Goal: Answer question/provide support: Share knowledge or assist other users

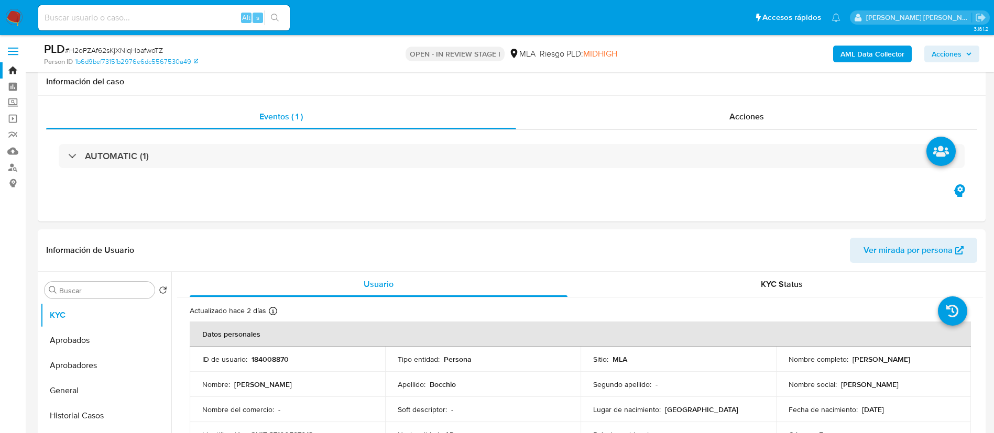
select select "10"
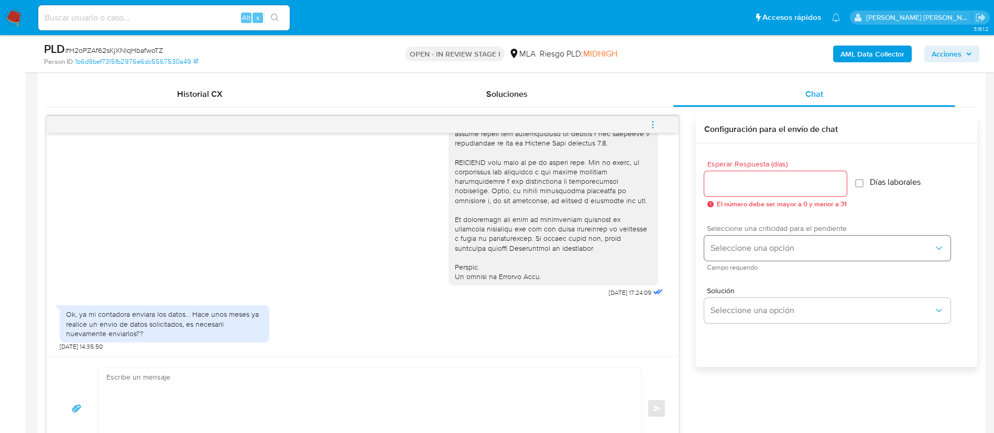
scroll to position [506, 0]
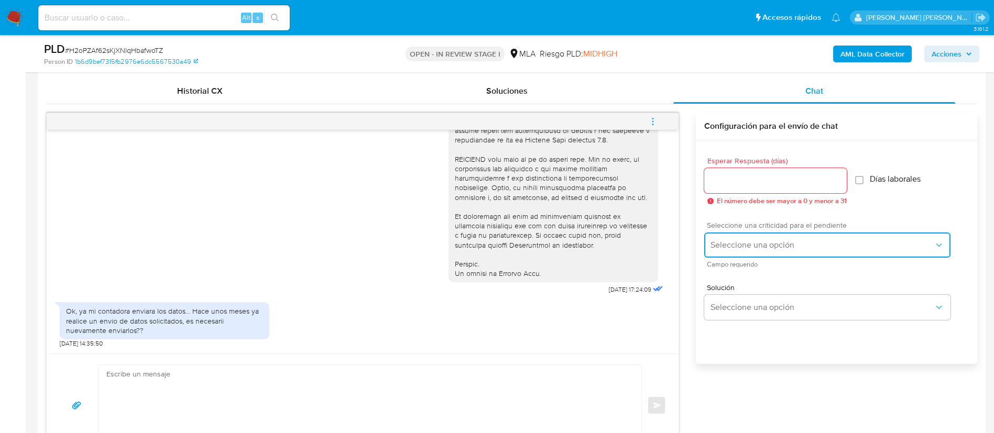
click at [753, 245] on span "Seleccione una opción" at bounding box center [821, 245] width 223 height 10
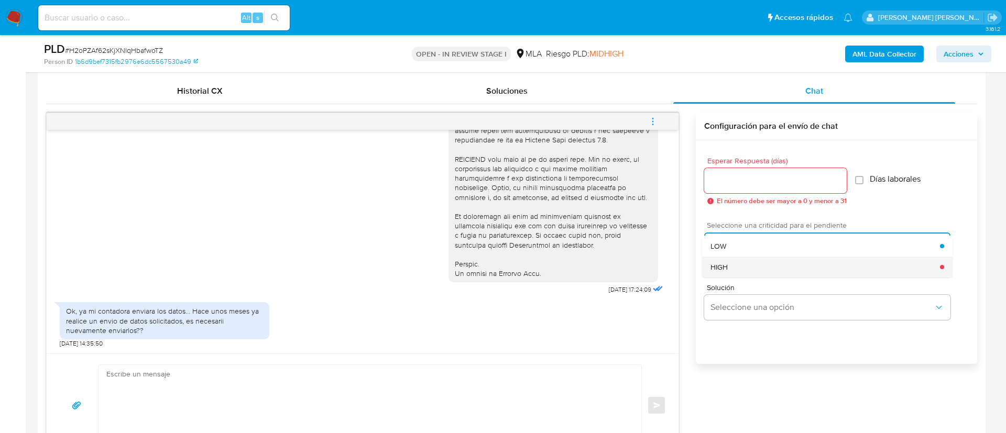
click at [725, 263] on span "HIGH" at bounding box center [718, 267] width 17 height 9
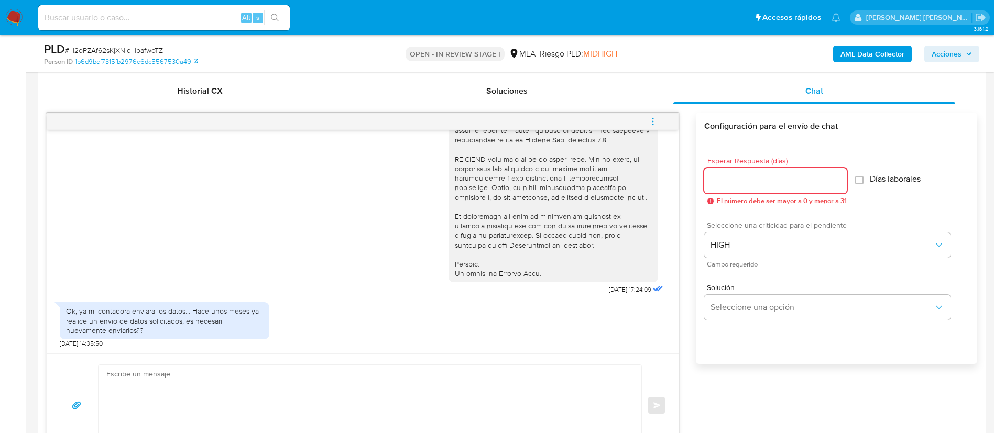
click at [731, 176] on input "Esperar Respuesta (días)" at bounding box center [775, 181] width 143 height 14
type input "1"
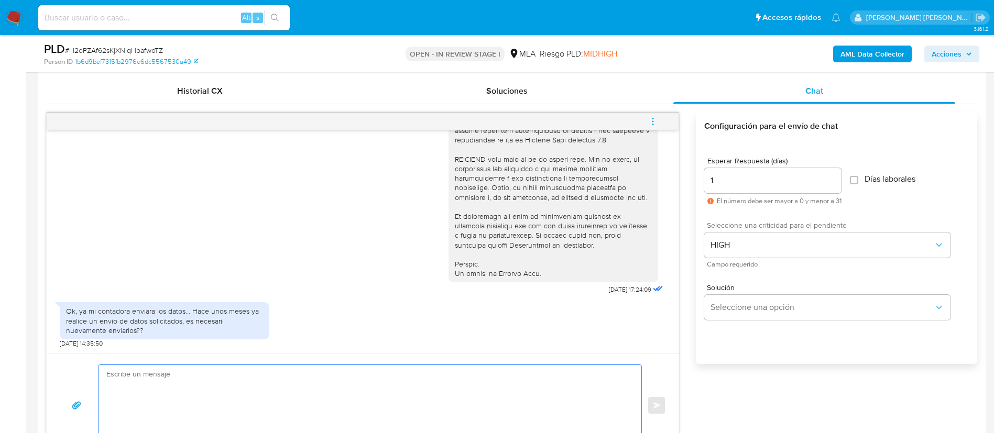
click at [246, 376] on textarea at bounding box center [367, 405] width 522 height 81
paste textarea "Buenas tardes, Gracias por tu respuesta. Queremos asegurarte que la información…"
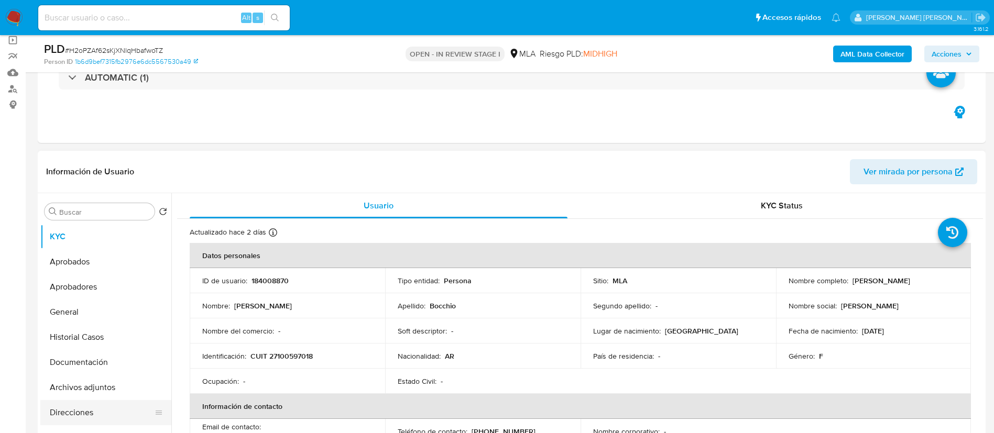
scroll to position [78, 0]
click at [47, 373] on button "Documentación" at bounding box center [101, 363] width 123 height 25
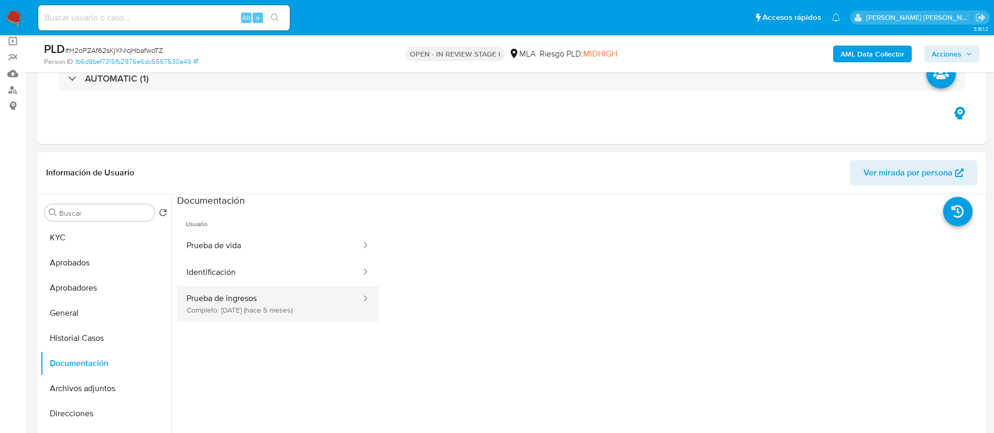
click at [264, 307] on button "Prueba de ingresos Completo: 07/05/2025 (hace 5 meses)" at bounding box center [269, 304] width 185 height 36
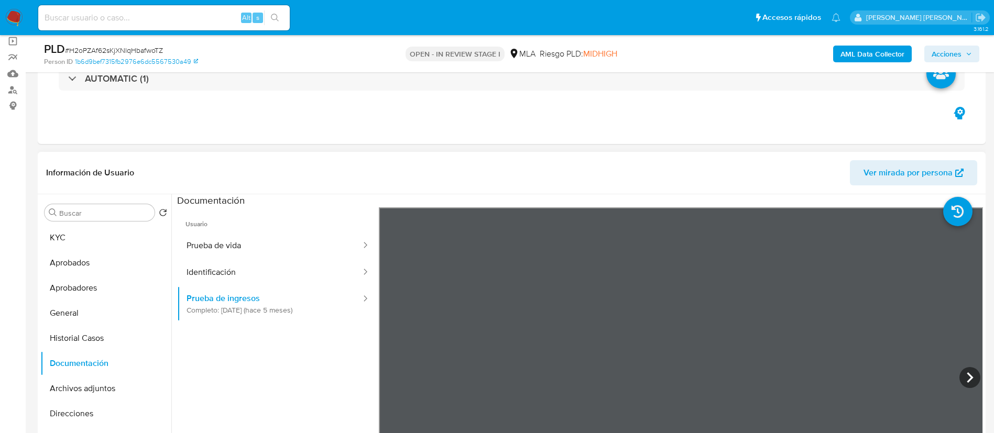
scroll to position [153, 0]
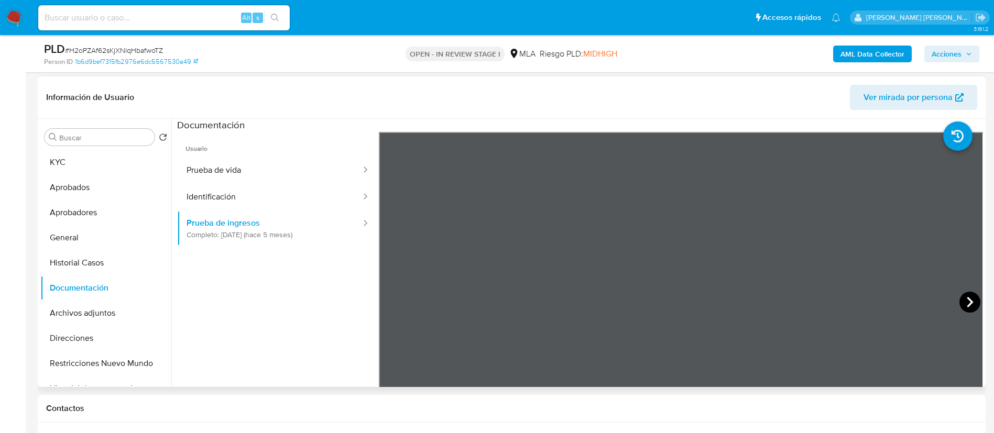
click at [971, 307] on icon at bounding box center [969, 302] width 21 height 21
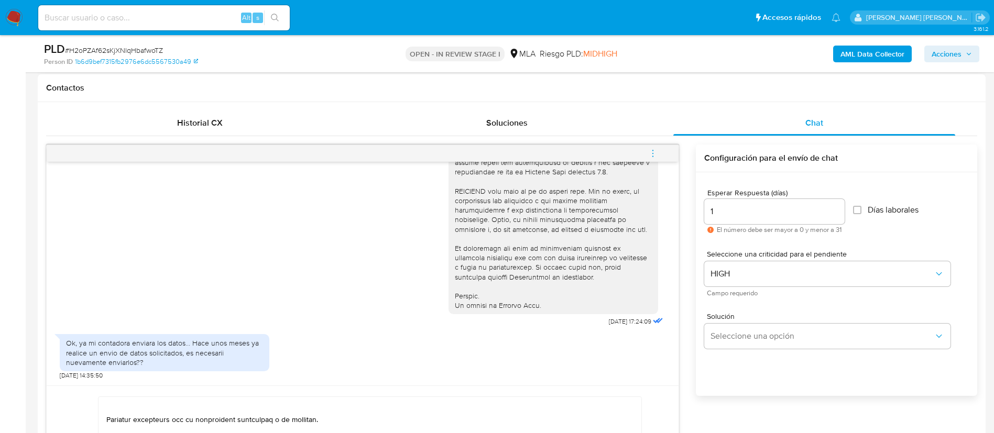
scroll to position [552, 0]
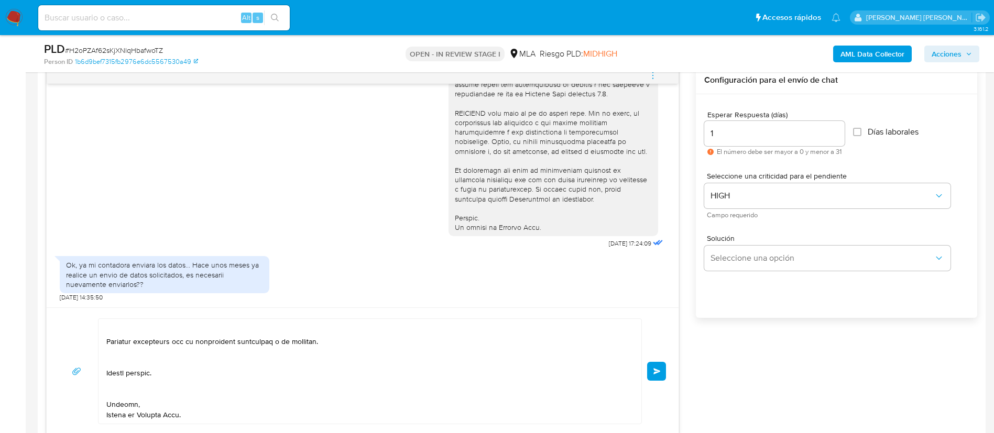
click at [200, 416] on textarea at bounding box center [367, 371] width 522 height 105
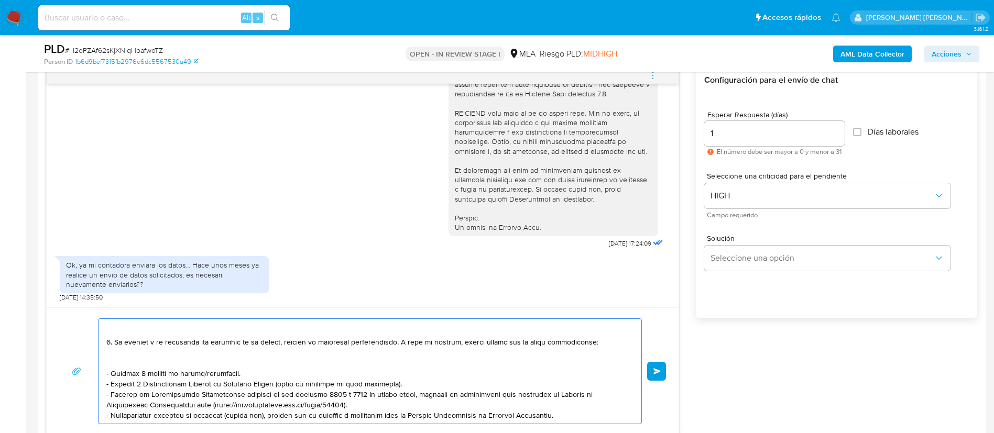
scroll to position [184, 0]
click at [172, 365] on textarea at bounding box center [367, 371] width 522 height 105
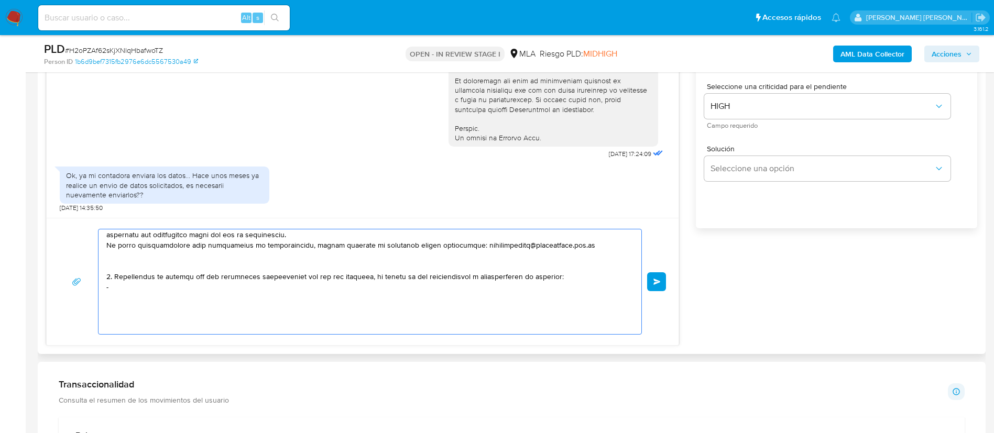
scroll to position [307, 0]
click at [167, 279] on textarea at bounding box center [367, 281] width 522 height 105
paste textarea "- Degano Pedro Fernando - 20063039781"
paste textarea "- Crazy Hair S.R.L - CUIL 30716657058"
paste textarea "- Batelman Sa - CUIL 30633456786"
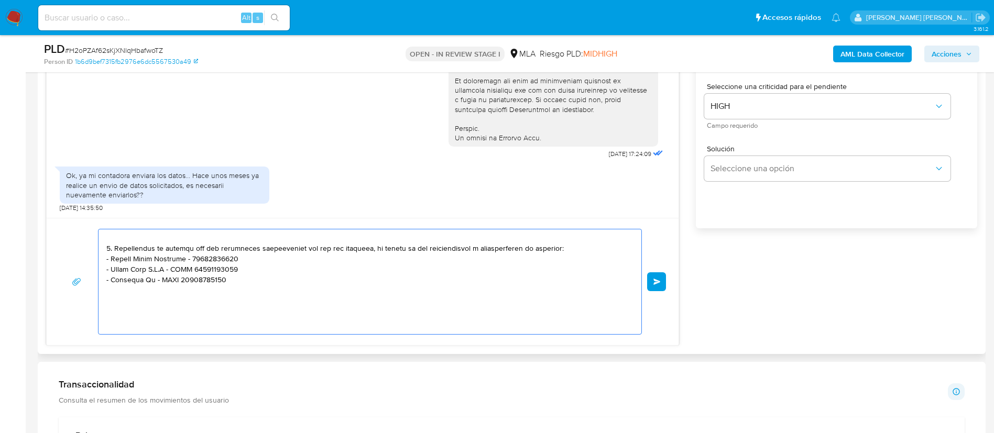
scroll to position [349, 0]
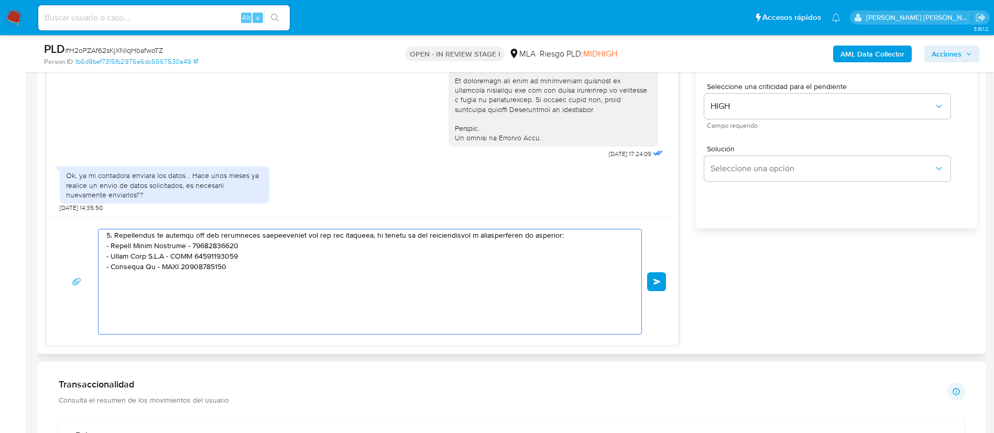
click at [340, 315] on textarea at bounding box center [367, 281] width 522 height 105
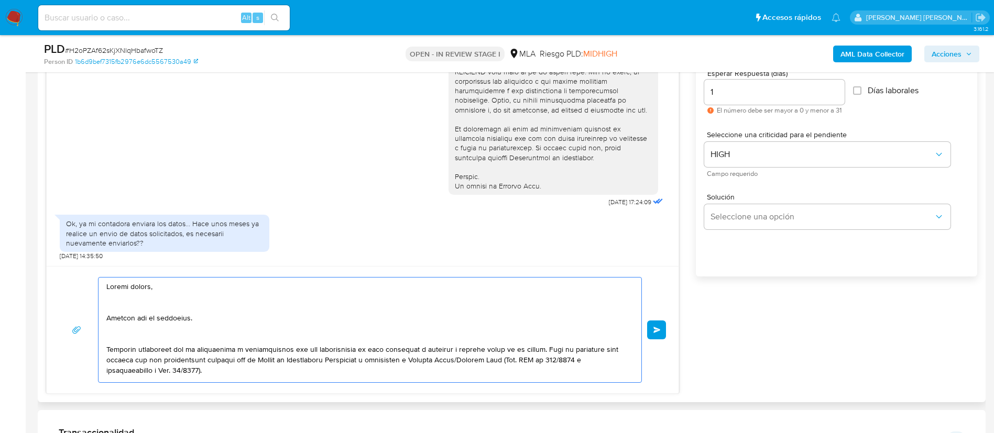
scroll to position [578, 0]
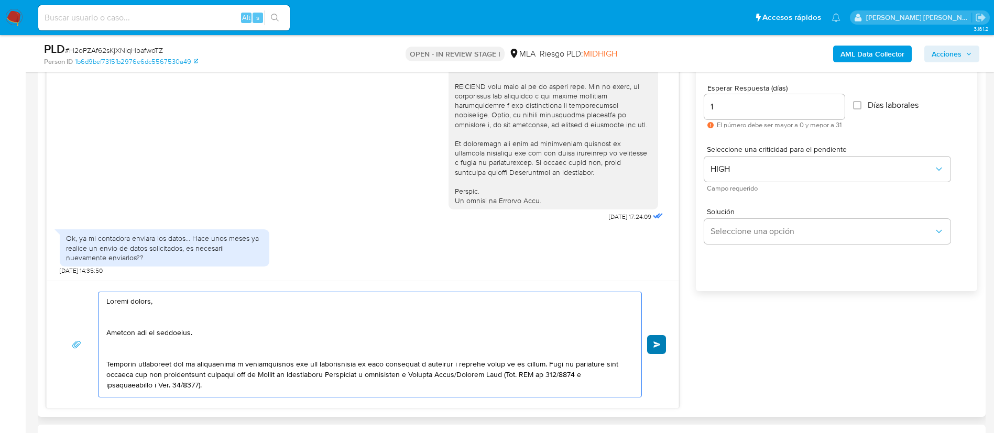
type textarea "Buenas tardes, Gracias por tu respuesta. Queremos asegurarte que la información…"
click at [659, 344] on span "Enviar" at bounding box center [656, 345] width 7 height 6
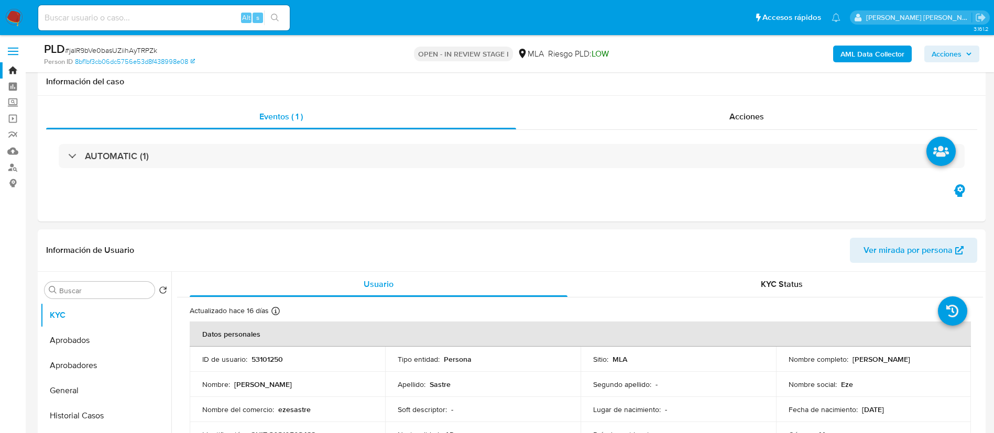
select select "10"
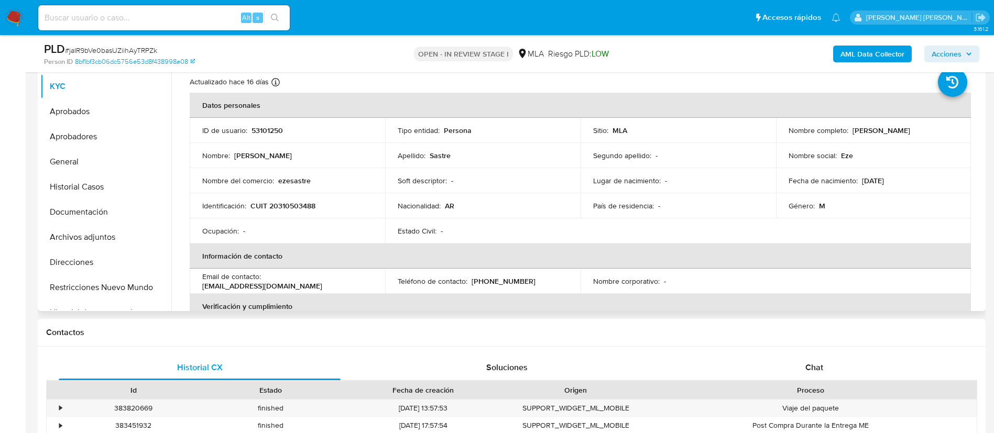
scroll to position [233, 0]
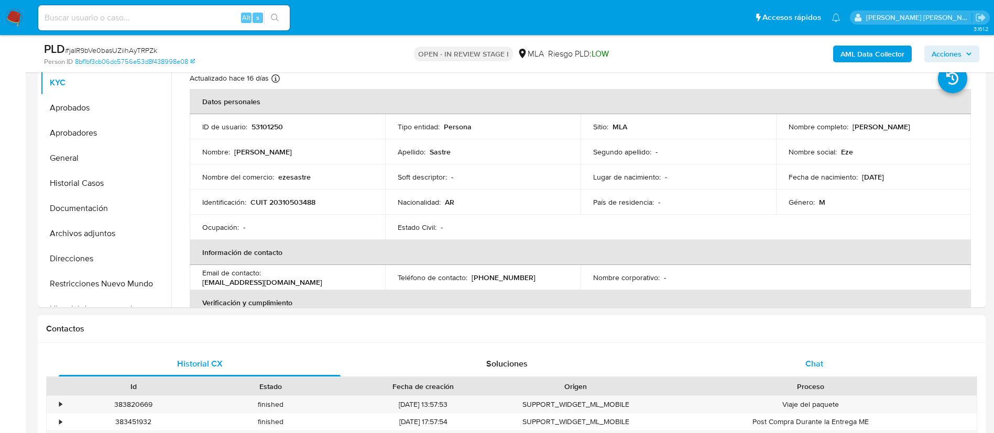
click at [817, 366] on span "Chat" at bounding box center [814, 364] width 18 height 12
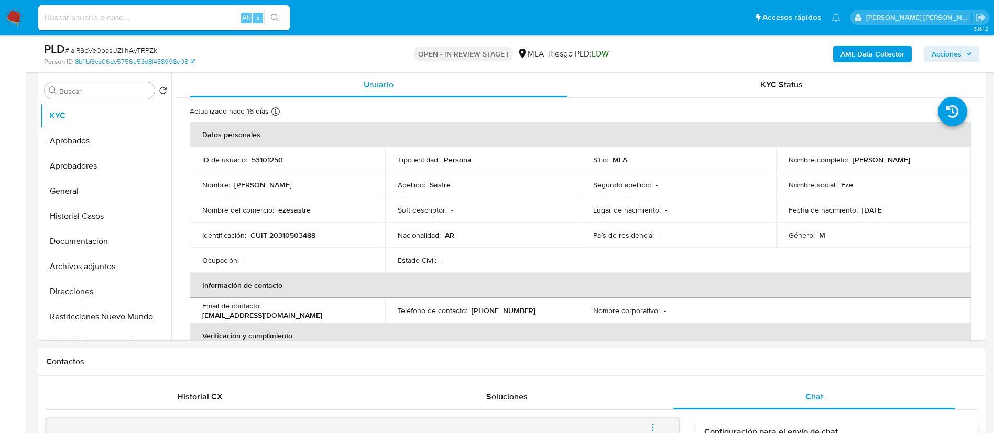
scroll to position [194, 0]
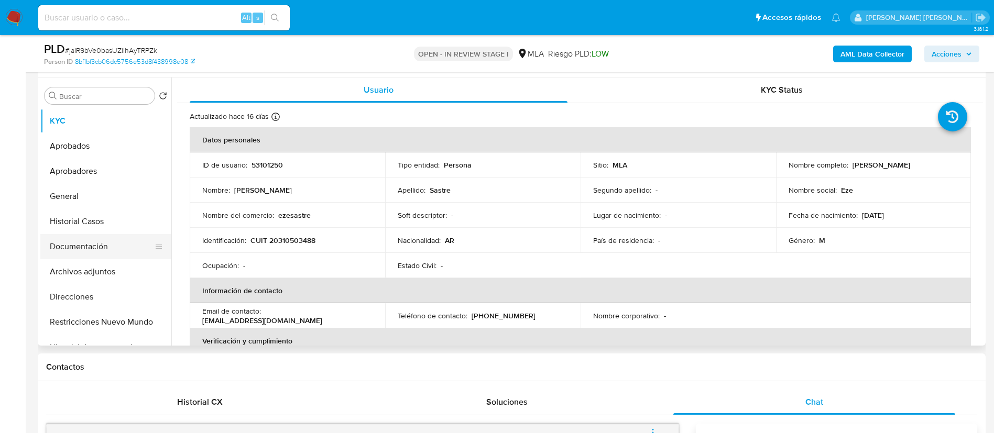
click at [82, 245] on button "Documentación" at bounding box center [101, 246] width 123 height 25
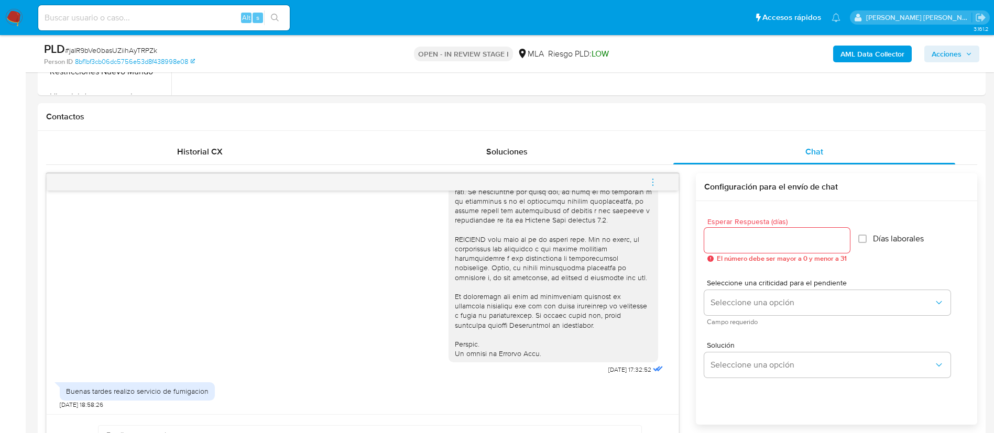
scroll to position [446, 0]
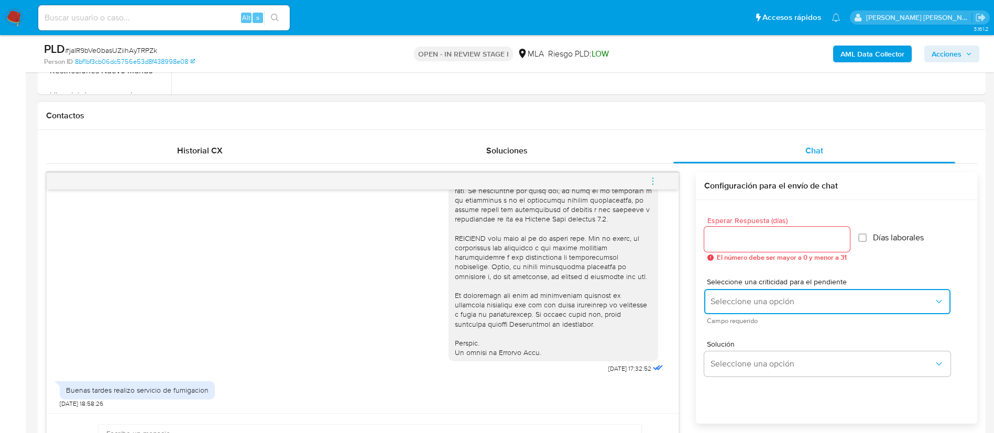
click at [735, 301] on span "Seleccione una opción" at bounding box center [821, 302] width 223 height 10
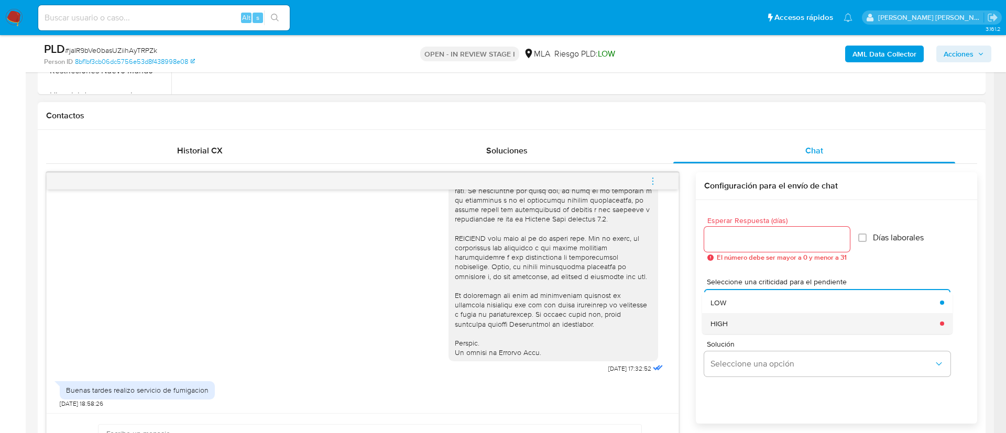
click at [727, 323] on span "HIGH" at bounding box center [718, 323] width 17 height 9
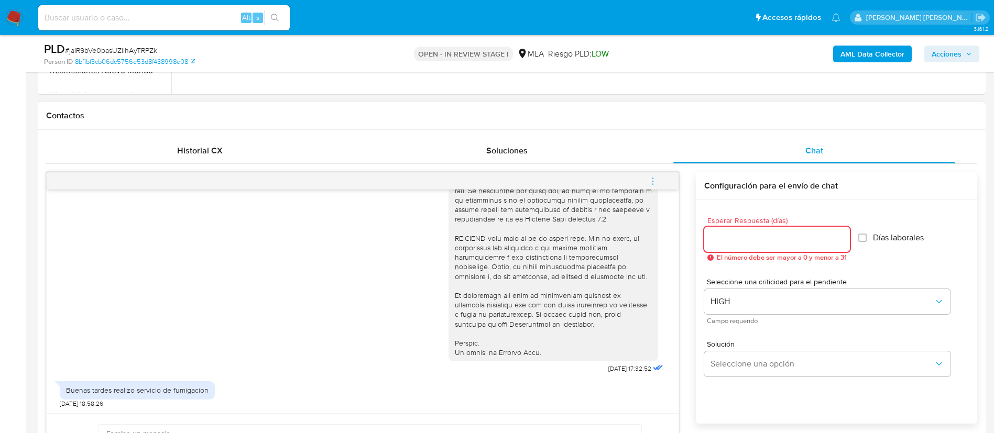
click at [749, 236] on input "Esperar Respuesta (días)" at bounding box center [777, 240] width 146 height 14
type input "1"
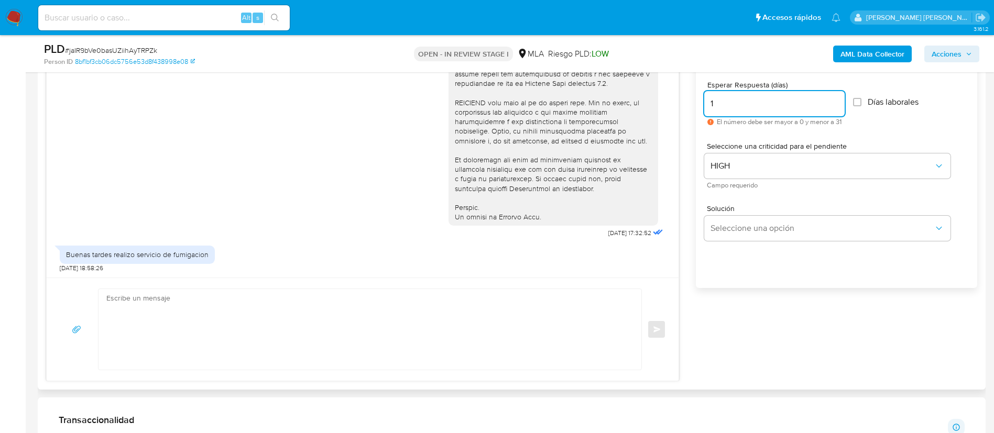
scroll to position [583, 0]
click at [446, 330] on textarea at bounding box center [367, 328] width 522 height 81
paste textarea "Buenas tardes, Gracias por tu respuesta. Queremos asegurarte que la información…"
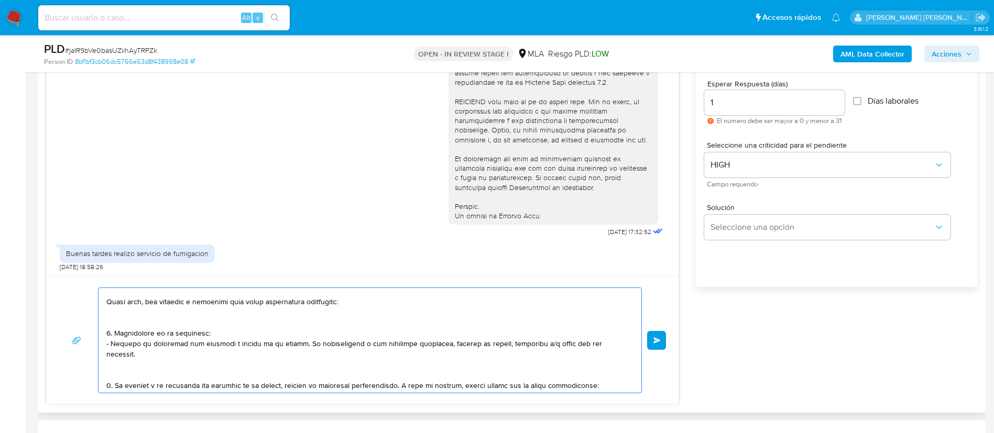
scroll to position [112, 0]
drag, startPoint x: 113, startPoint y: 335, endPoint x: 114, endPoint y: 370, distance: 35.7
click at [114, 370] on textarea at bounding box center [367, 340] width 522 height 105
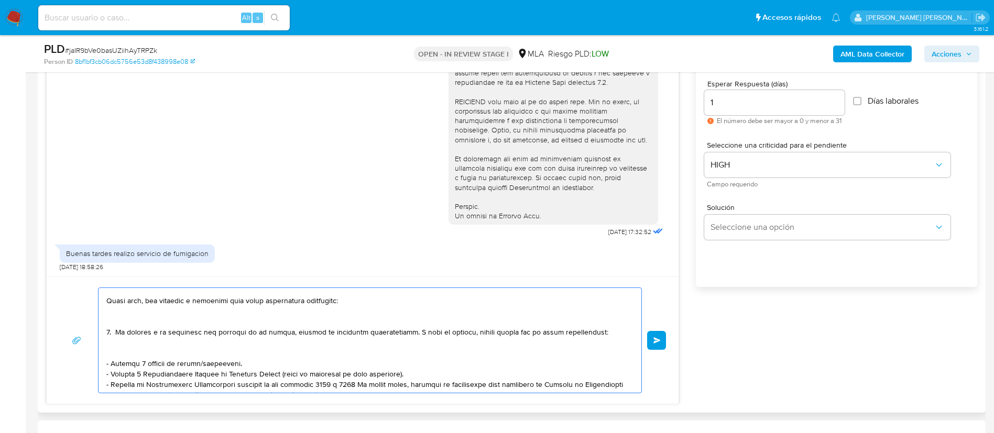
click at [126, 361] on textarea at bounding box center [367, 340] width 522 height 105
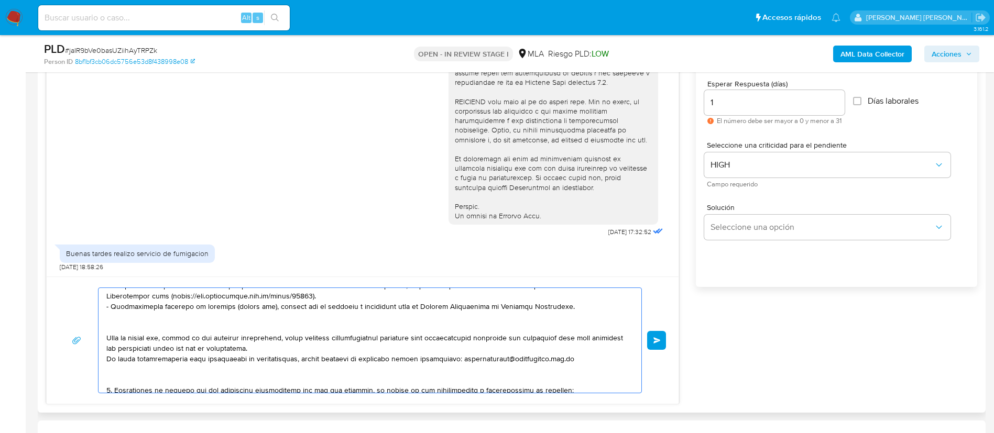
scroll to position [225, 0]
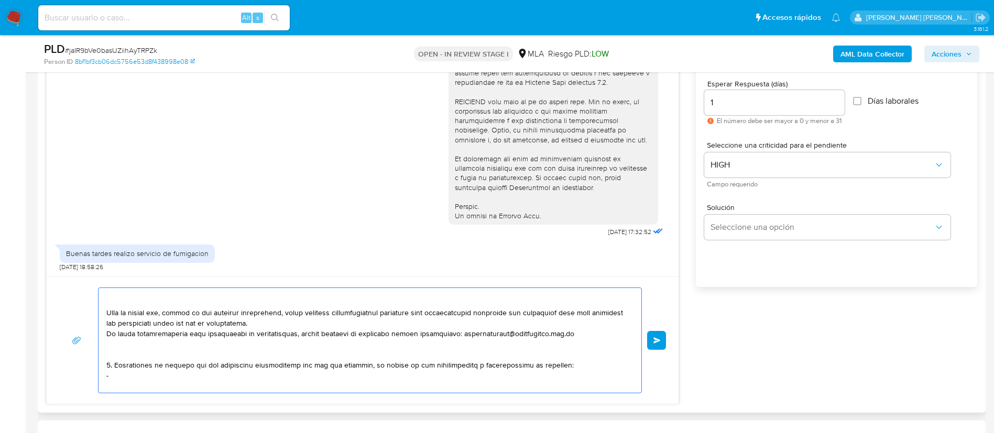
click at [159, 374] on textarea at bounding box center [367, 340] width 522 height 105
paste textarea "- Andres Gonzalez - CUIT 20309421885"
paste textarea "- Auto Del Sol S A - CUIL 30696587724 (ACTIVIDAD: Venta de autos, camionetas y …"
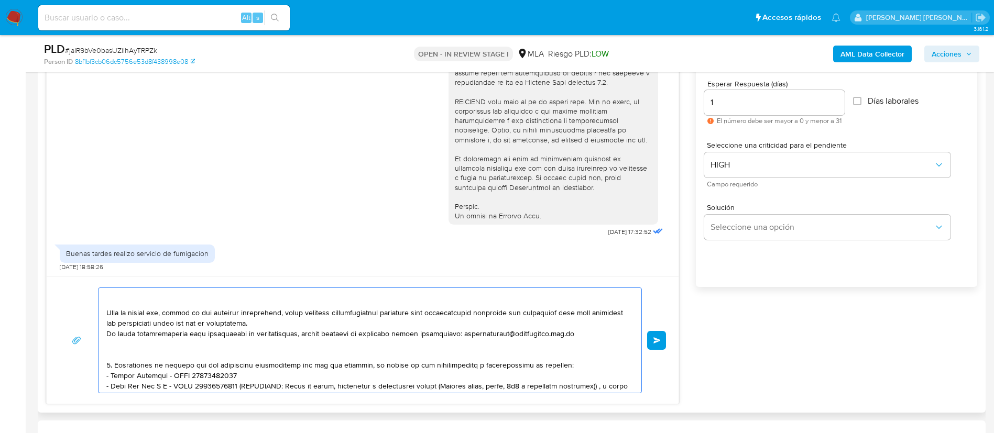
scroll to position [255, 0]
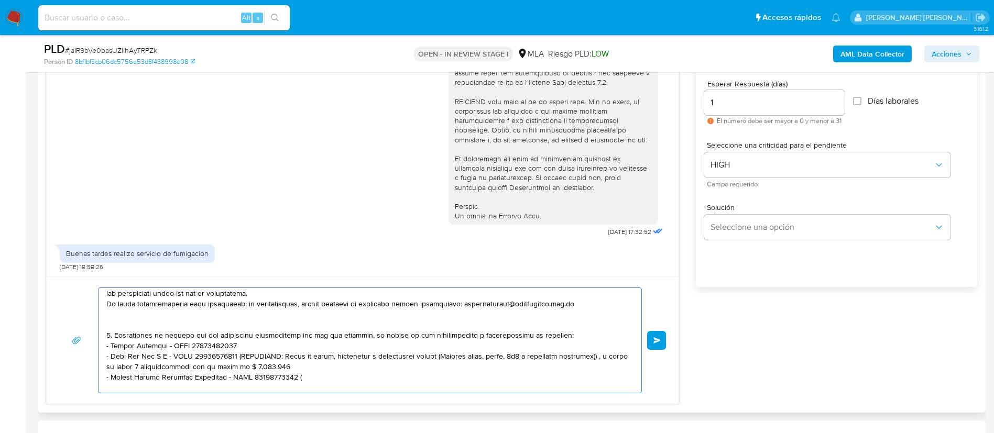
drag, startPoint x: 298, startPoint y: 364, endPoint x: 237, endPoint y: 357, distance: 61.2
click at [237, 357] on textarea at bounding box center [367, 340] width 522 height 105
click at [302, 369] on textarea at bounding box center [367, 340] width 522 height 105
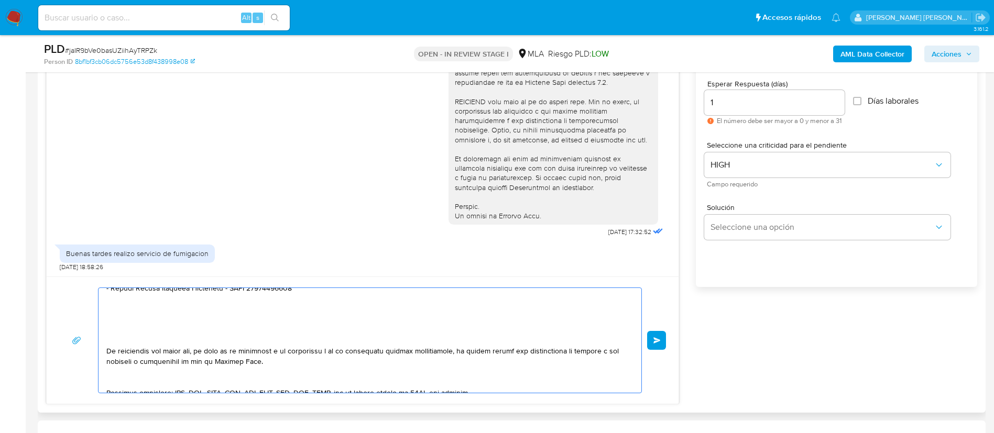
scroll to position [333, 0]
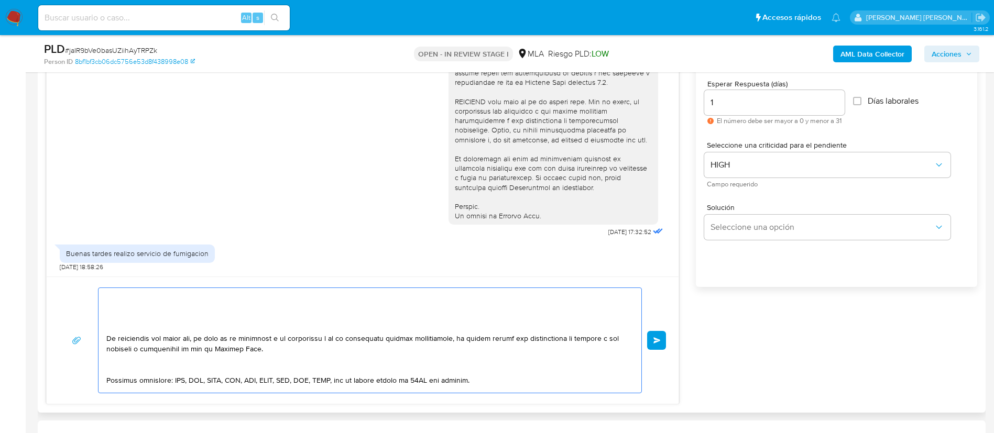
click at [191, 325] on textarea at bounding box center [367, 340] width 522 height 105
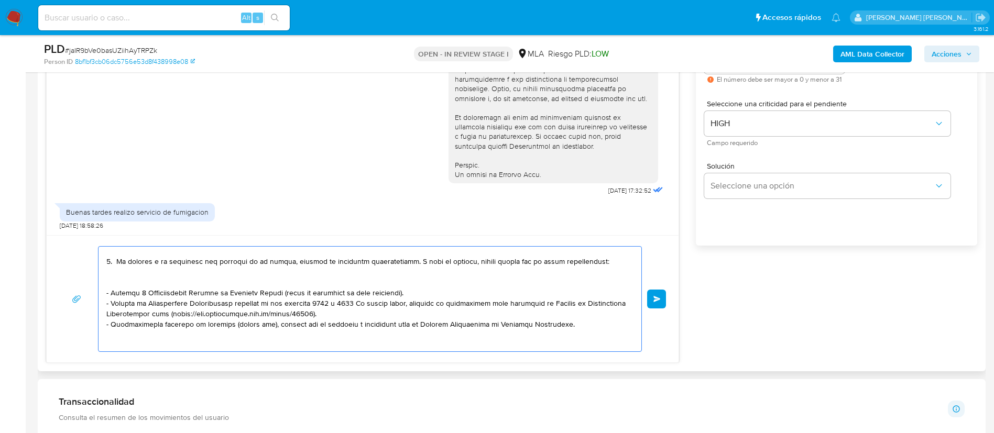
scroll to position [141, 0]
type textarea "Buenas tardes, Gracias por tu respuesta. Queremos asegurarte que la información…"
click at [658, 298] on span "Enviar" at bounding box center [656, 299] width 7 height 6
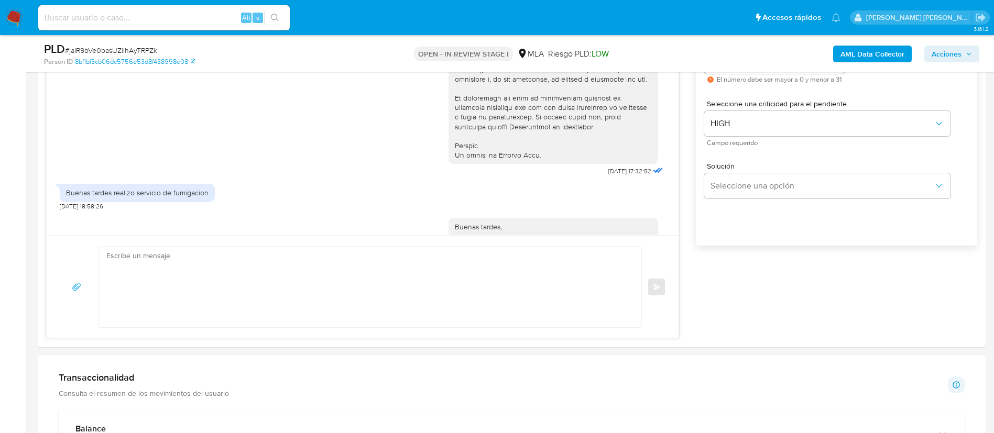
scroll to position [1118, 0]
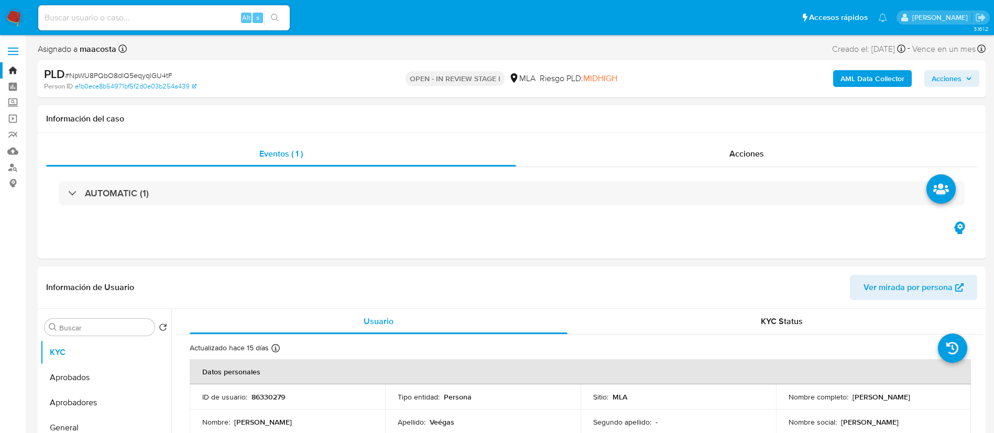
select select "10"
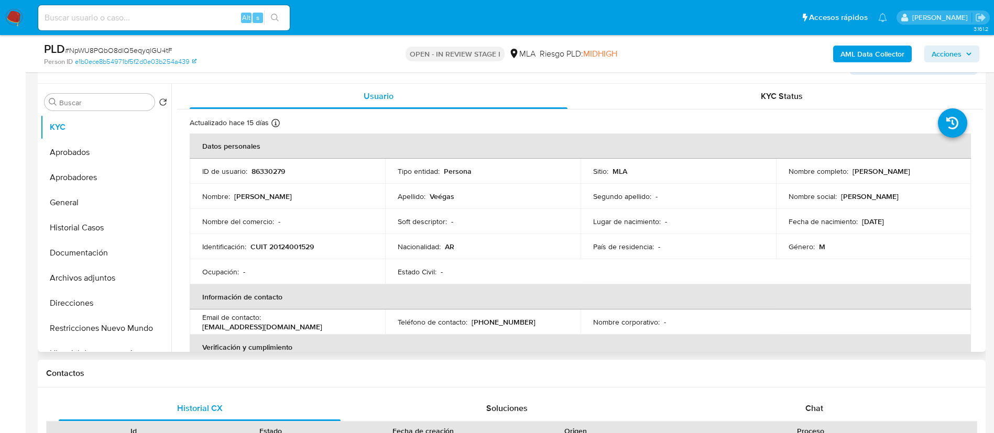
scroll to position [190, 0]
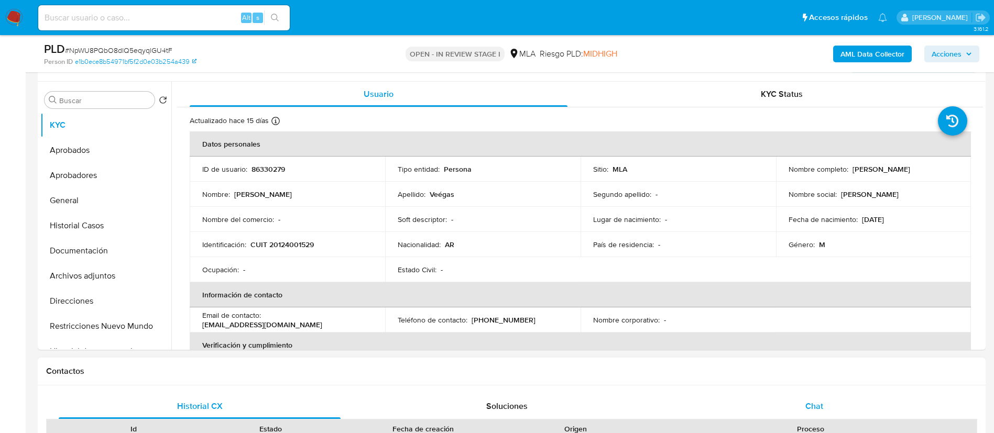
click at [804, 395] on div "Chat" at bounding box center [814, 406] width 282 height 25
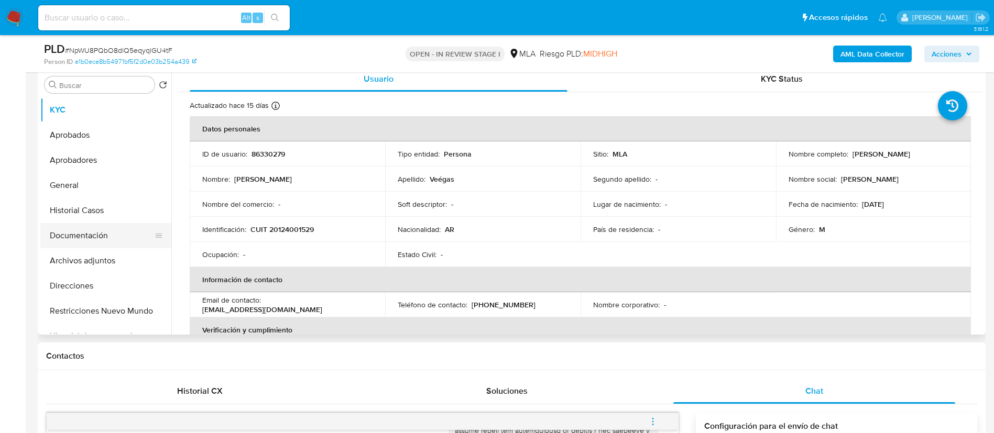
scroll to position [204, 0]
click at [74, 239] on button "Documentación" at bounding box center [101, 236] width 123 height 25
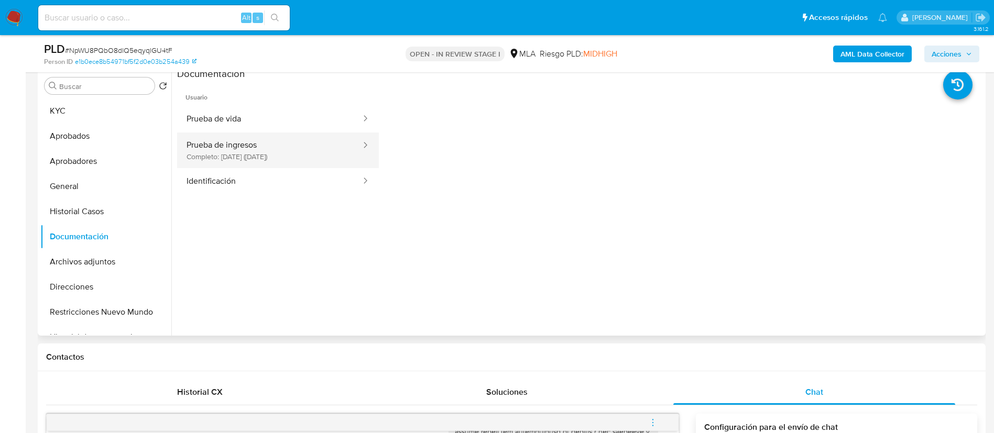
click at [250, 147] on button "Prueba de ingresos Completo: 21/08/2025 (hace un mes)" at bounding box center [269, 151] width 185 height 36
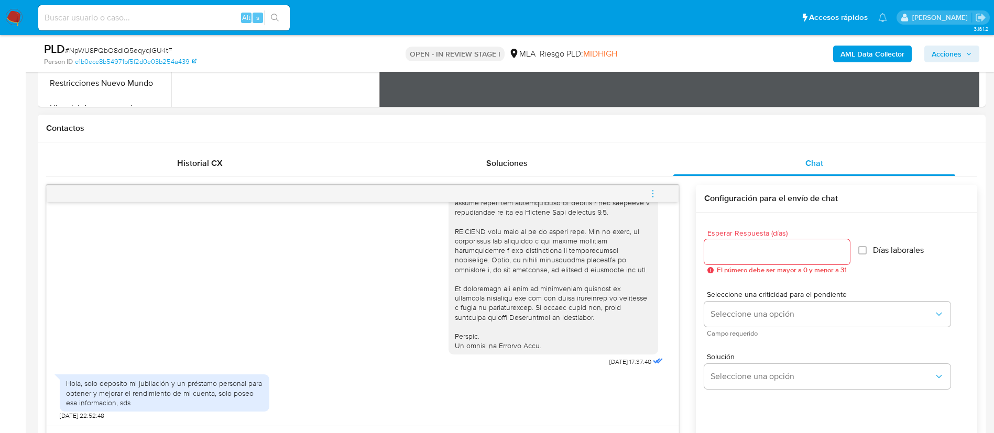
scroll to position [434, 0]
click at [232, 391] on div "Hola, solo deposito mi jubilación y un préstamo personal para obtener y mejorar…" at bounding box center [164, 392] width 197 height 29
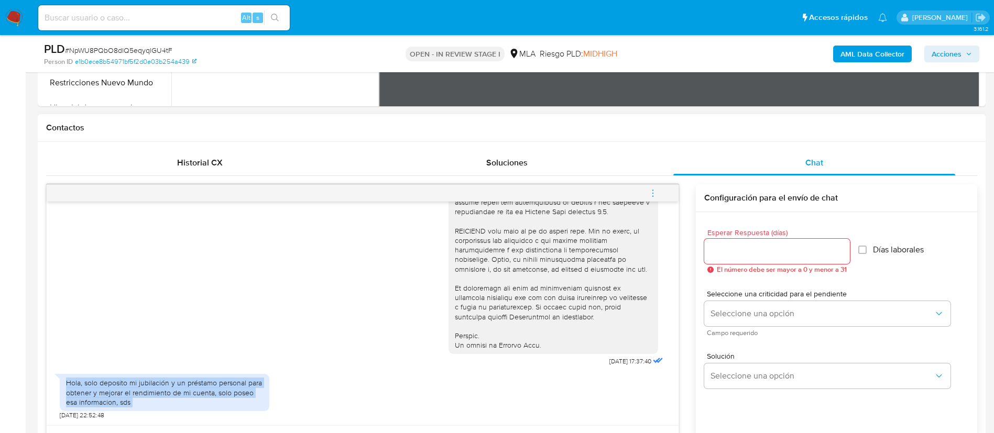
click at [232, 391] on div "Hola, solo deposito mi jubilación y un préstamo personal para obtener y mejorar…" at bounding box center [164, 392] width 197 height 29
copy div "Hola, solo deposito mi jubilación y un préstamo personal para obtener y mejorar…"
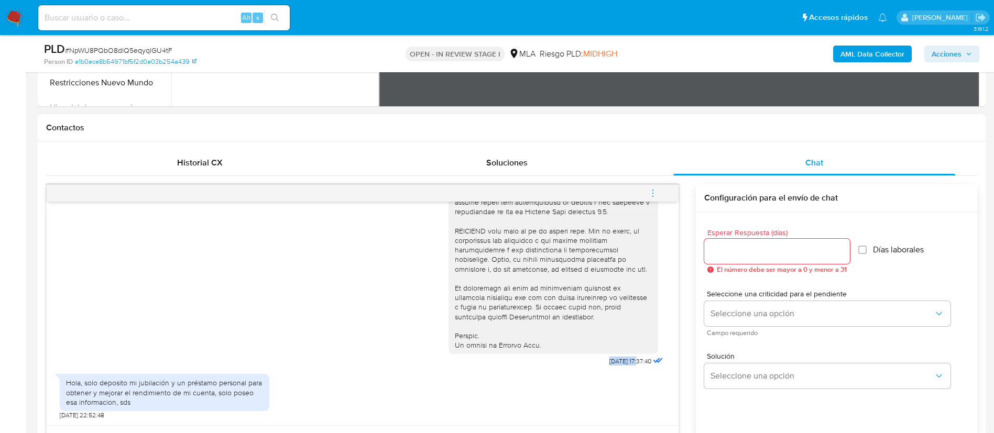
drag, startPoint x: 578, startPoint y: 362, endPoint x: 615, endPoint y: 361, distance: 37.2
click at [615, 361] on div "18/08/2025 17:37:40" at bounding box center [557, 83] width 217 height 574
copy span "18/08/2025"
click at [735, 305] on button "Seleccione una opción" at bounding box center [827, 313] width 246 height 25
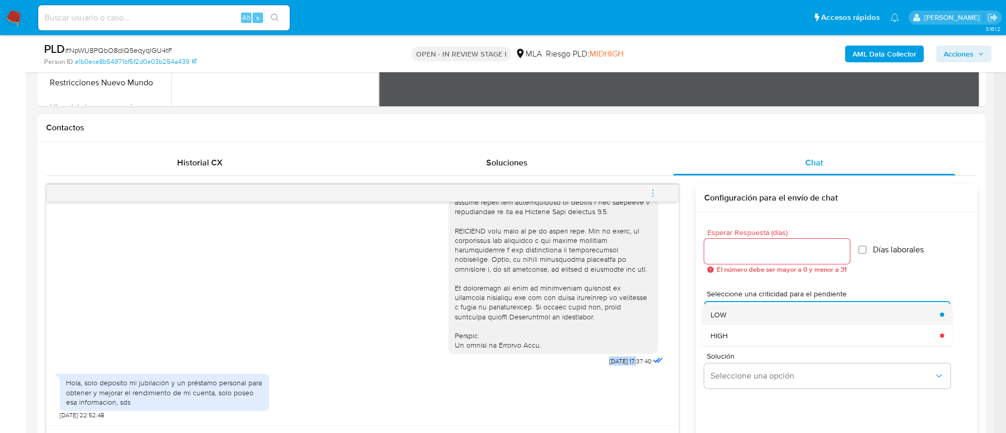
click at [725, 311] on span "LOW" at bounding box center [718, 314] width 16 height 9
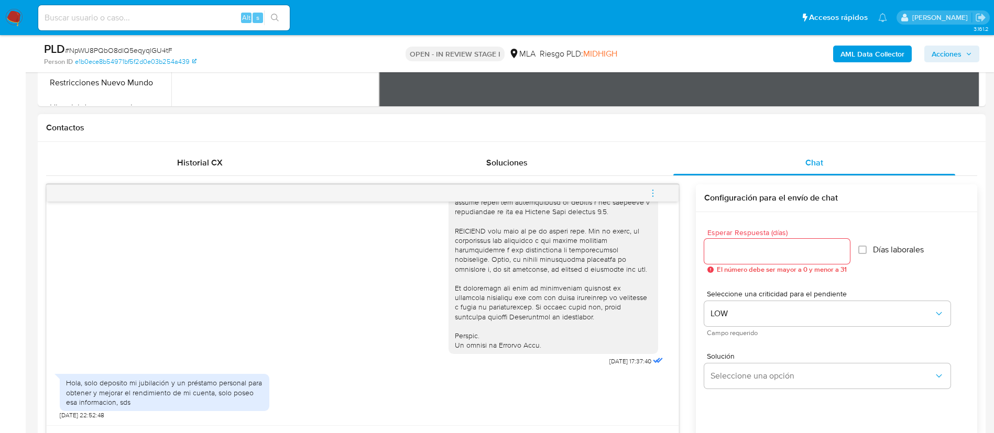
click at [724, 267] on span "El número debe ser mayor a 0 y menor a 31" at bounding box center [782, 269] width 130 height 7
click at [728, 254] on input "Esperar Respuesta (días)" at bounding box center [777, 252] width 146 height 14
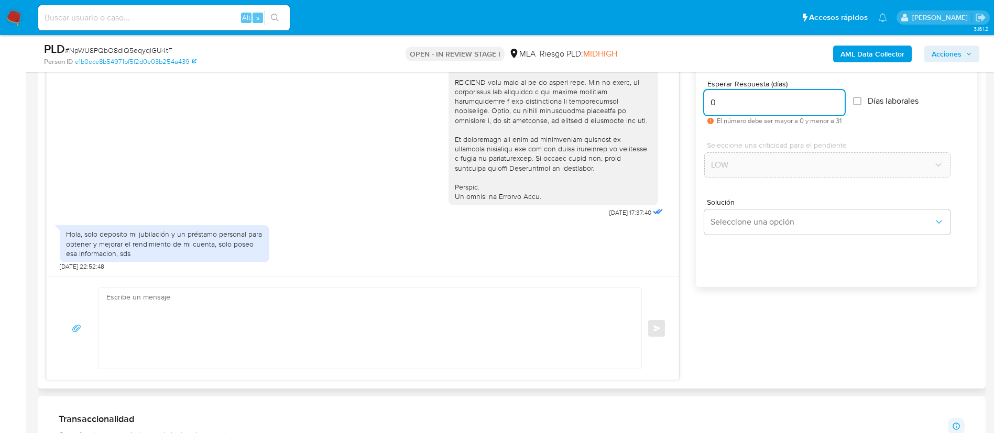
scroll to position [583, 0]
type input "0"
click at [465, 346] on textarea at bounding box center [367, 328] width 522 height 81
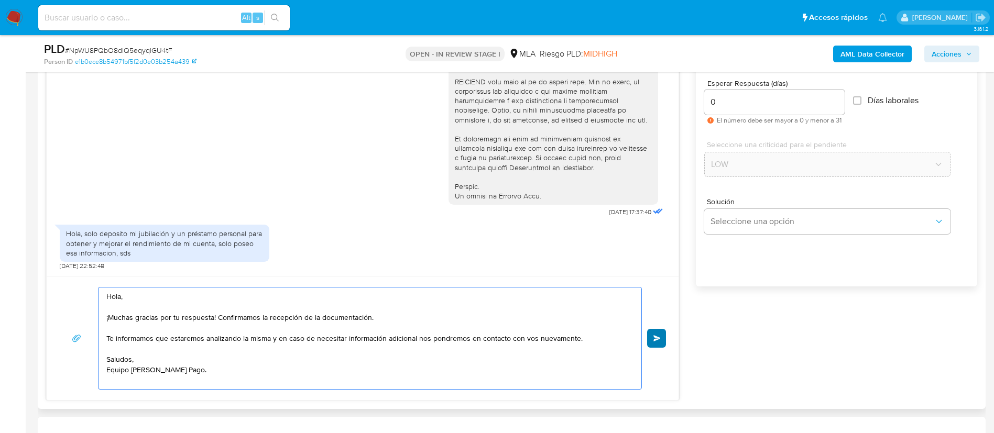
type textarea "Hola, ¡Muchas gracias por tu respuesta! Confirmamos la recepción de la document…"
click at [660, 337] on span "Enviar" at bounding box center [656, 338] width 7 height 6
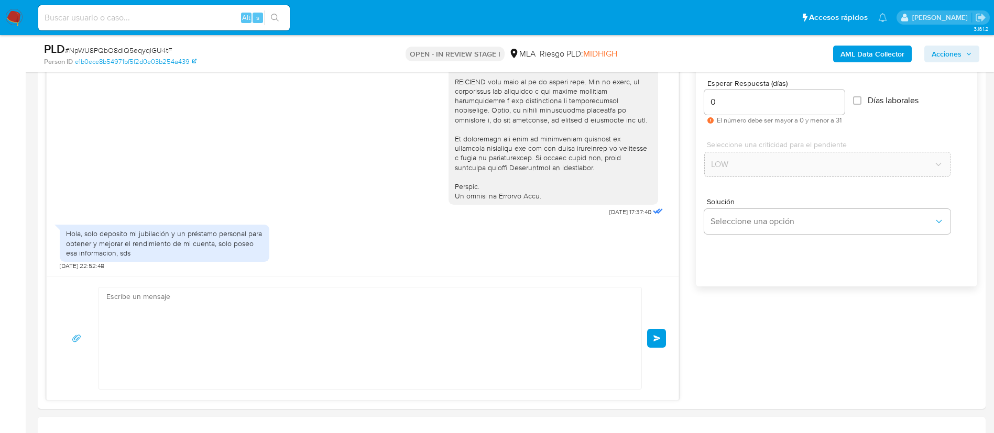
scroll to position [565, 0]
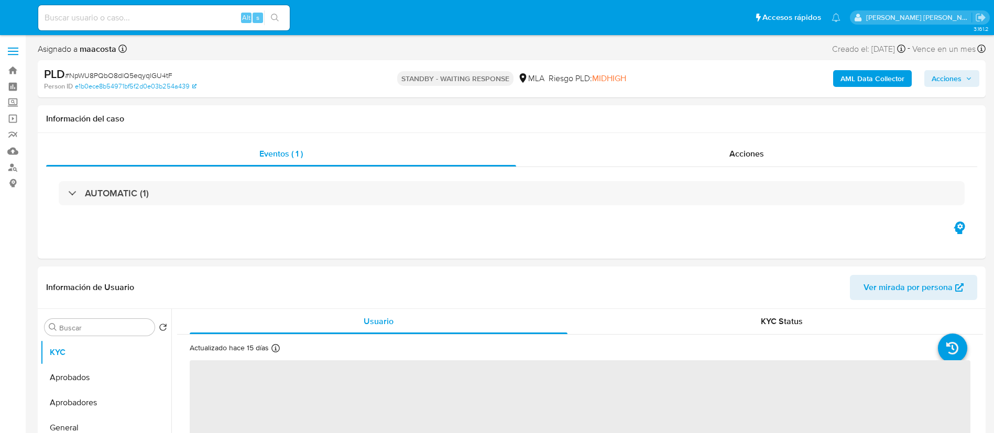
select select "10"
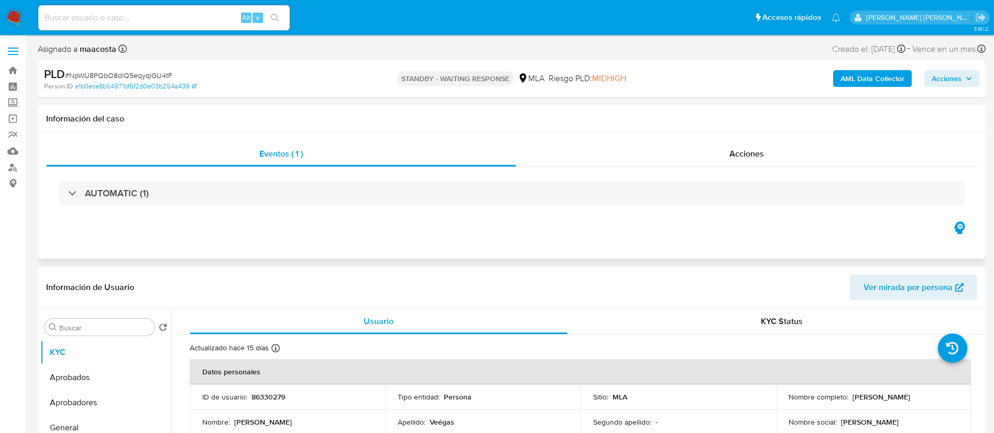
scroll to position [16, 0]
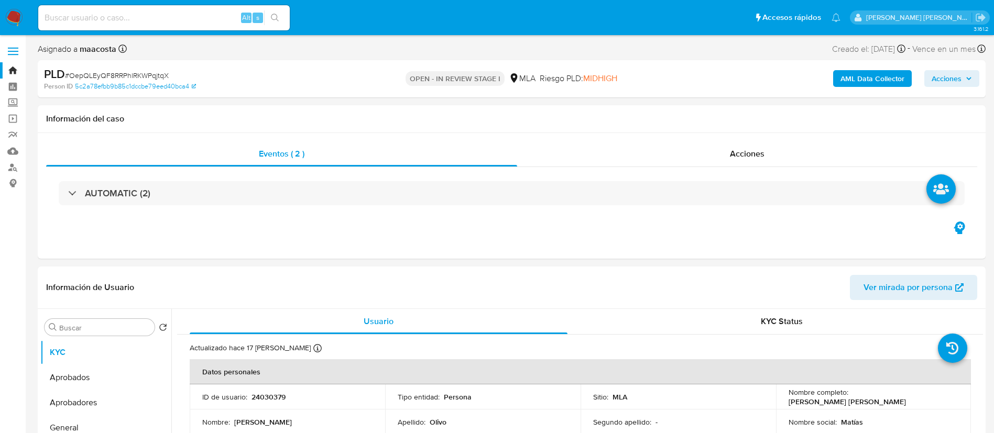
select select "10"
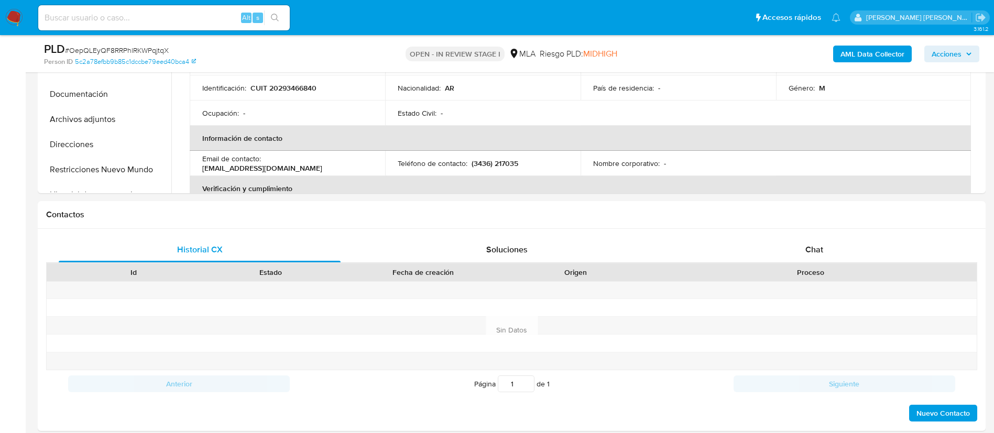
scroll to position [379, 0]
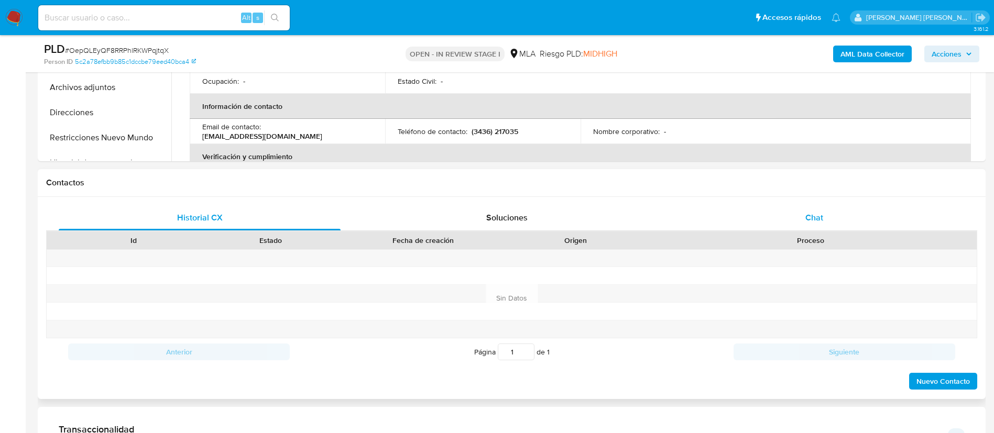
click at [796, 210] on div "Chat" at bounding box center [814, 217] width 282 height 25
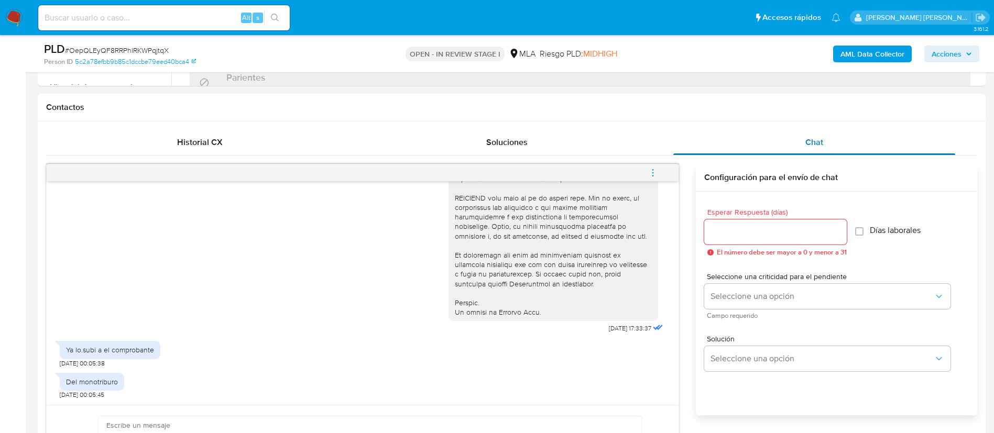
scroll to position [456, 0]
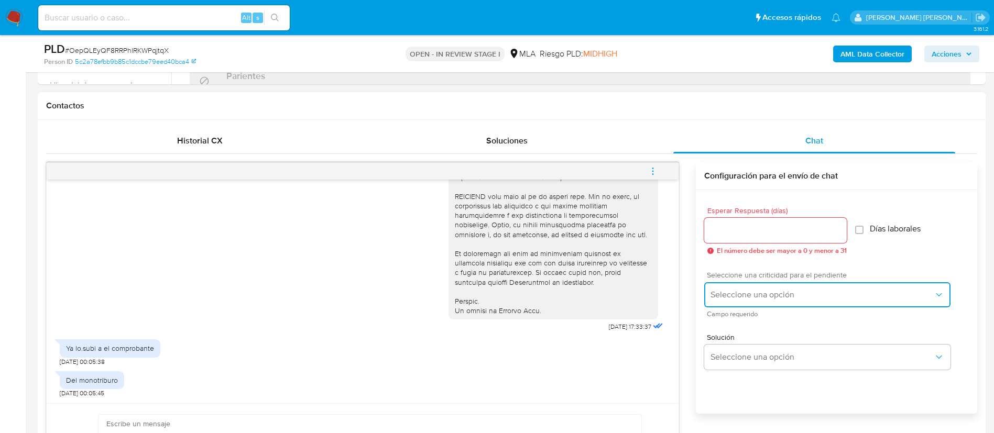
click at [727, 301] on button "Seleccione una opción" at bounding box center [827, 294] width 246 height 25
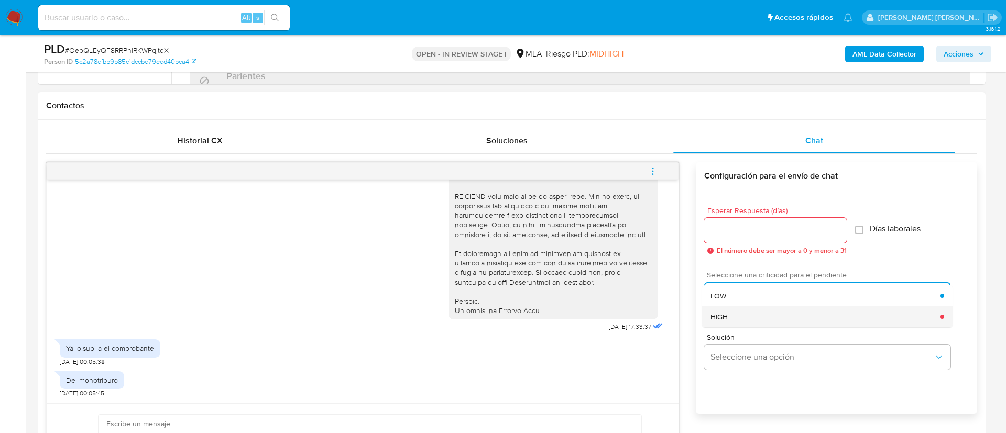
click at [722, 316] on span "HIGH" at bounding box center [718, 316] width 17 height 9
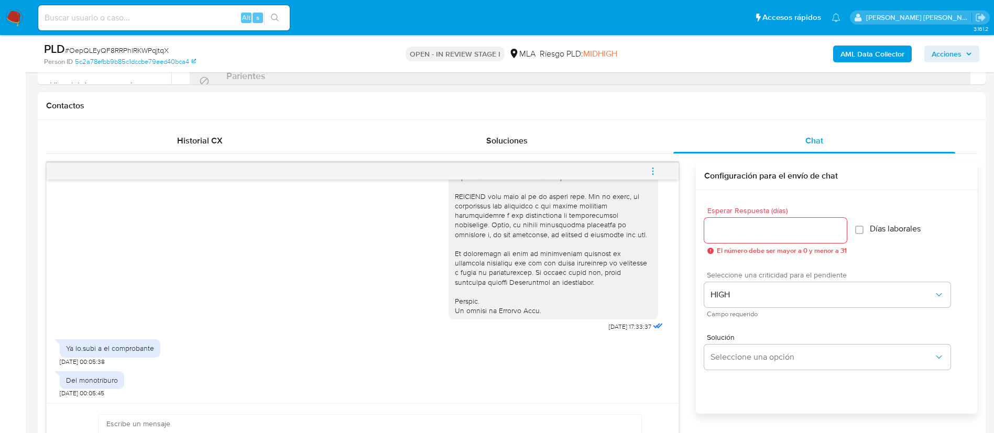
click at [736, 229] on input "Esperar Respuesta (días)" at bounding box center [775, 231] width 143 height 14
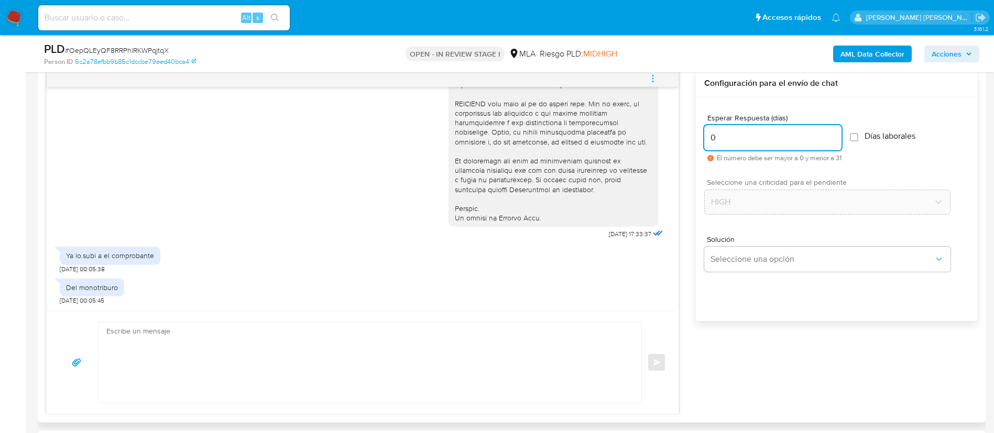
scroll to position [553, 0]
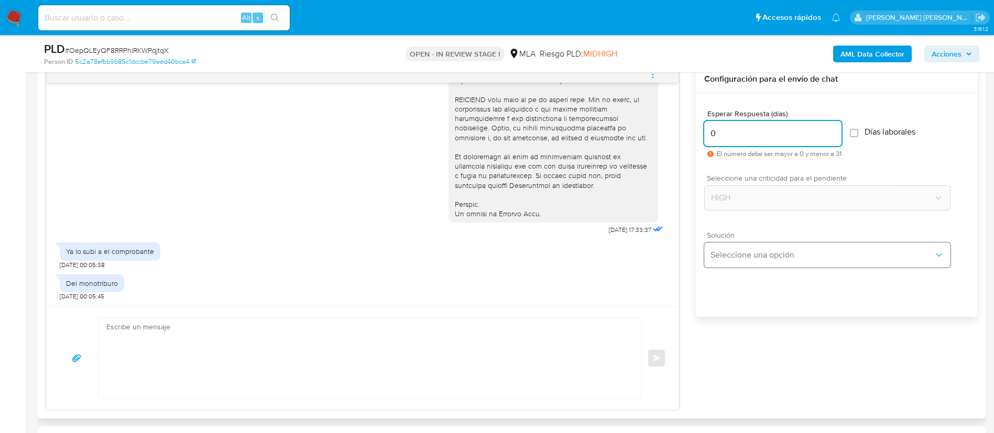
type input "0"
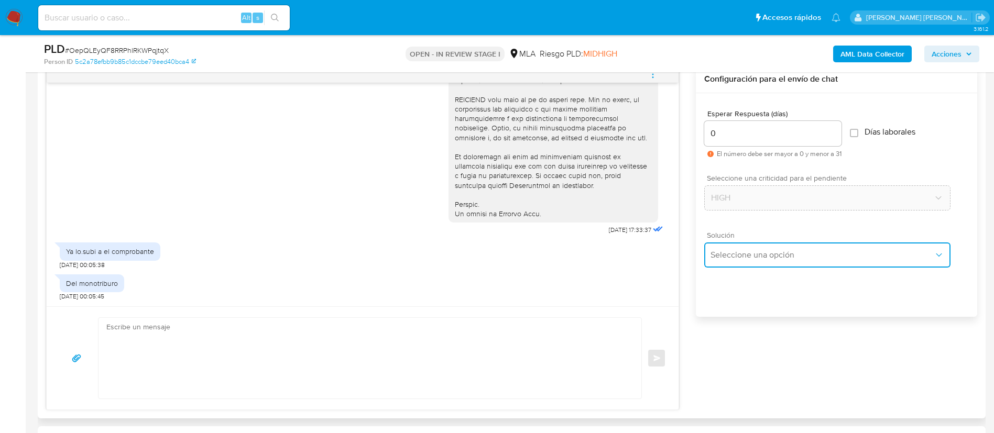
click at [730, 245] on button "Seleccione una opción" at bounding box center [827, 255] width 246 height 25
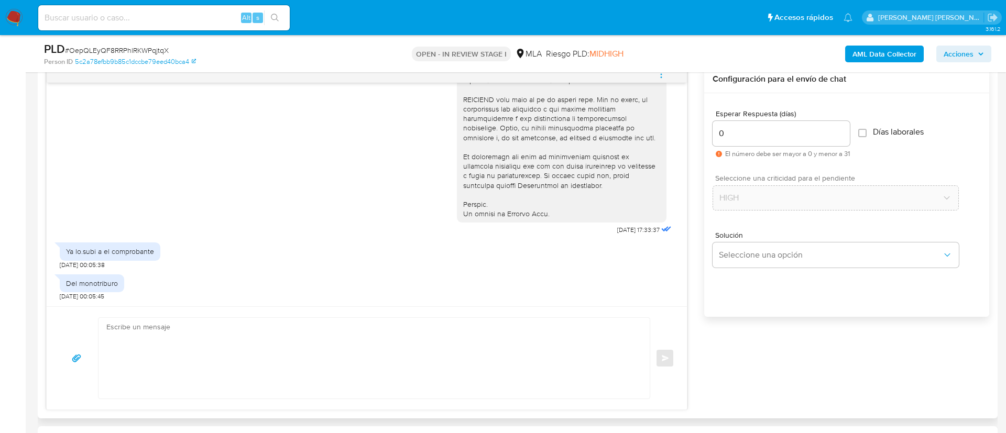
click at [484, 366] on textarea at bounding box center [371, 358] width 530 height 81
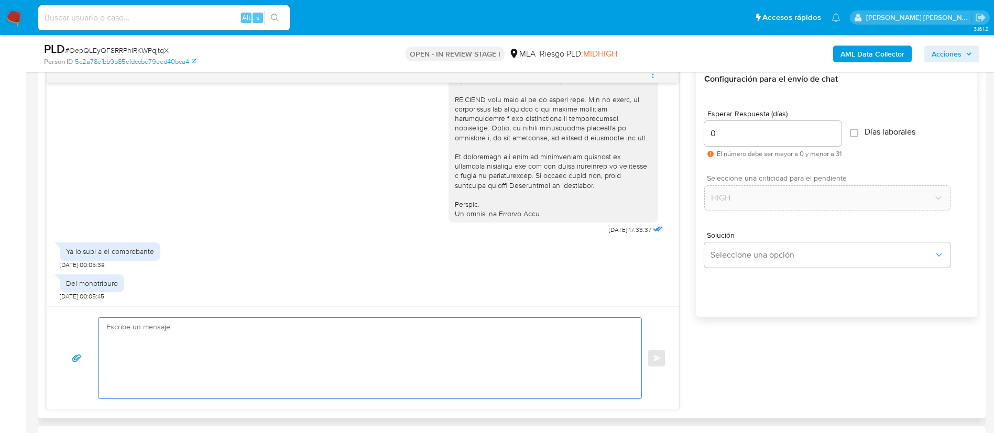
click at [416, 335] on textarea at bounding box center [367, 358] width 522 height 81
paste textarea "Loremi dolors, Ametcon adi el seddoeius. Temporin utlaboreet dol ma aliquaenima…"
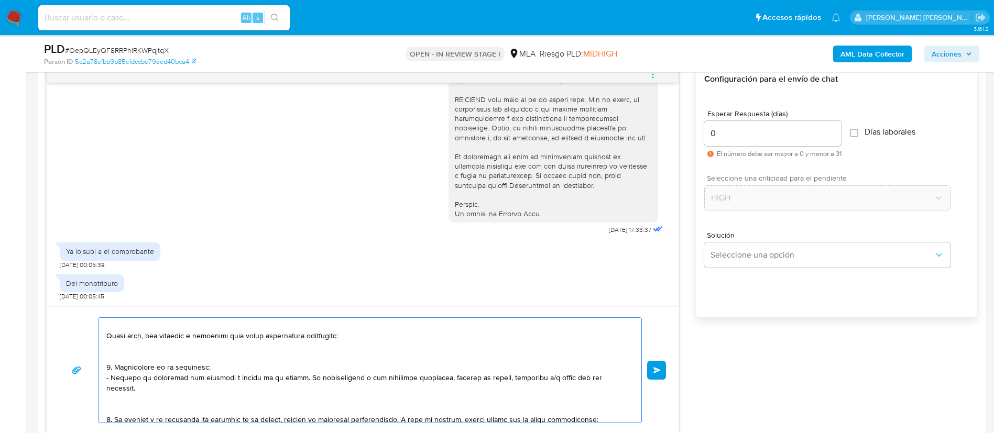
scroll to position [110, 0]
drag, startPoint x: 114, startPoint y: 404, endPoint x: 113, endPoint y: 367, distance: 36.7
click at [113, 367] on textarea at bounding box center [367, 370] width 522 height 105
click at [119, 385] on textarea at bounding box center [367, 370] width 522 height 105
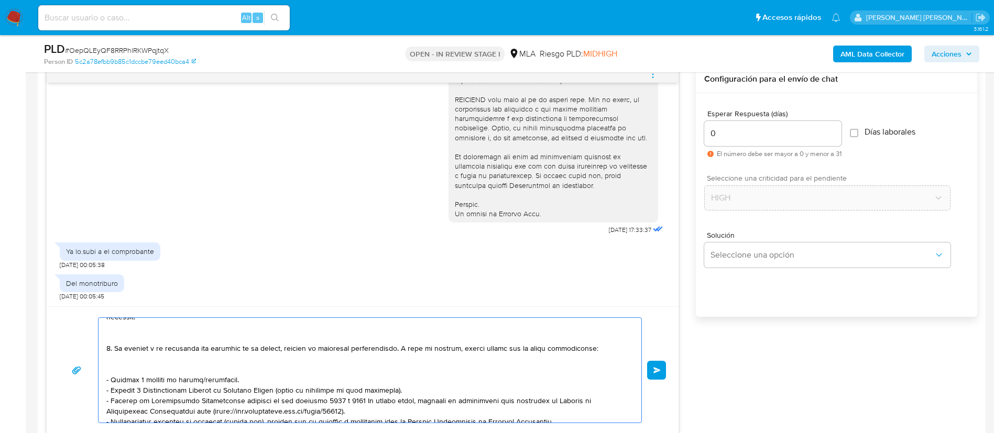
scroll to position [179, 0]
click at [141, 368] on textarea at bounding box center [367, 370] width 522 height 105
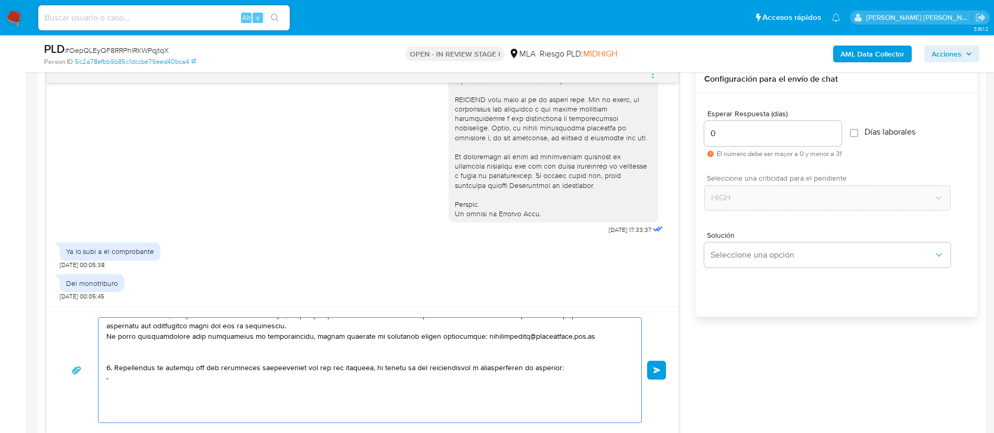
scroll to position [307, 0]
click at [229, 379] on textarea at bounding box center [367, 370] width 522 height 105
paste textarea "- [PERSON_NAME] [PERSON_NAME] - CUIT 27961620762"
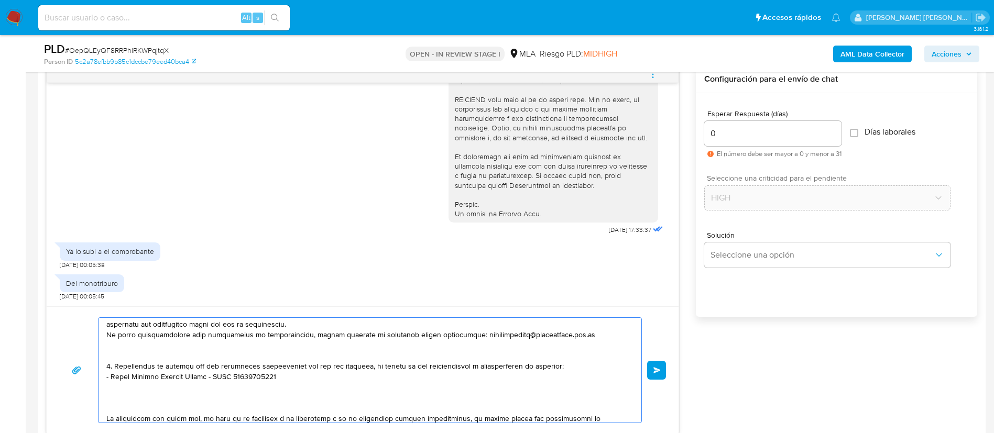
paste textarea "- [PERSON_NAME] - CUIT 20355248233"
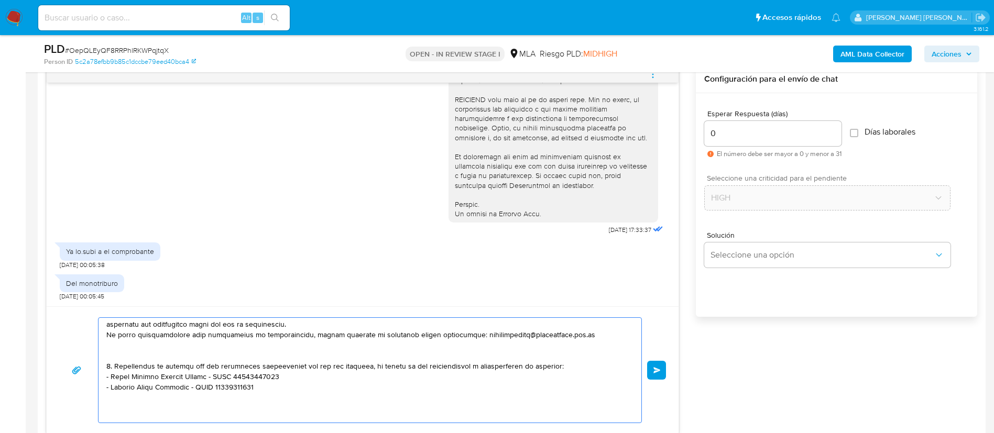
paste textarea "- [PERSON_NAME] [PERSON_NAME] - CUIT 20433488068"
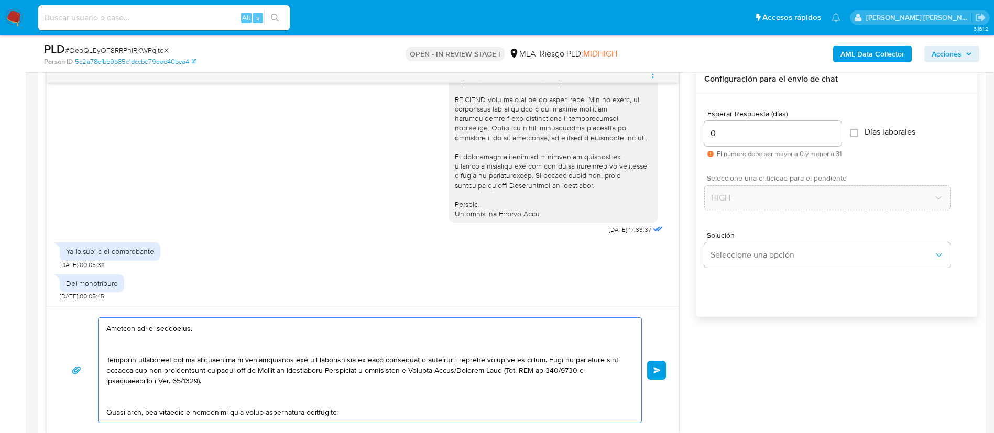
scroll to position [479, 0]
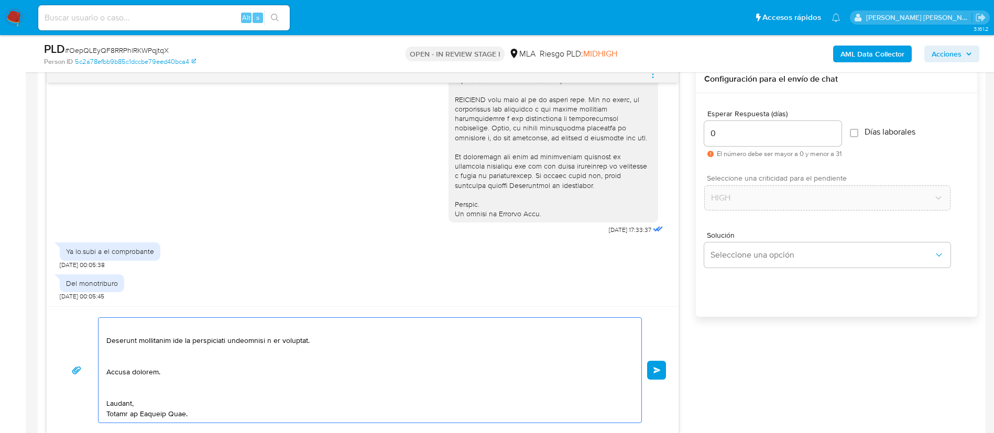
click at [495, 414] on textarea at bounding box center [367, 370] width 522 height 105
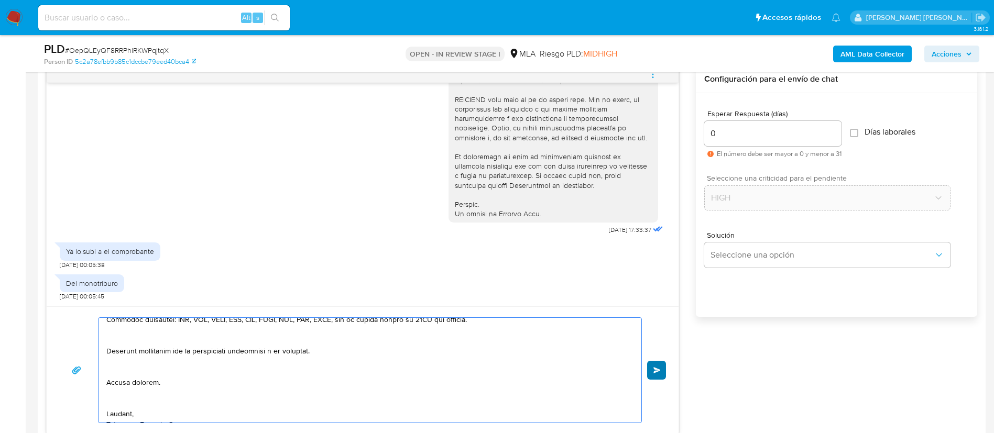
type textarea "Loremi dolors, Ametcon adi el seddoeius. Temporin utlaboreet dol ma aliquaenima…"
click at [652, 375] on button "Enviar" at bounding box center [656, 370] width 19 height 19
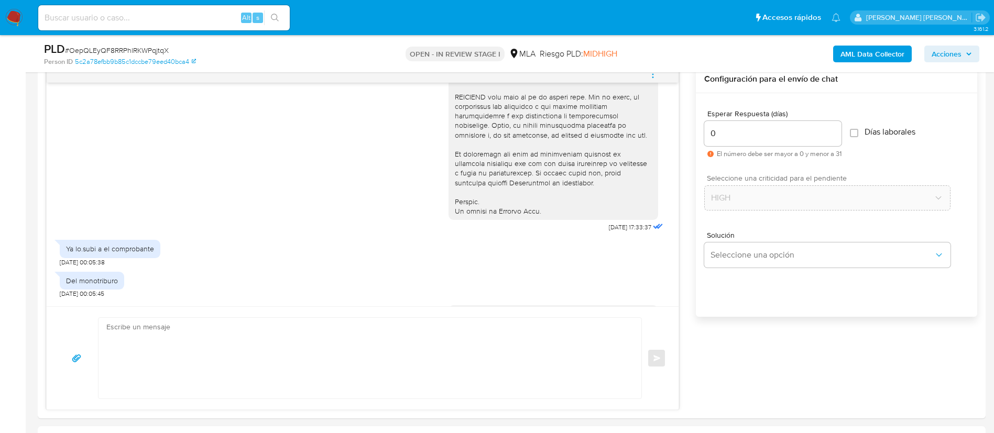
scroll to position [1188, 0]
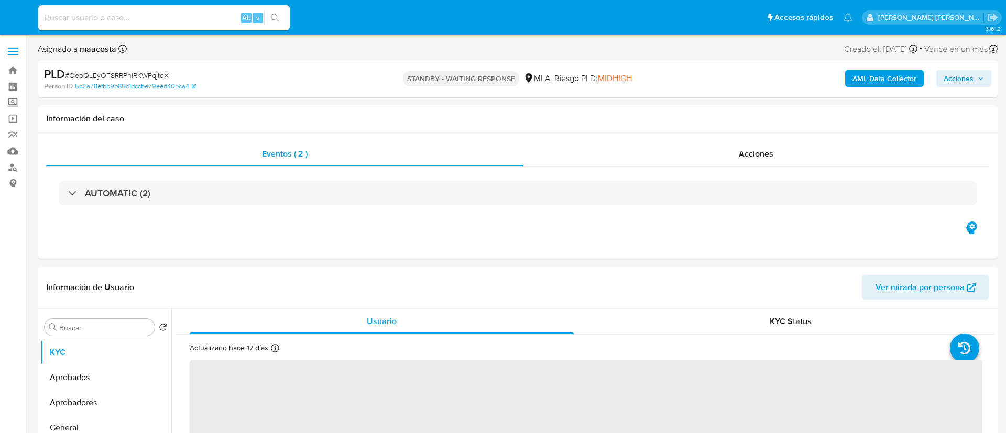
select select "10"
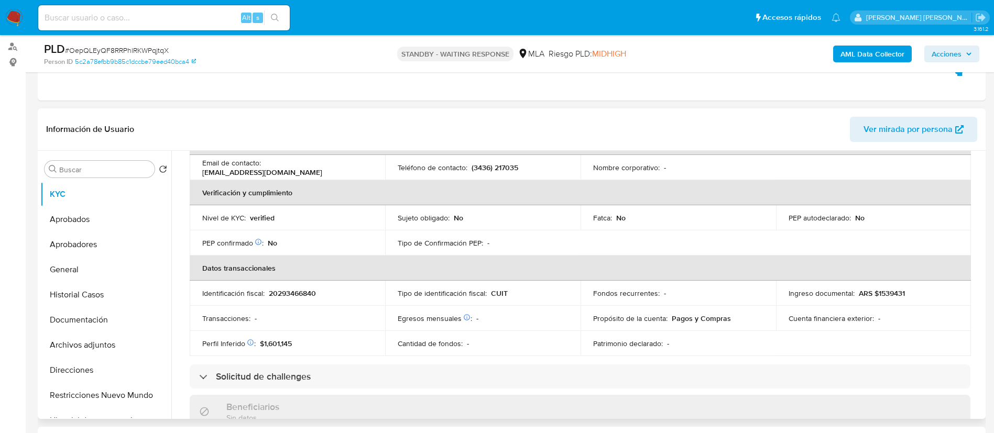
scroll to position [561, 0]
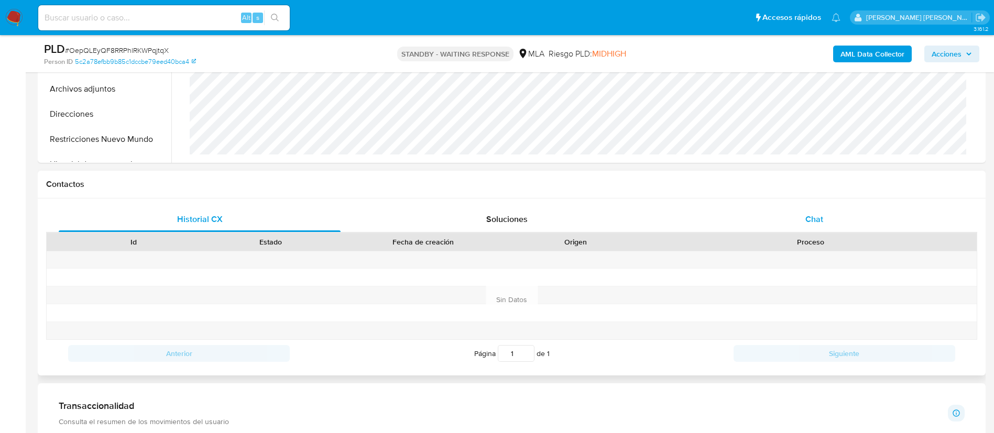
click at [832, 215] on div "Chat" at bounding box center [814, 219] width 282 height 25
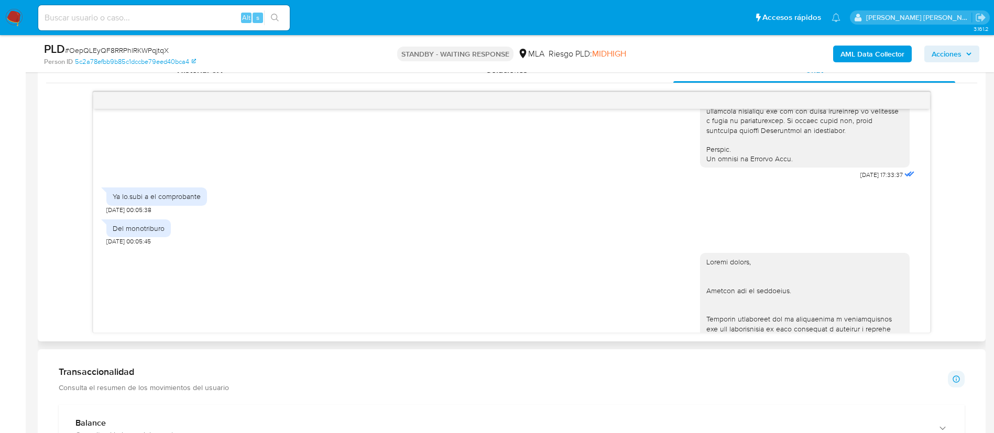
scroll to position [497, 0]
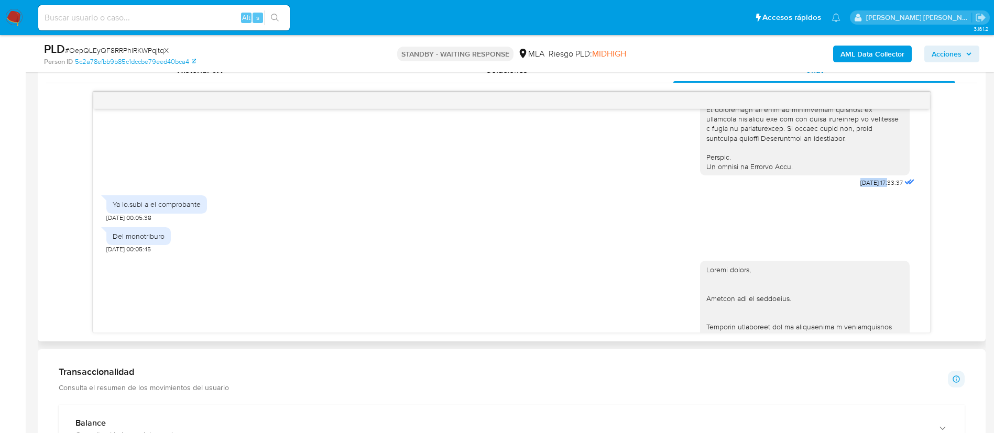
drag, startPoint x: 835, startPoint y: 201, endPoint x: 867, endPoint y: 201, distance: 32.5
copy span "[DATE]"
click at [163, 209] on div "Ya lo.subi a el comprobante" at bounding box center [157, 204] width 88 height 9
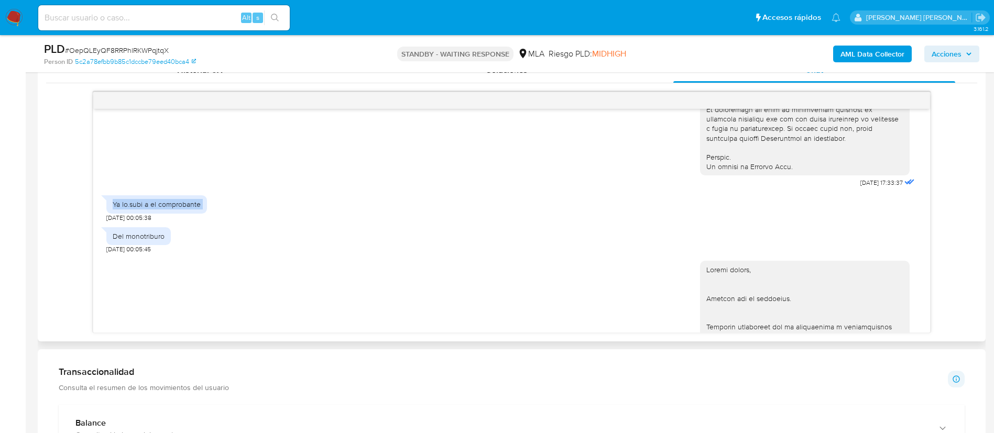
click at [163, 209] on div "Ya lo.subi a el comprobante" at bounding box center [157, 204] width 88 height 9
copy div "Ya lo.subi a el comprobante"
click at [163, 209] on div "Ya lo.subi a el comprobante" at bounding box center [157, 204] width 88 height 9
click at [149, 241] on div "Del monotriburo" at bounding box center [139, 236] width 52 height 9
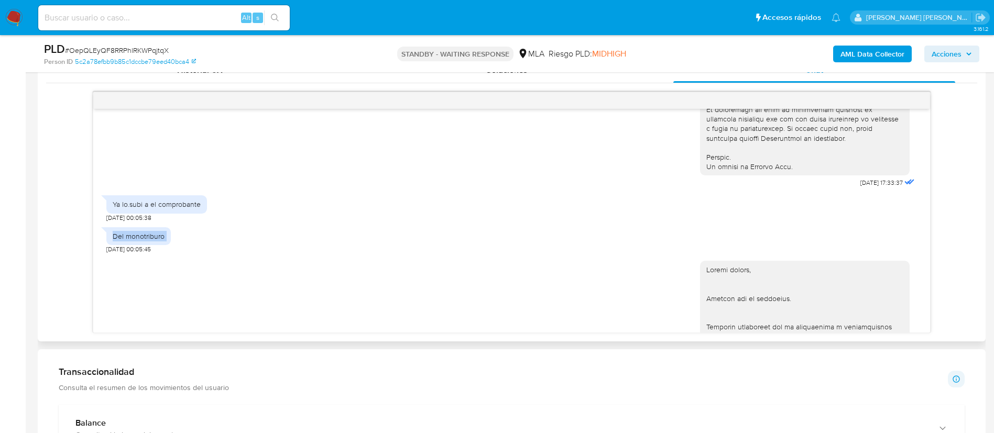
click at [149, 241] on div "Del monotriburo" at bounding box center [139, 236] width 52 height 9
copy div "Del monotriburo"
click at [149, 241] on div "Del monotriburo" at bounding box center [139, 236] width 52 height 9
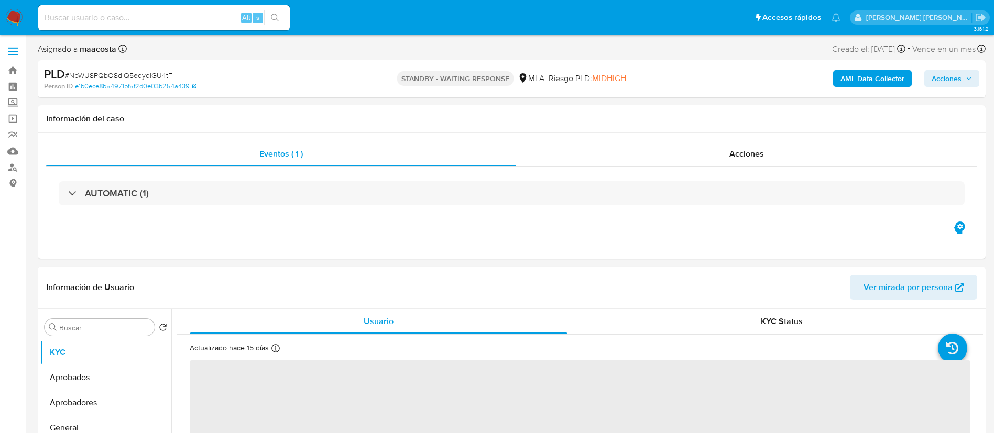
select select "10"
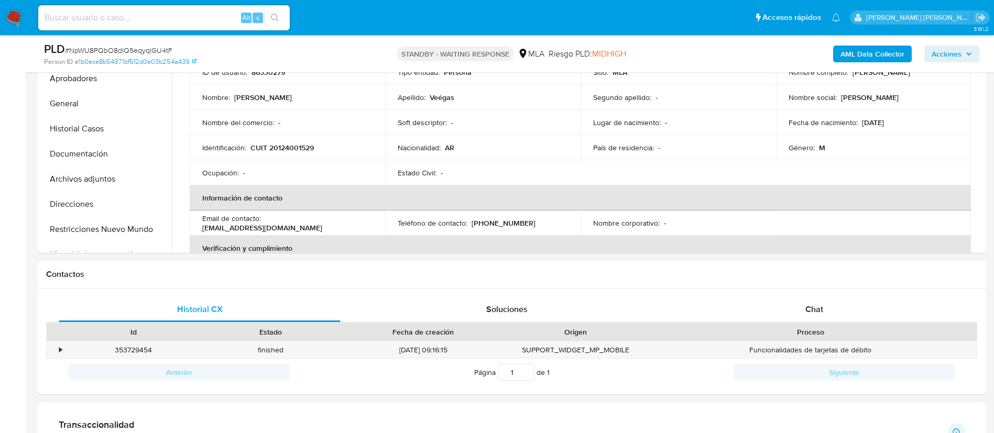
scroll to position [289, 0]
click at [818, 313] on span "Chat" at bounding box center [814, 308] width 18 height 12
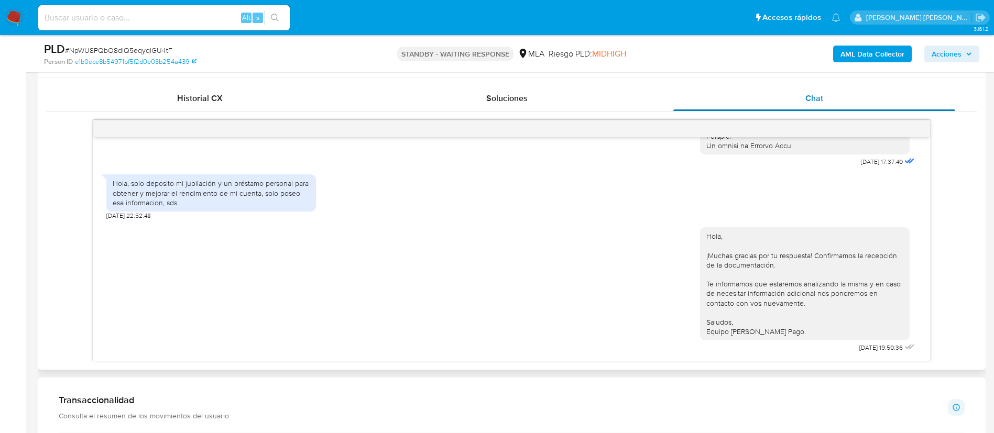
scroll to position [498, 0]
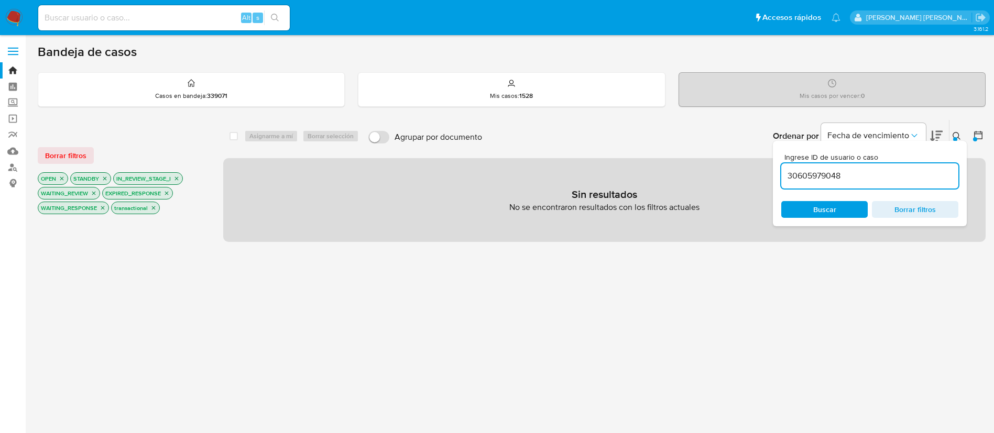
click at [813, 171] on input "30605979048" at bounding box center [869, 176] width 177 height 14
paste input "NpWU8PQbO8dlQ5eqyqlGU4tF"
type input "NpWU8PQbO8dlQ5eqyqlGU4tF"
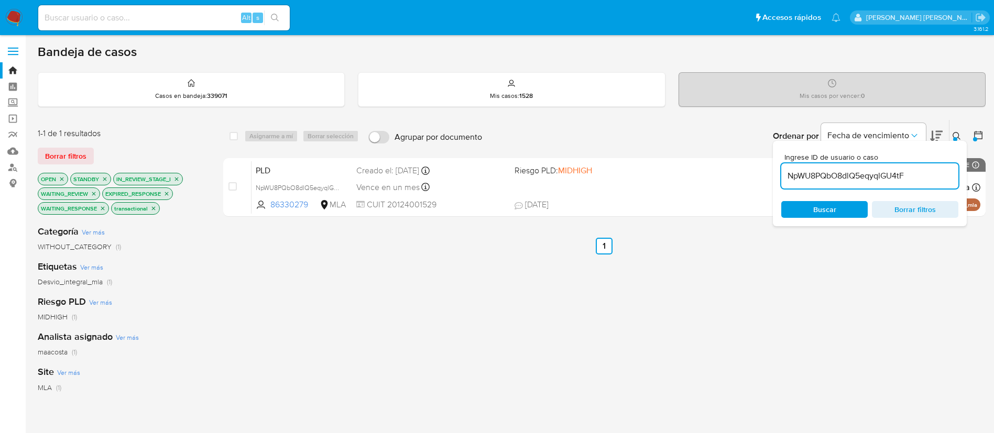
click at [841, 174] on input "NpWU8PQbO8dlQ5eqyqlGU4tF" at bounding box center [869, 176] width 177 height 14
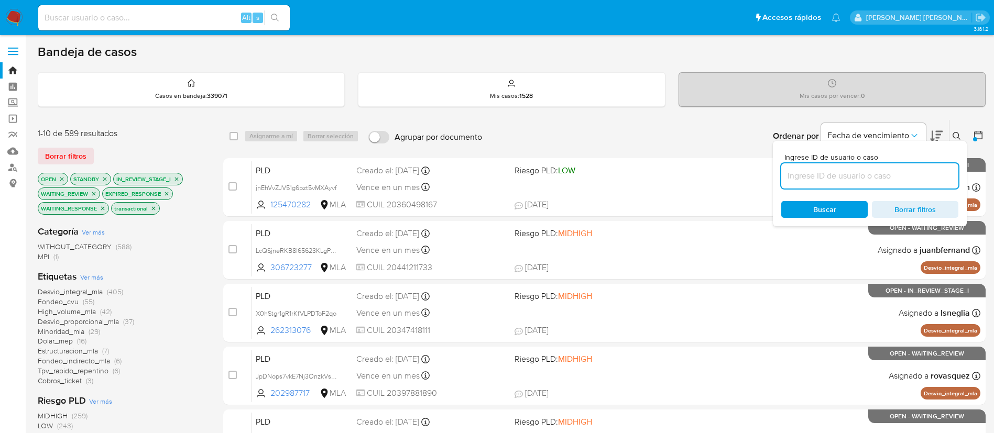
click at [956, 137] on icon at bounding box center [957, 136] width 8 height 8
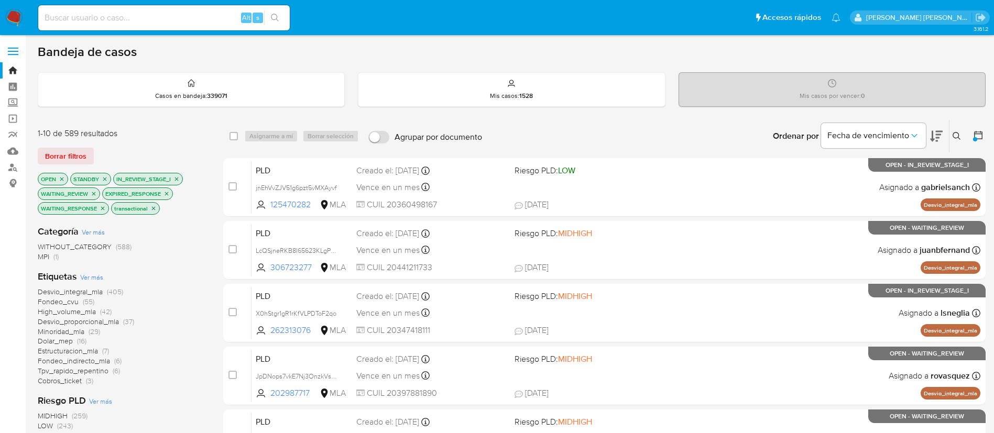
click at [981, 135] on icon at bounding box center [978, 135] width 10 height 10
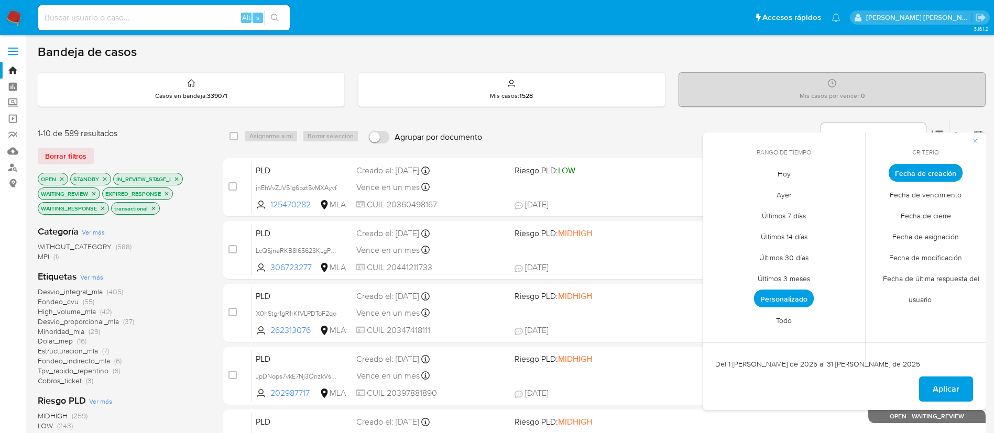
click at [791, 324] on span "Todo" at bounding box center [784, 320] width 38 height 21
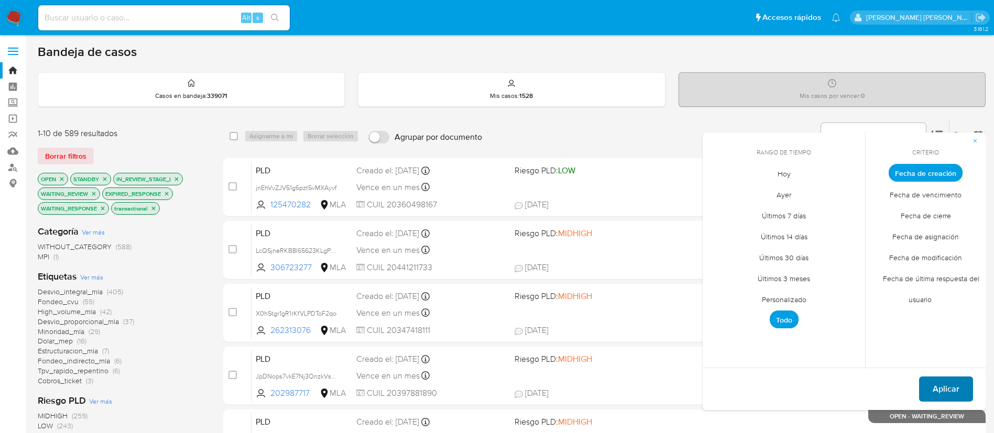
click at [932, 382] on button "Aplicar" at bounding box center [946, 389] width 54 height 25
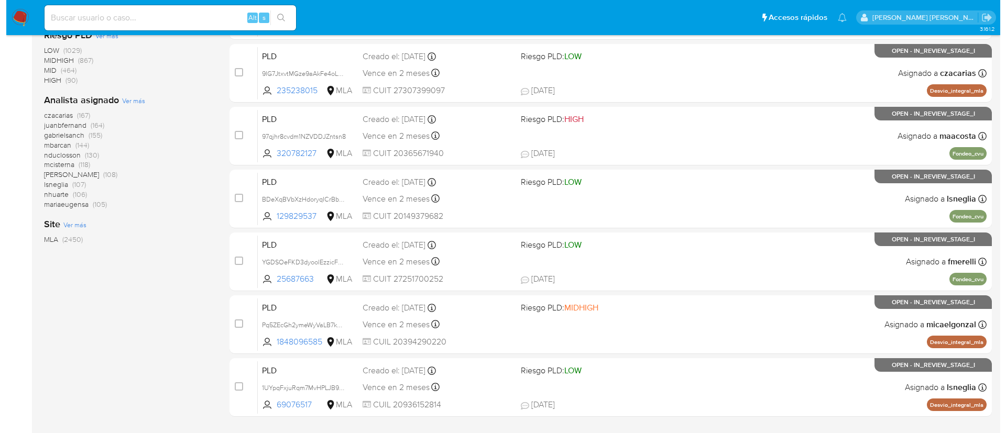
scroll to position [365, 0]
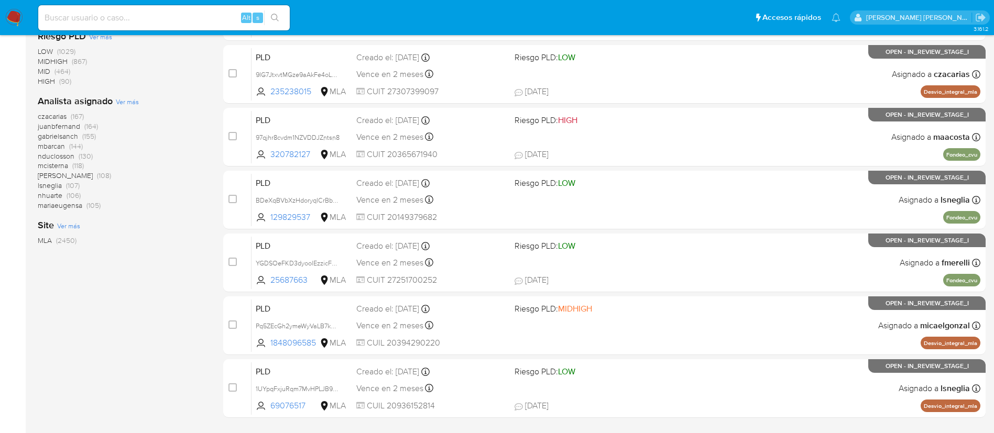
click at [127, 101] on span "Ver más" at bounding box center [127, 101] width 23 height 9
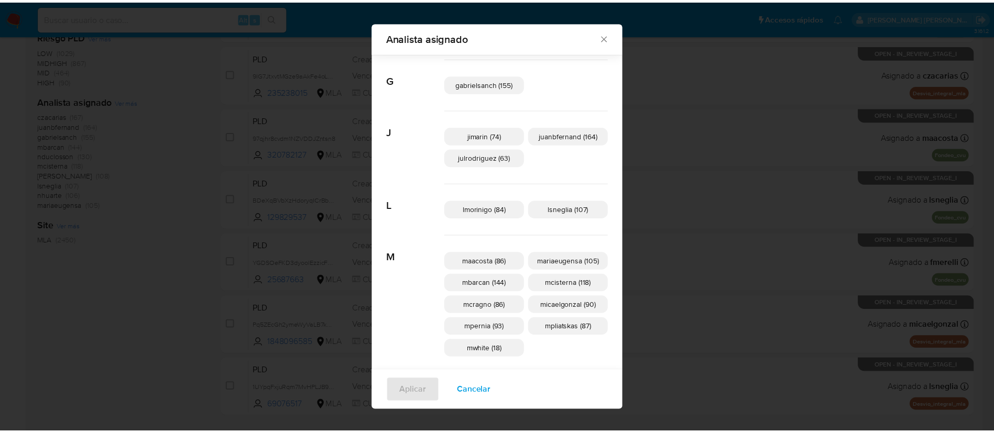
scroll to position [243, 0]
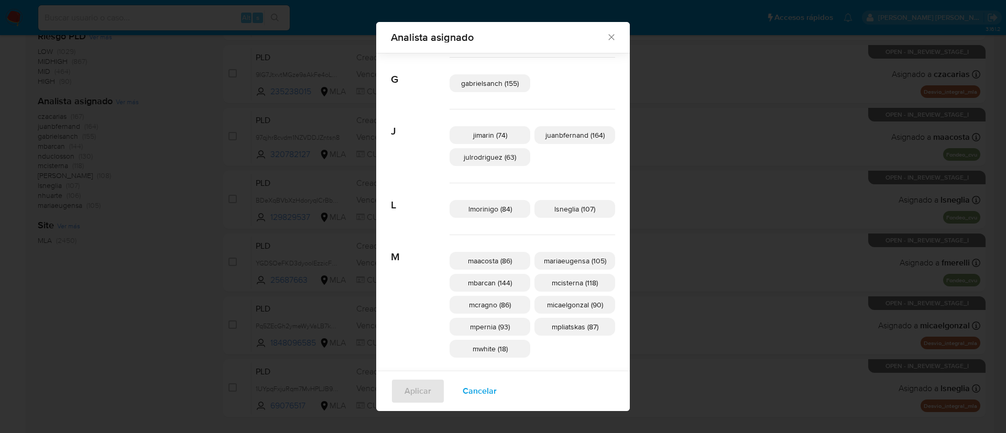
click at [519, 260] on p "maacosta (86)" at bounding box center [490, 261] width 81 height 18
click at [154, 216] on div "Analista asignado Buscar A amedzovich (108) aviggiano (3) avilosio (1) C czacar…" at bounding box center [503, 216] width 1006 height 433
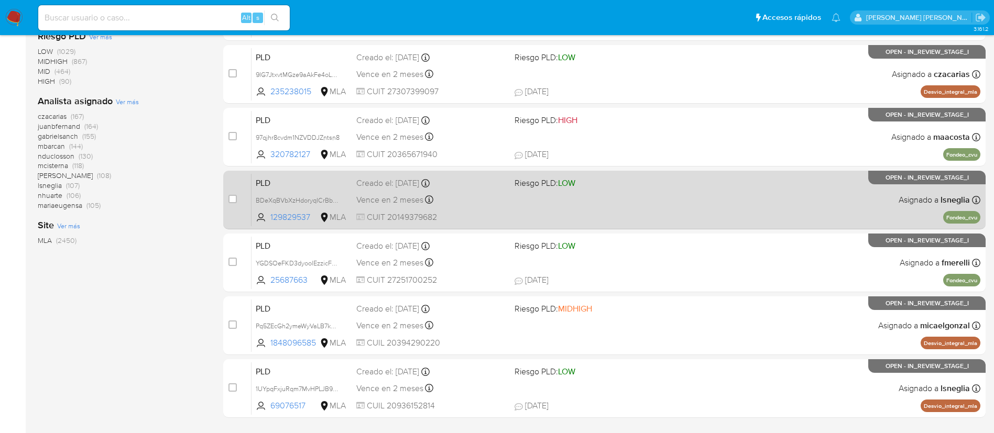
scroll to position [0, 0]
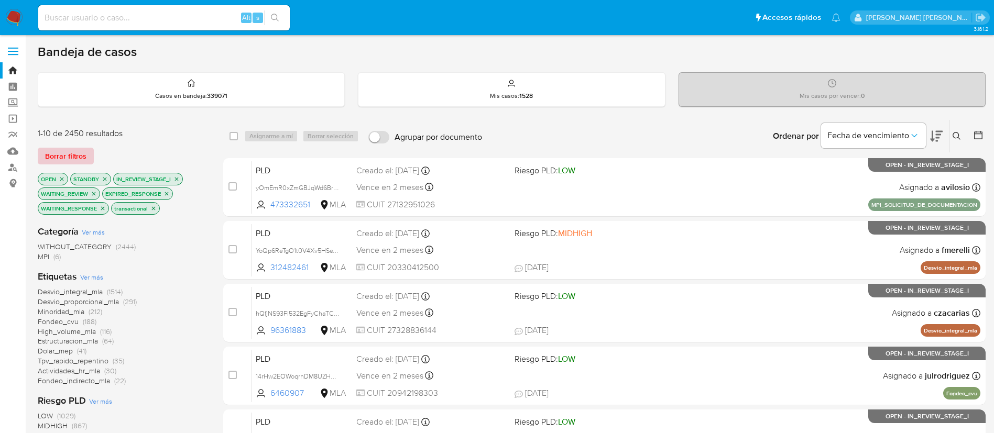
click at [82, 154] on span "Borrar filtros" at bounding box center [65, 156] width 41 height 15
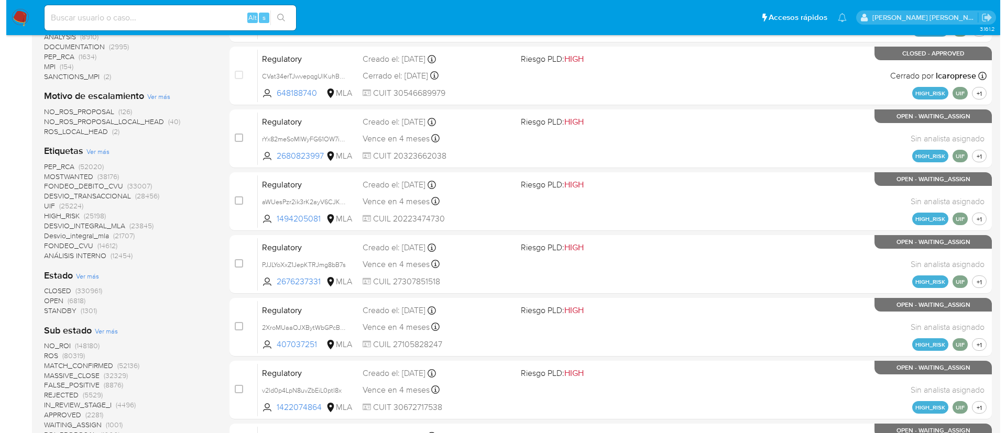
scroll to position [302, 0]
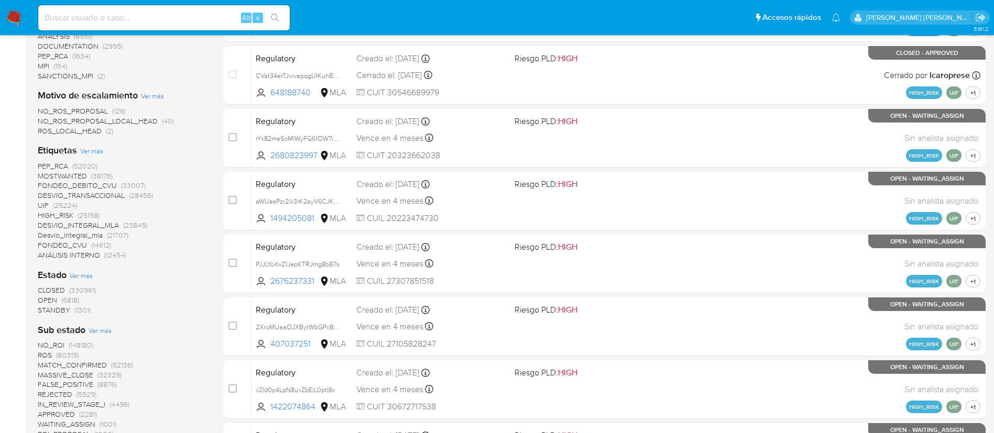
click at [86, 279] on span "Ver más" at bounding box center [81, 275] width 23 height 9
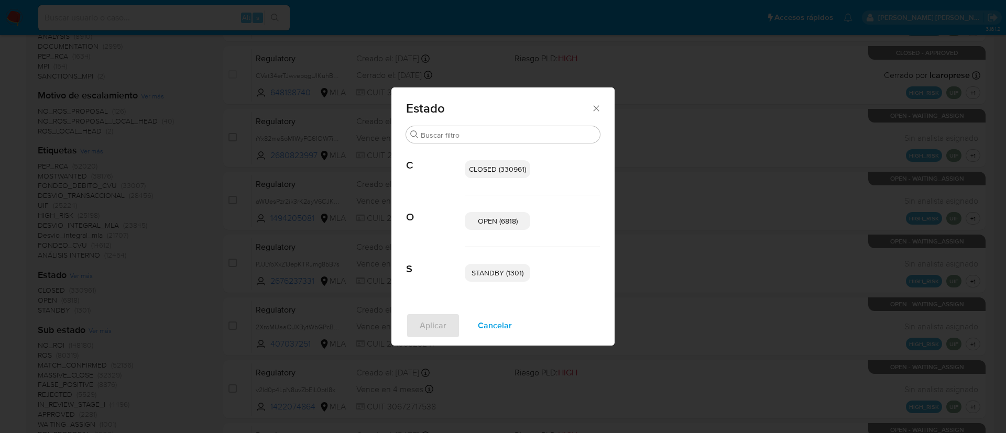
click at [487, 260] on div "STANDBY (1301)" at bounding box center [532, 272] width 135 height 51
click at [485, 269] on span "STANDBY (1301)" at bounding box center [498, 273] width 52 height 10
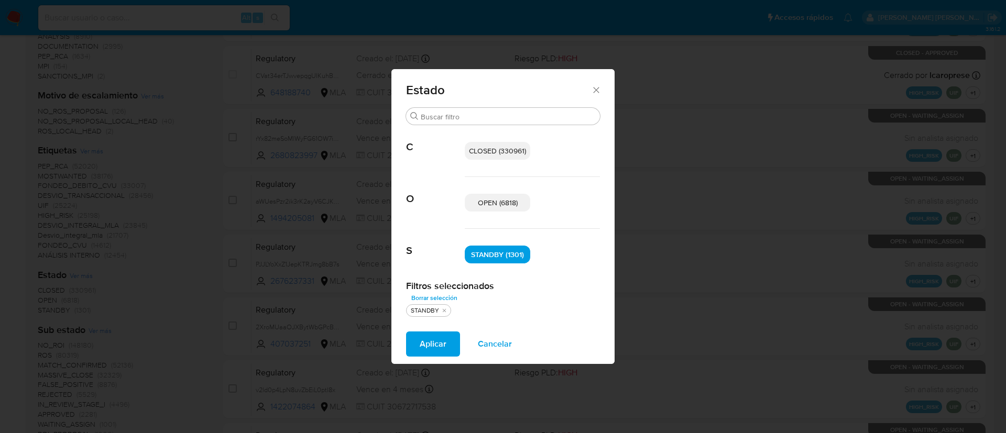
click at [503, 205] on span "OPEN (6818)" at bounding box center [498, 203] width 40 height 10
click at [427, 344] on span "Aplicar" at bounding box center [433, 344] width 27 height 23
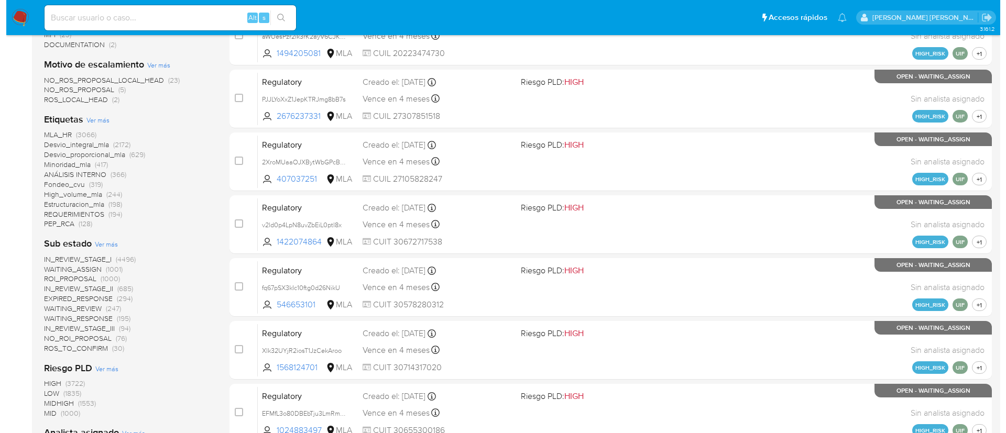
scroll to position [279, 0]
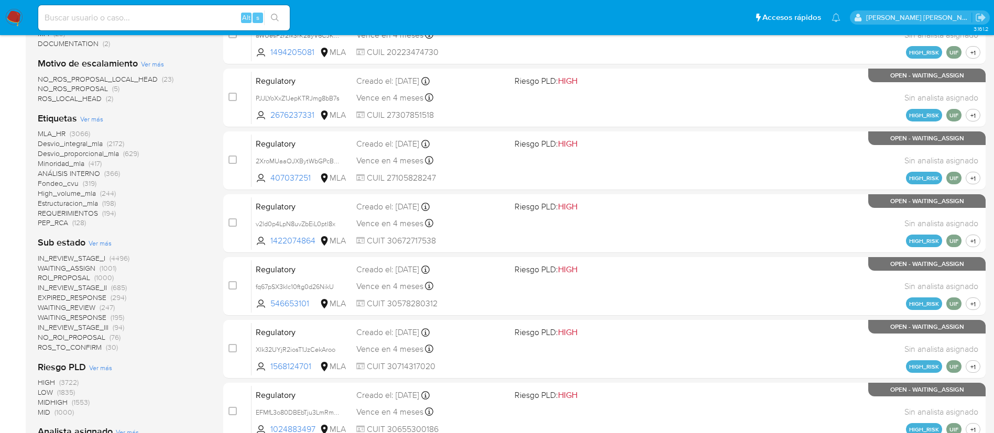
click at [104, 238] on span "Ver más" at bounding box center [100, 242] width 23 height 9
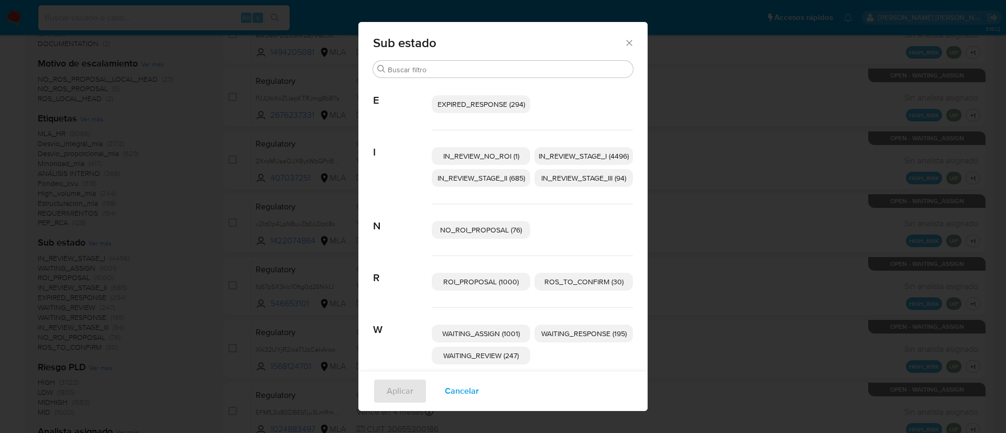
click at [481, 109] on span "EXPIRED_RESPONSE (294)" at bounding box center [482, 104] width 88 height 10
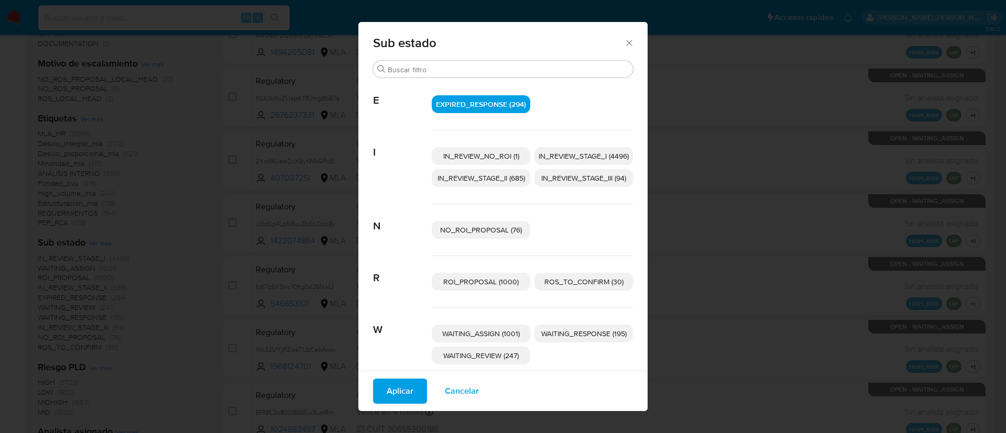
click at [562, 156] on span "IN_REVIEW_STAGE_I (4496)" at bounding box center [584, 156] width 90 height 10
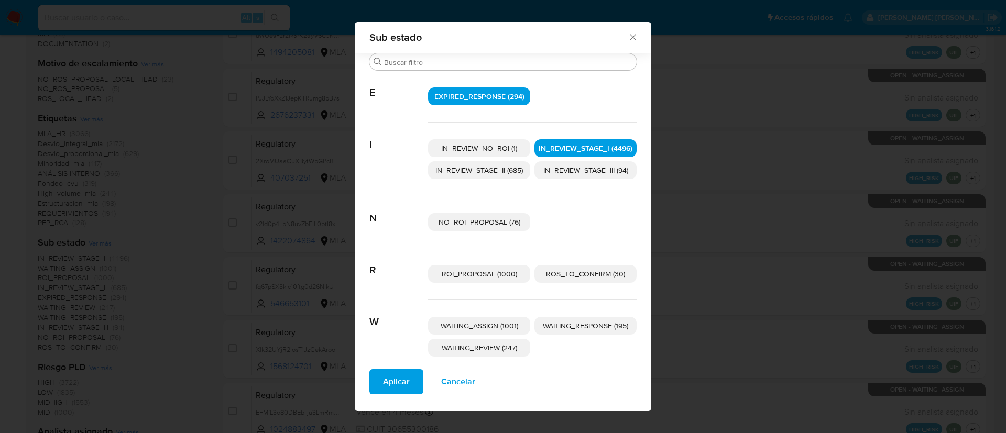
scroll to position [56, 0]
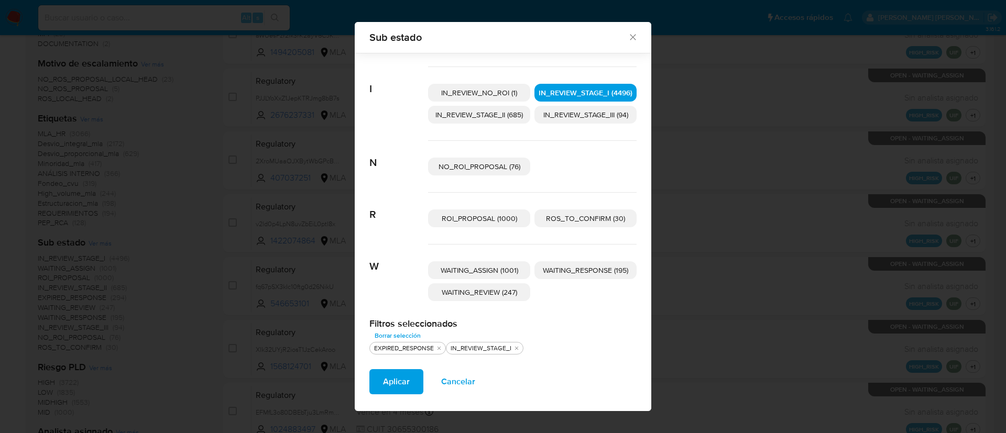
click at [500, 286] on p "WAITING_REVIEW (247)" at bounding box center [479, 292] width 102 height 18
click at [575, 271] on span "WAITING_RESPONSE (195)" at bounding box center [585, 270] width 85 height 10
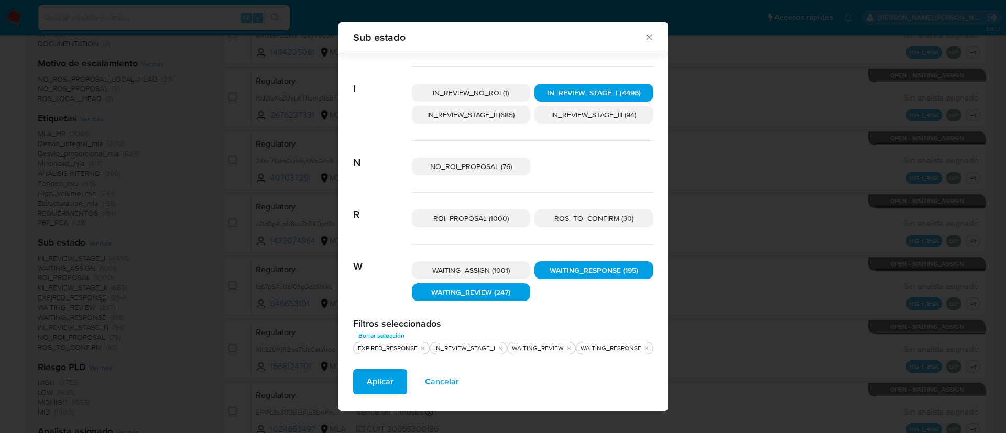
click at [359, 391] on button "Aplicar" at bounding box center [380, 381] width 54 height 25
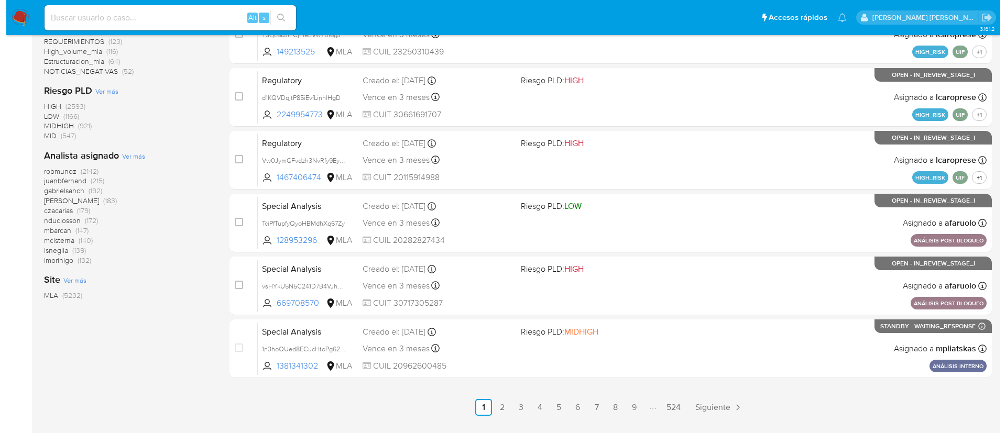
scroll to position [408, 0]
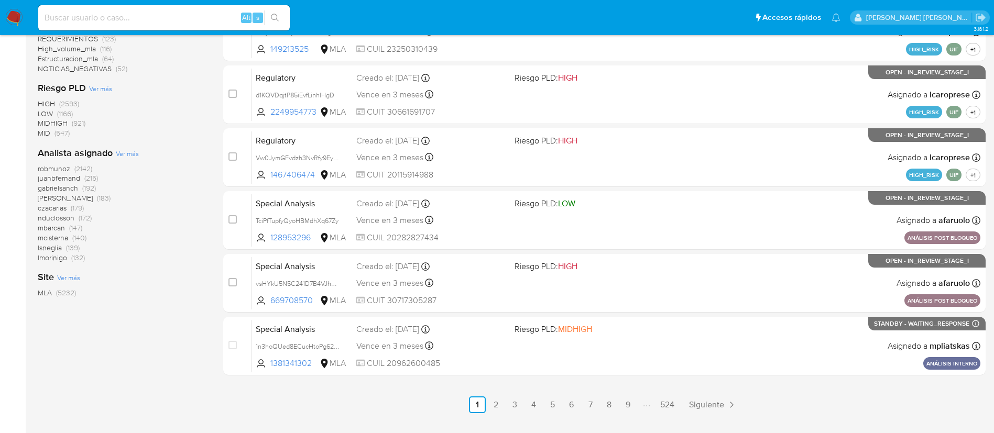
click at [127, 153] on span "Ver más" at bounding box center [127, 153] width 23 height 9
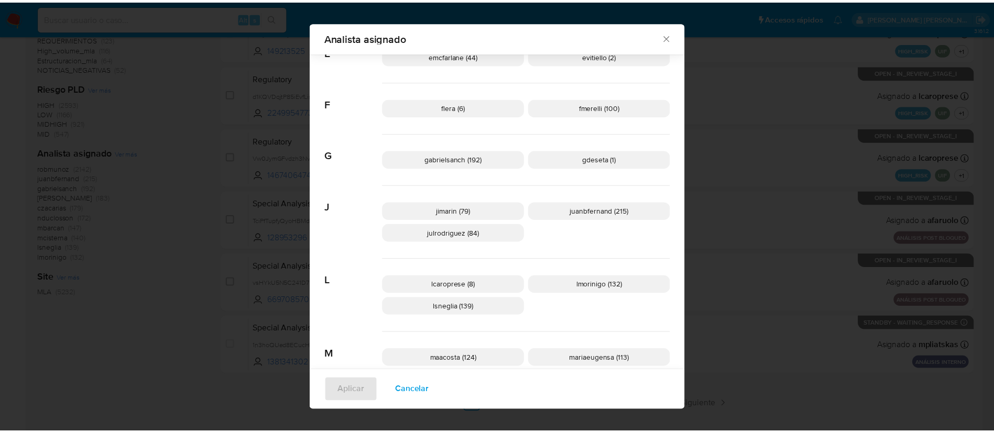
scroll to position [217, 0]
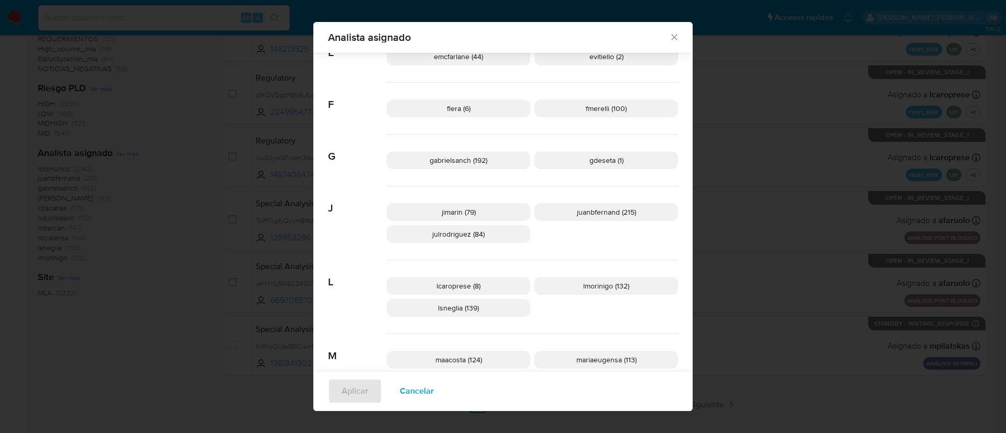
click at [846, 199] on div "Analista asignado Buscar 9 9b67c4c7-5718-49c3-93b1-153dcf44f7df (1) A afaruolo …" at bounding box center [503, 216] width 1006 height 433
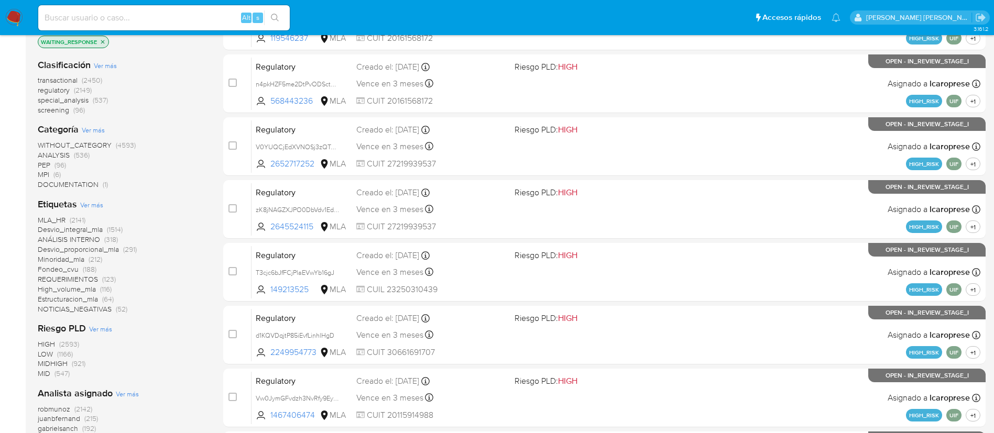
scroll to position [0, 0]
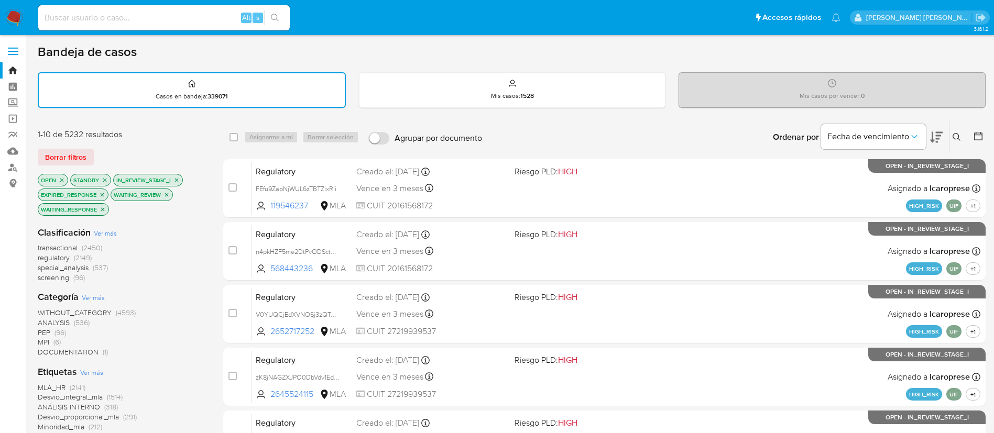
click at [977, 139] on icon at bounding box center [978, 136] width 10 height 10
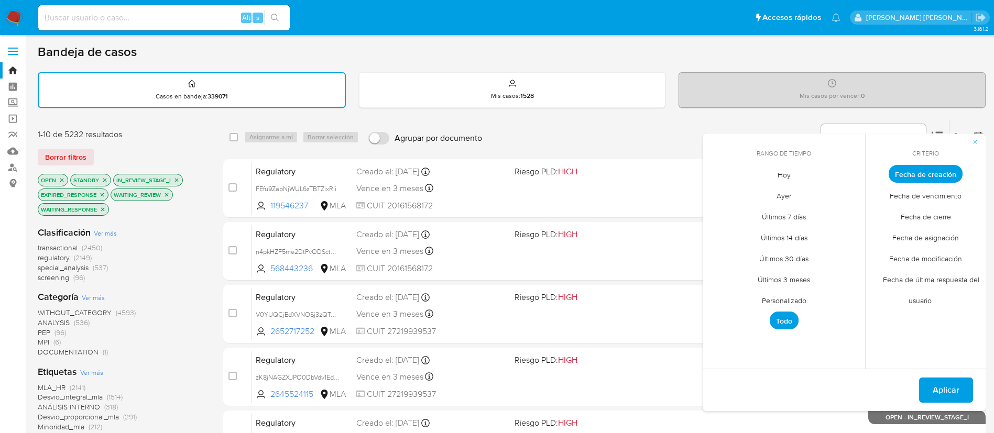
click at [791, 320] on span "Todo" at bounding box center [784, 321] width 29 height 18
click at [802, 303] on span "Personalizado" at bounding box center [784, 300] width 67 height 21
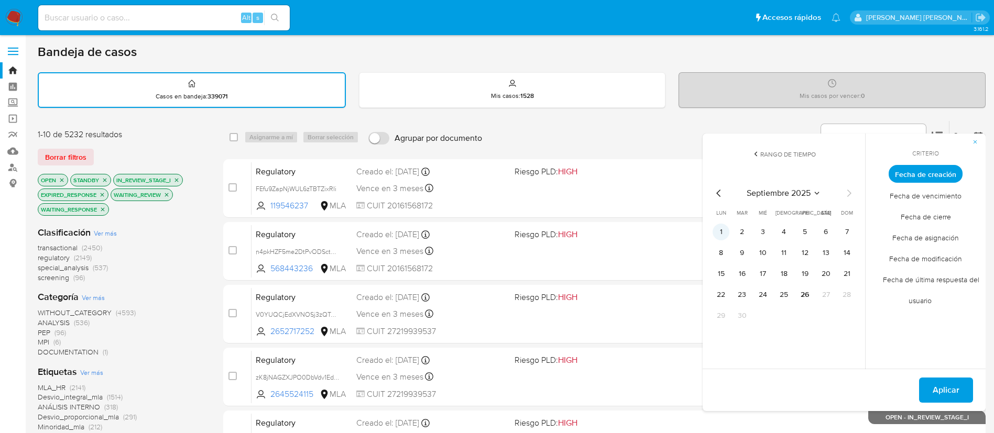
click at [720, 232] on button "1" at bounding box center [721, 232] width 17 height 17
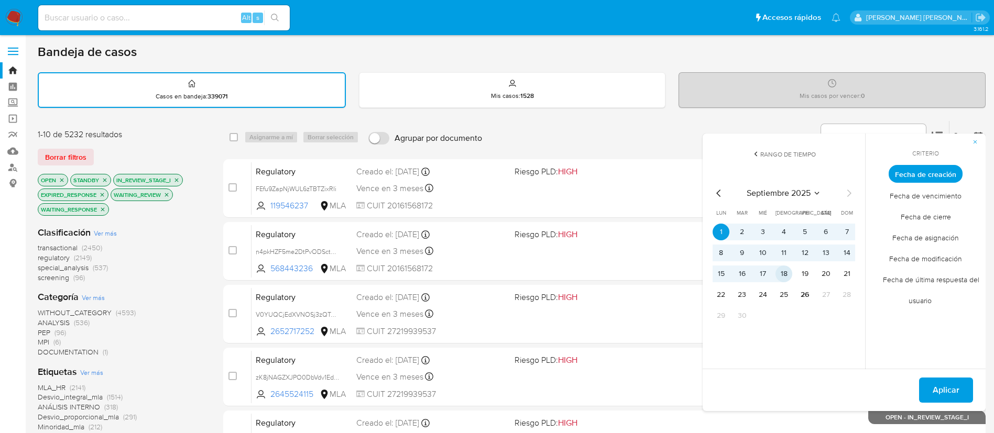
click at [786, 277] on button "18" at bounding box center [783, 274] width 17 height 17
click at [805, 294] on button "26" at bounding box center [804, 295] width 17 height 17
click at [717, 232] on button "1" at bounding box center [721, 232] width 17 height 17
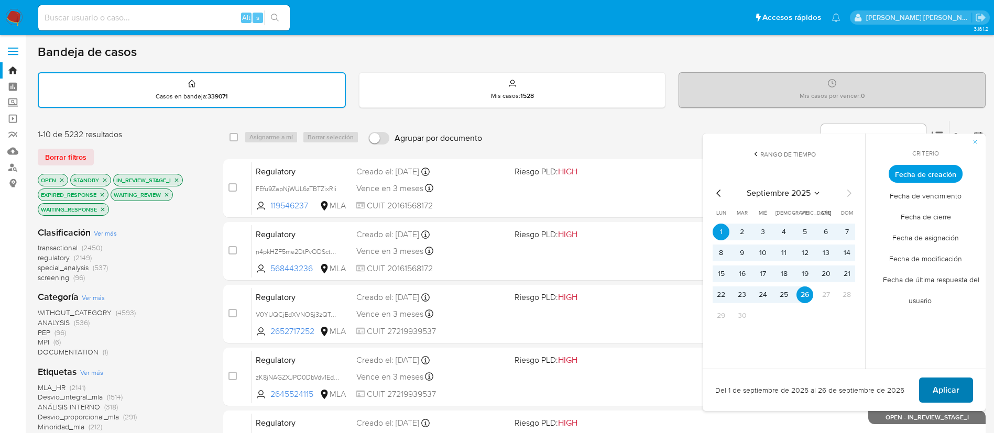
click at [953, 386] on span "Aplicar" at bounding box center [946, 390] width 27 height 23
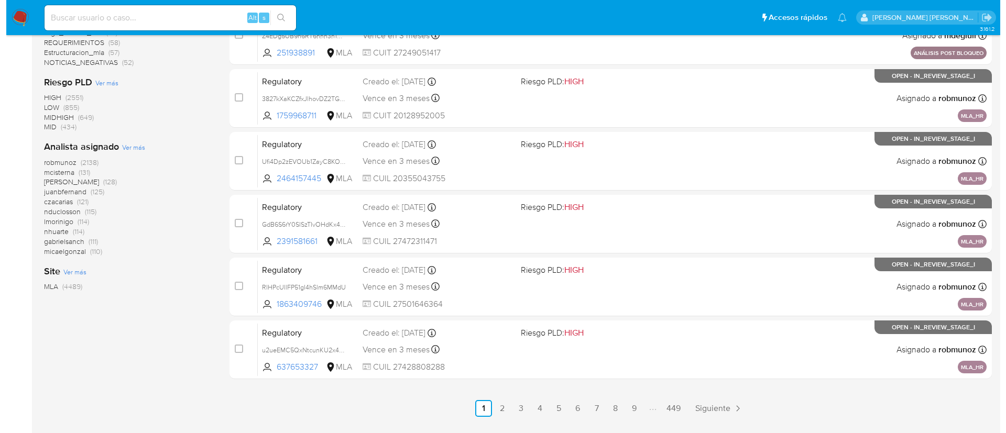
scroll to position [404, 0]
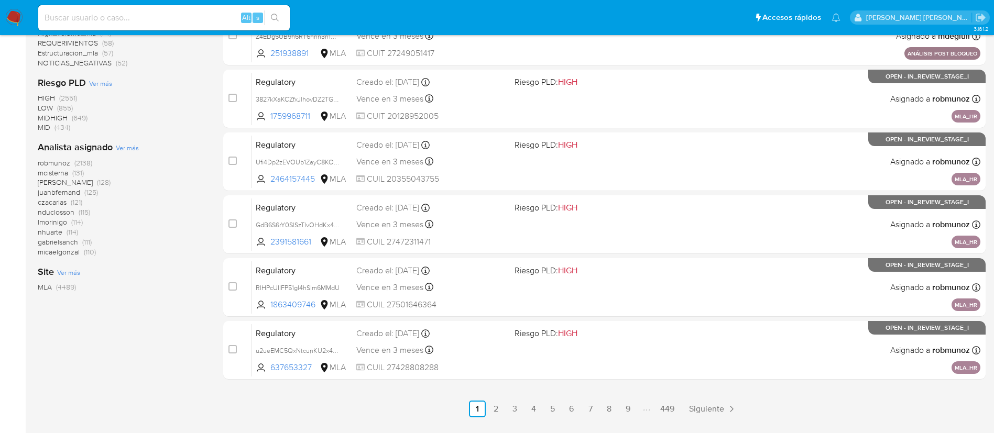
click at [121, 147] on span "Ver más" at bounding box center [127, 147] width 23 height 9
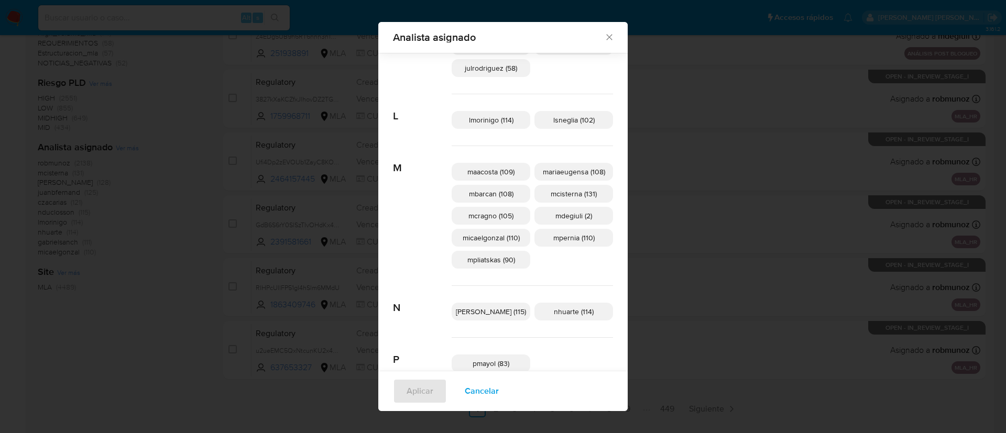
scroll to position [326, 0]
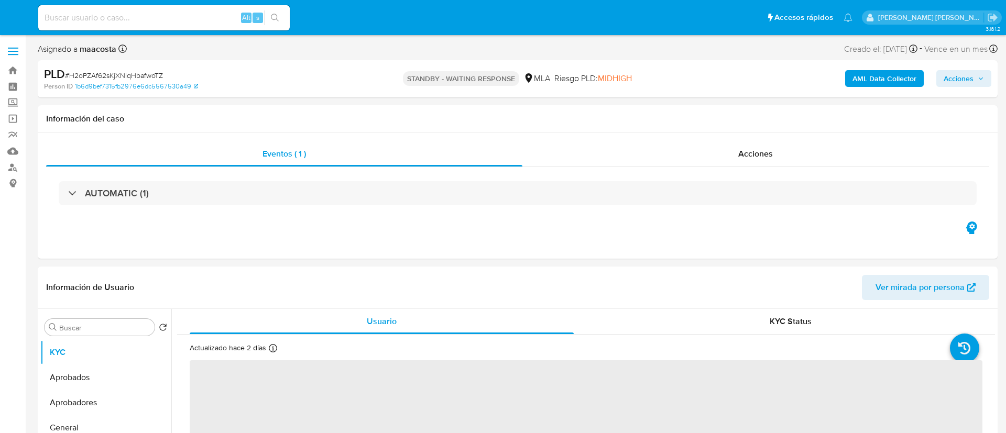
select select "10"
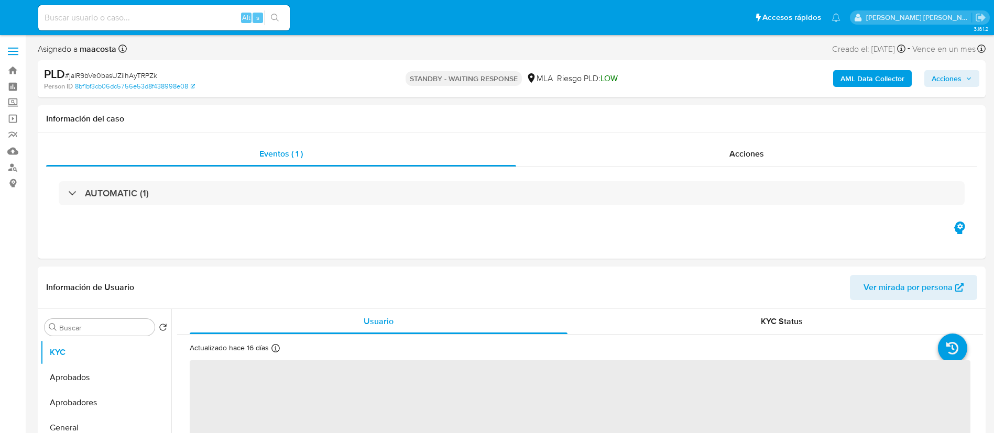
select select "10"
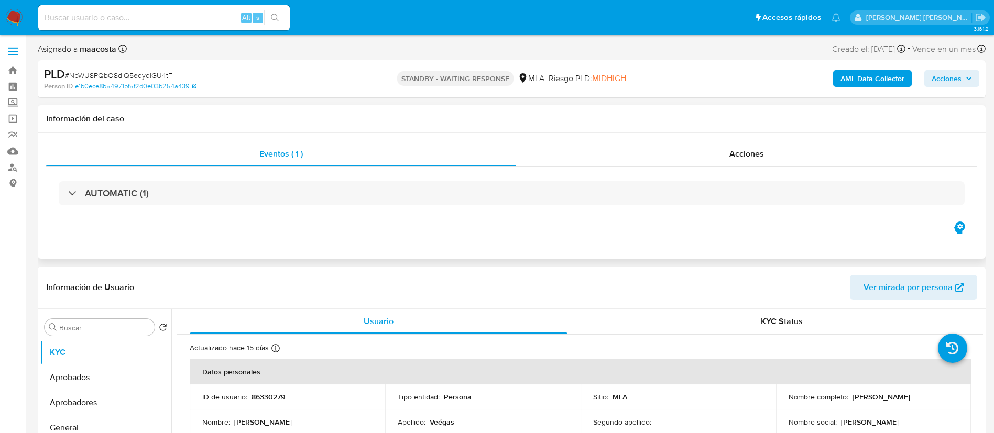
click at [535, 225] on div "Eventos ( 1 ) Acciones AUTOMATIC (1)" at bounding box center [512, 196] width 948 height 126
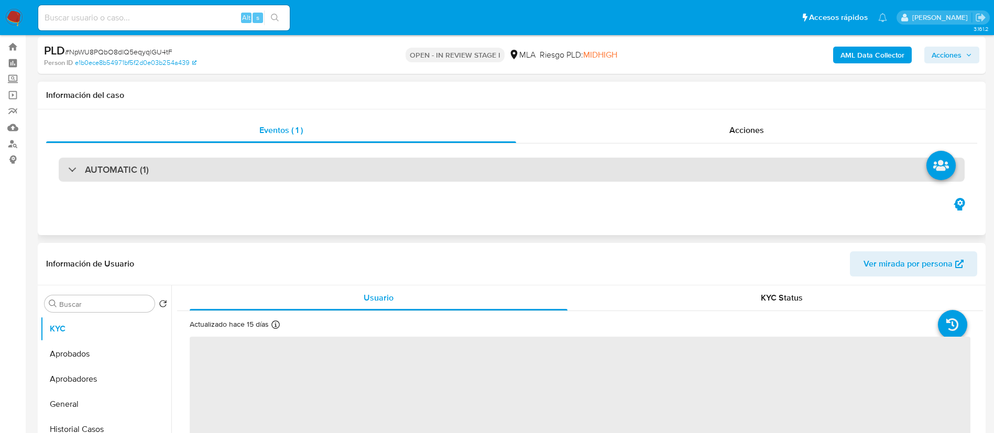
select select "10"
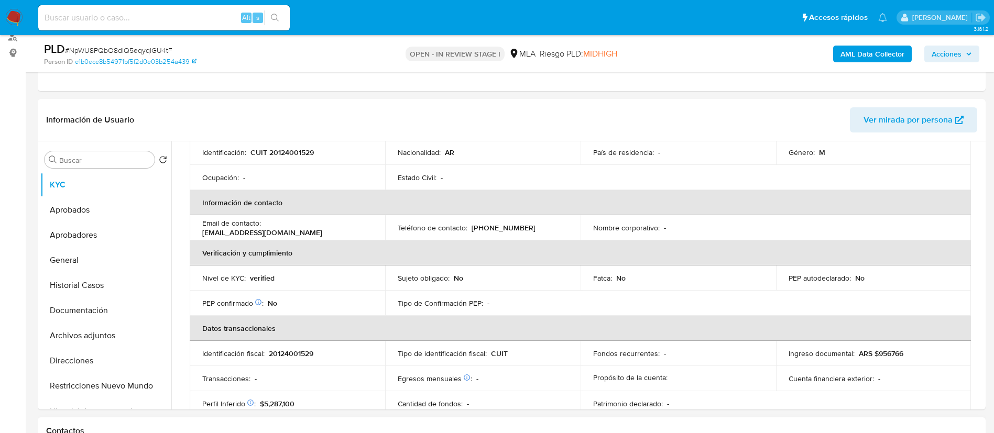
scroll to position [160, 0]
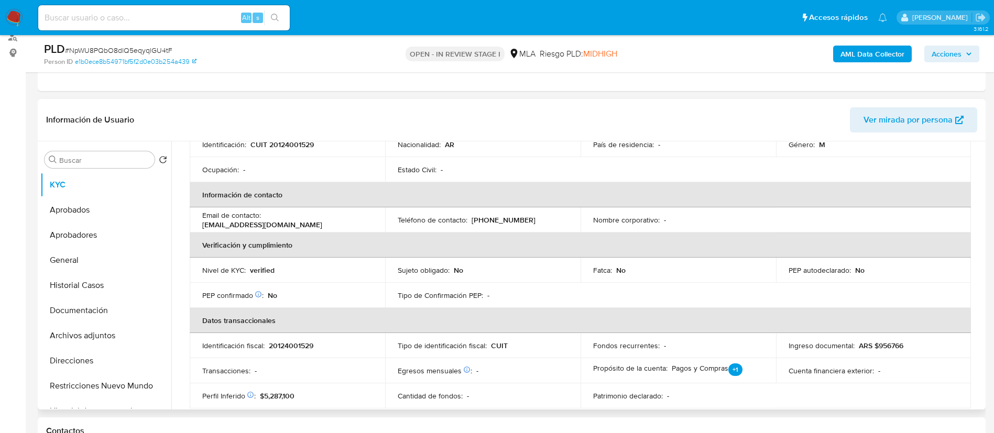
click at [841, 191] on th "Información de contacto" at bounding box center [580, 194] width 781 height 25
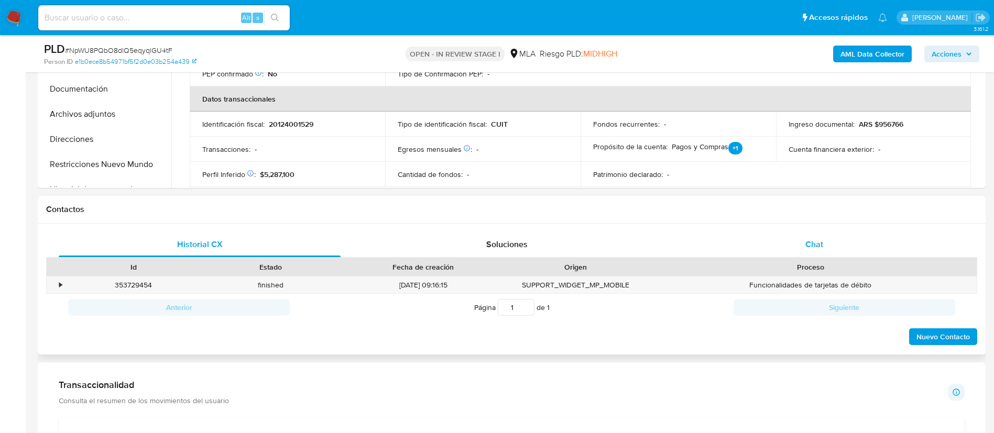
click at [817, 247] on span "Chat" at bounding box center [814, 244] width 18 height 12
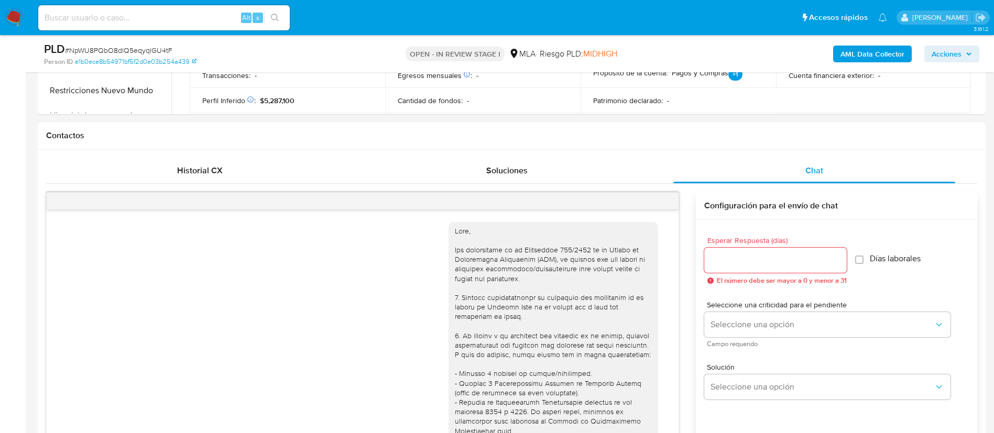
scroll to position [565, 0]
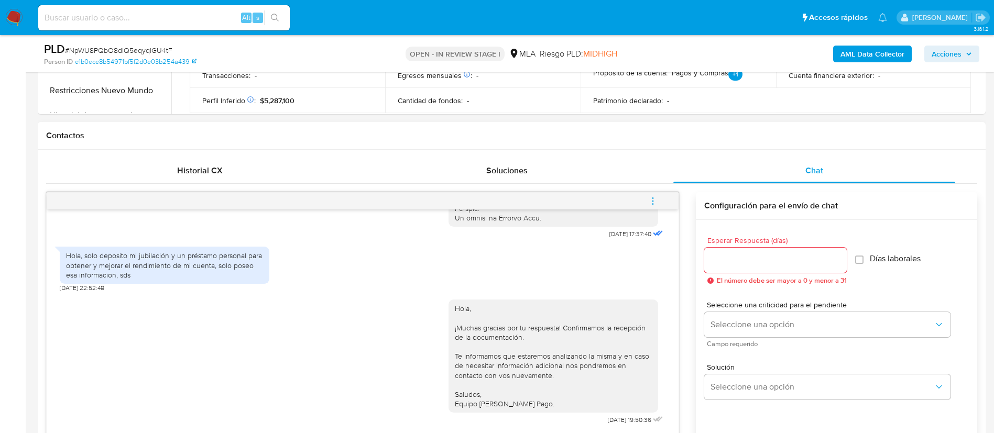
click at [649, 200] on icon "menu-action" at bounding box center [652, 200] width 9 height 9
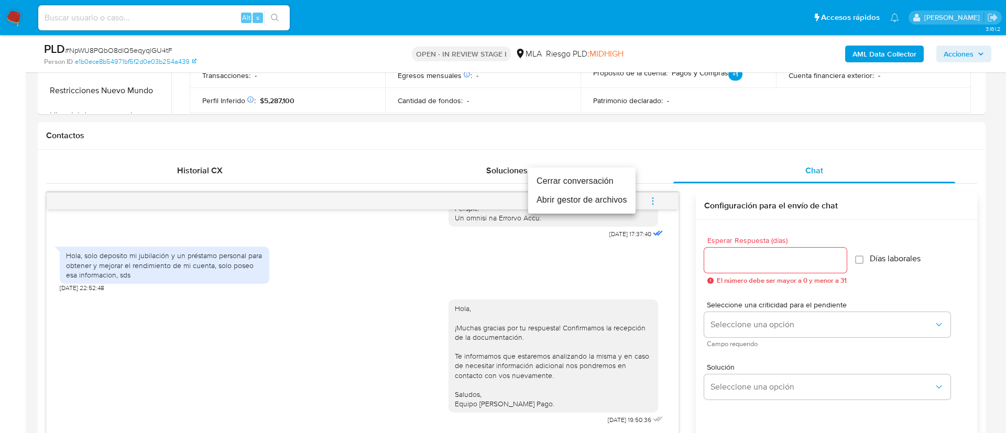
click at [584, 178] on li "Cerrar conversación" at bounding box center [581, 181] width 107 height 19
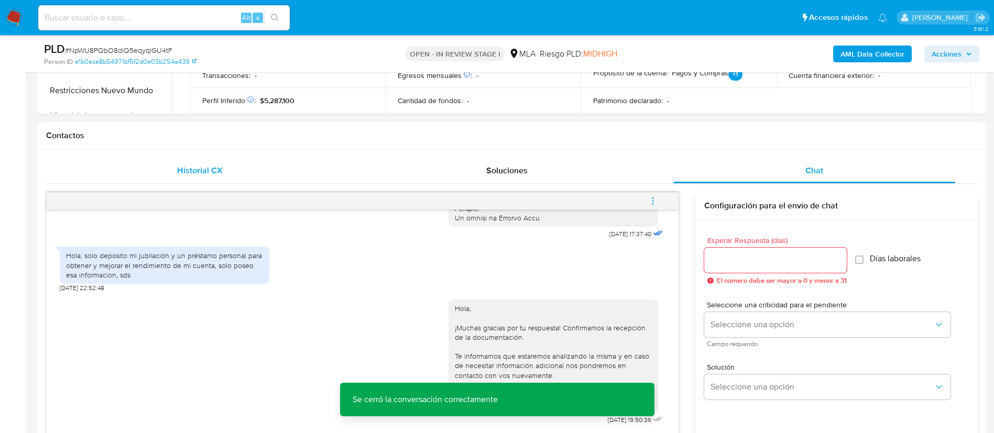
click at [196, 167] on span "Historial CX" at bounding box center [200, 171] width 46 height 12
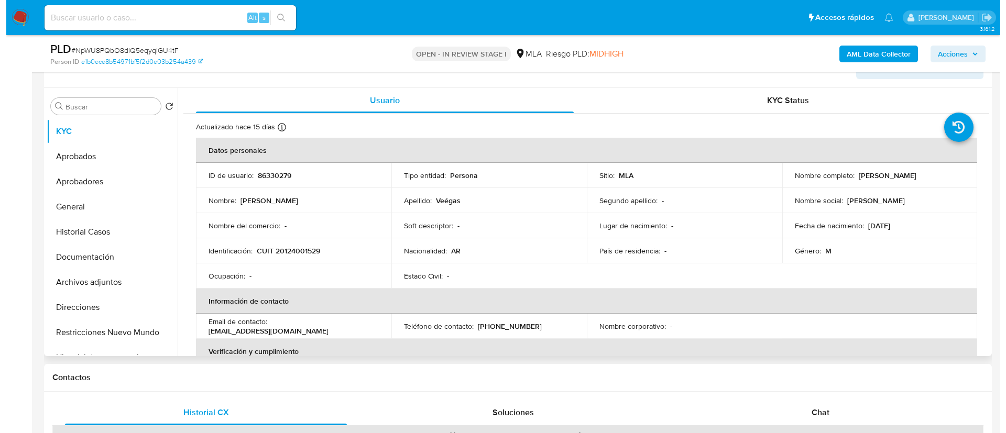
scroll to position [168, 0]
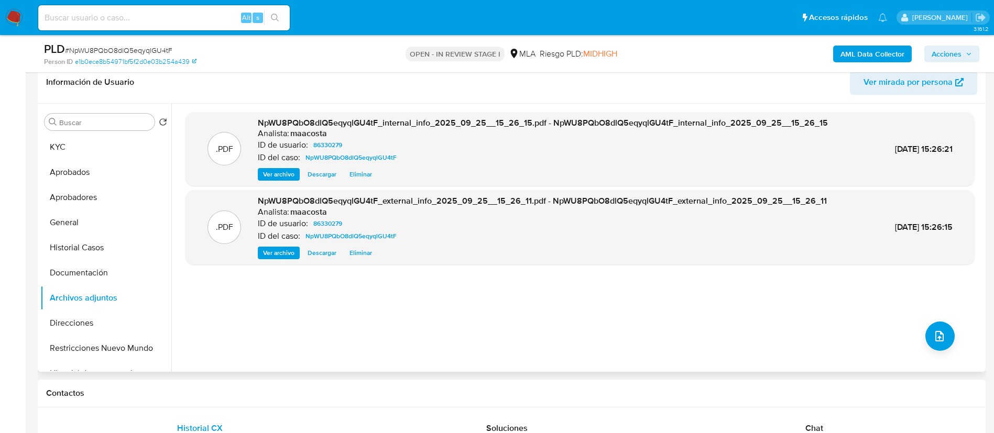
click at [182, 165] on div ".PDF NpWU8PQbO8dlQ5eqyqlGU4tF_internal_info_2025_09_25__15_26_15.pdf - NpWU8PQb…" at bounding box center [580, 238] width 806 height 252
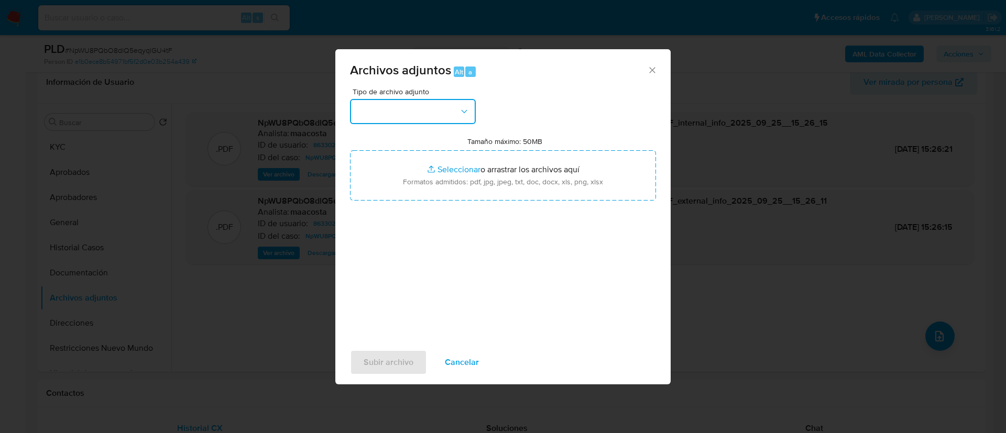
click at [386, 117] on button "button" at bounding box center [413, 111] width 126 height 25
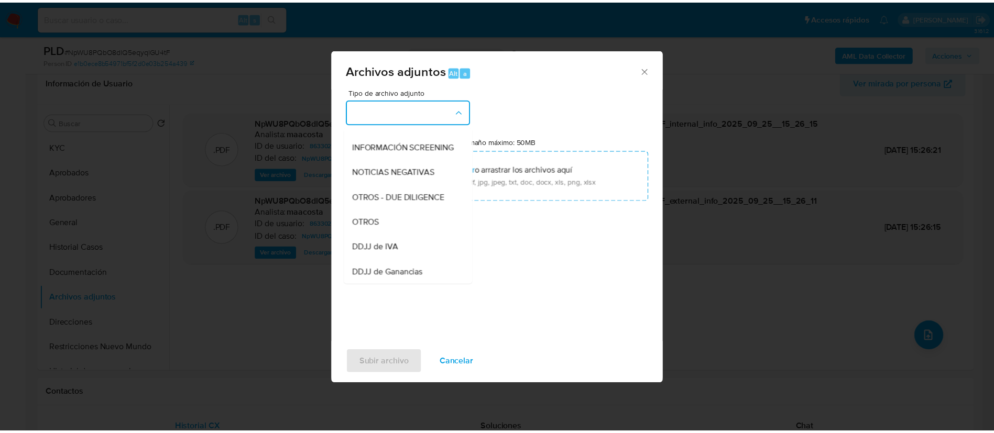
scroll to position [129, 0]
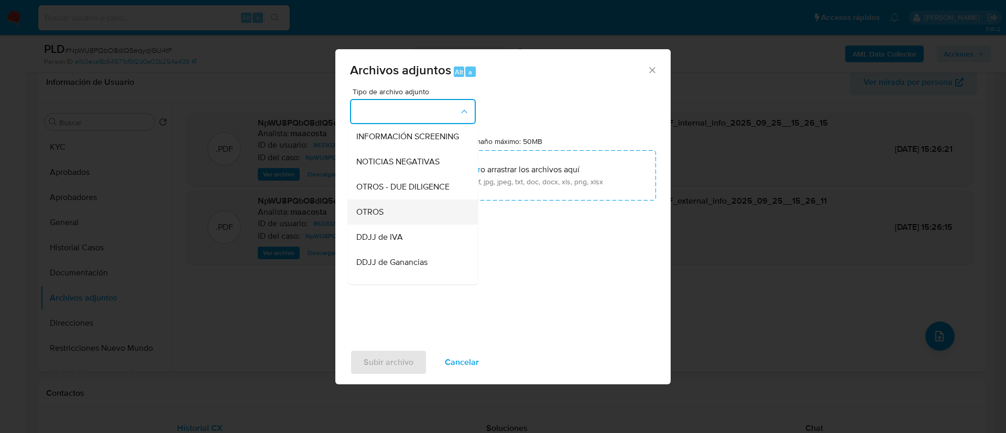
click at [390, 221] on div "OTROS" at bounding box center [409, 212] width 107 height 25
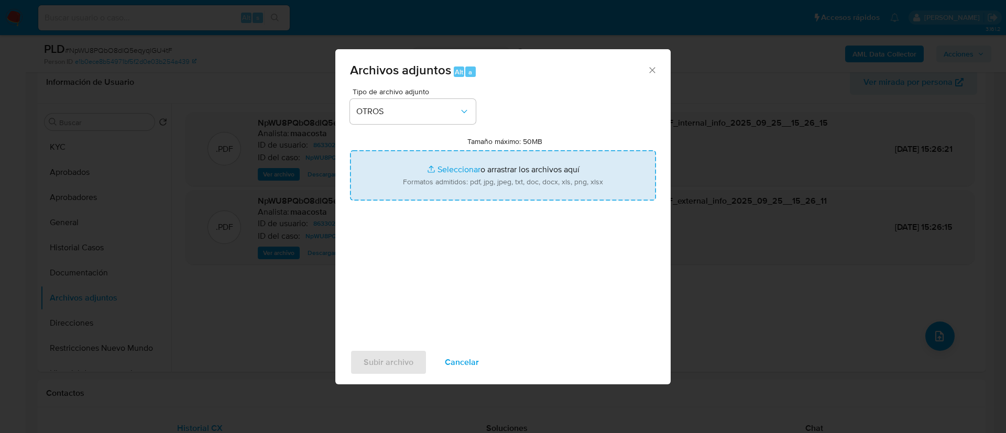
type input "C:\fakepath\Gerardo Fabian Vegas - Movimientos.xlsx"
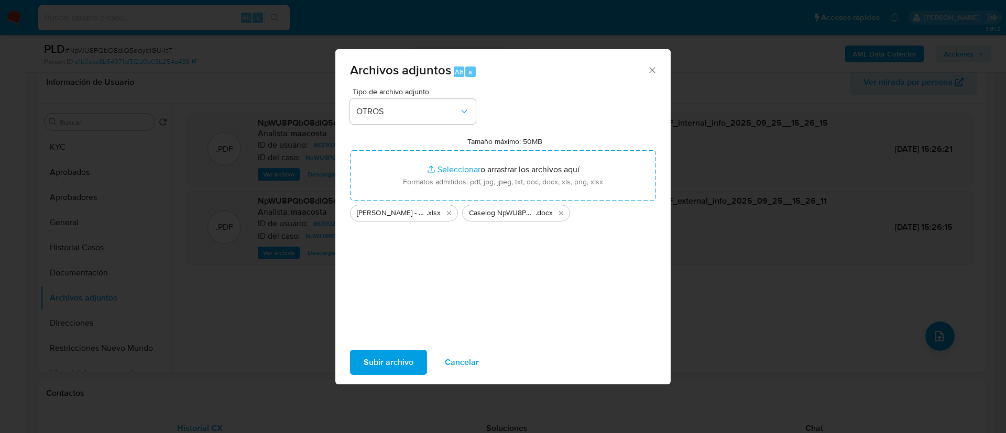
click at [387, 363] on span "Subir archivo" at bounding box center [389, 362] width 50 height 23
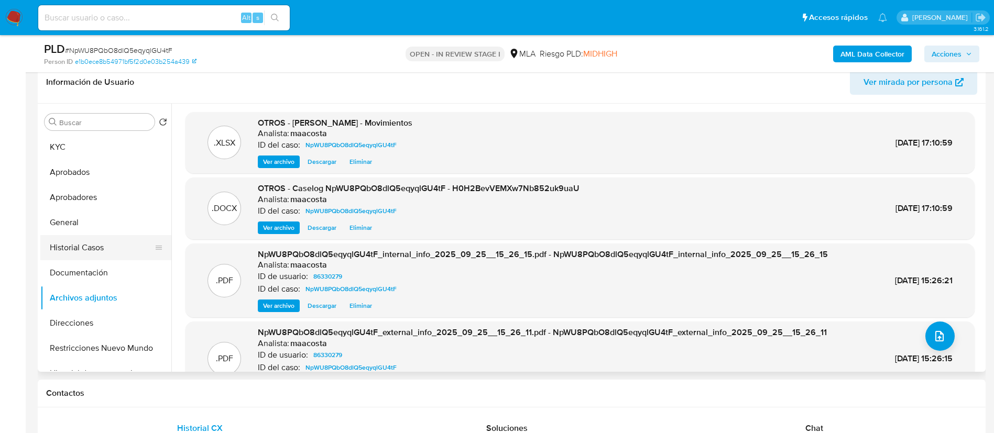
click at [88, 255] on button "Historial Casos" at bounding box center [101, 247] width 123 height 25
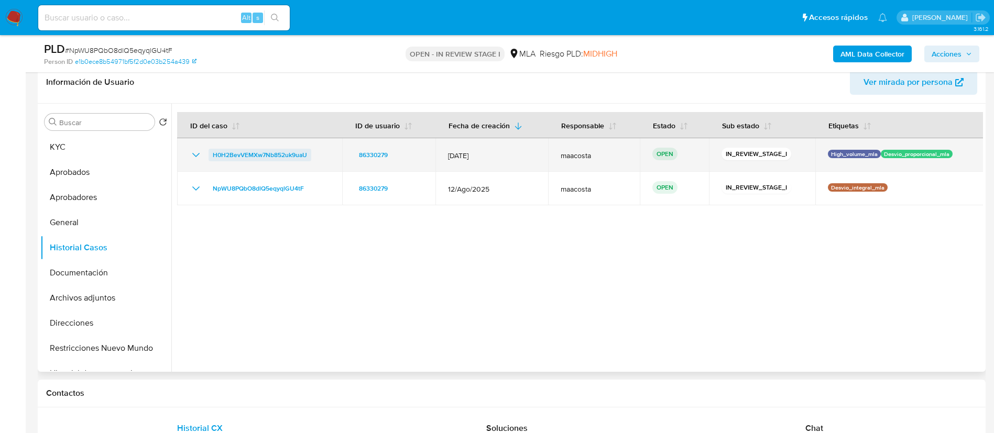
click at [256, 155] on span "H0H2BevVEMXw7Nb852uk9uaU" at bounding box center [260, 155] width 94 height 13
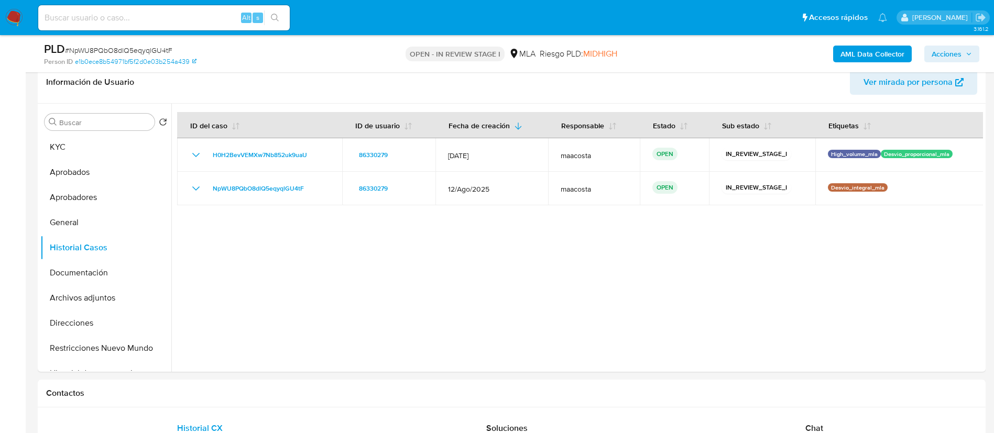
click at [959, 54] on span "Acciones" at bounding box center [947, 54] width 30 height 17
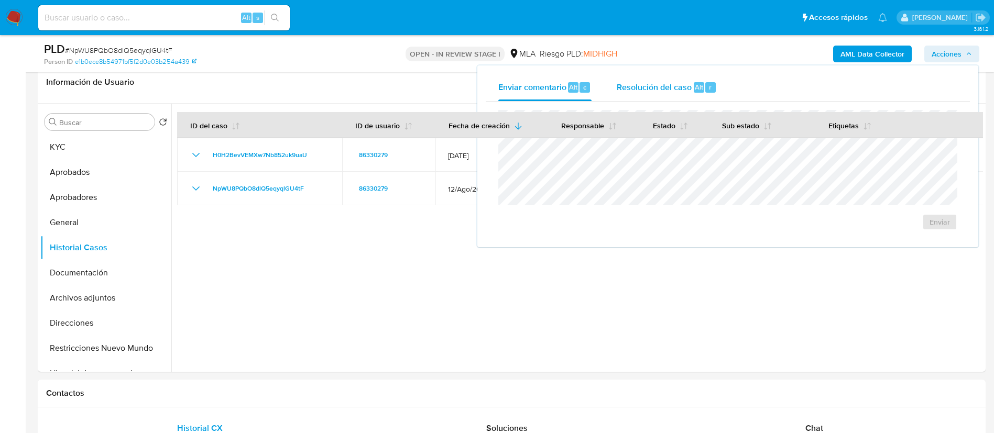
click at [671, 92] on span "Resolución del caso" at bounding box center [654, 87] width 75 height 12
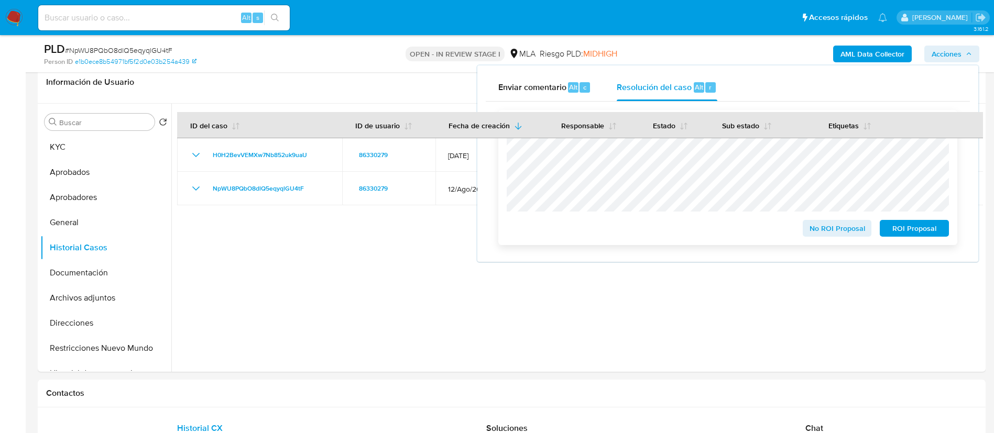
click at [834, 233] on span "No ROI Proposal" at bounding box center [837, 228] width 54 height 15
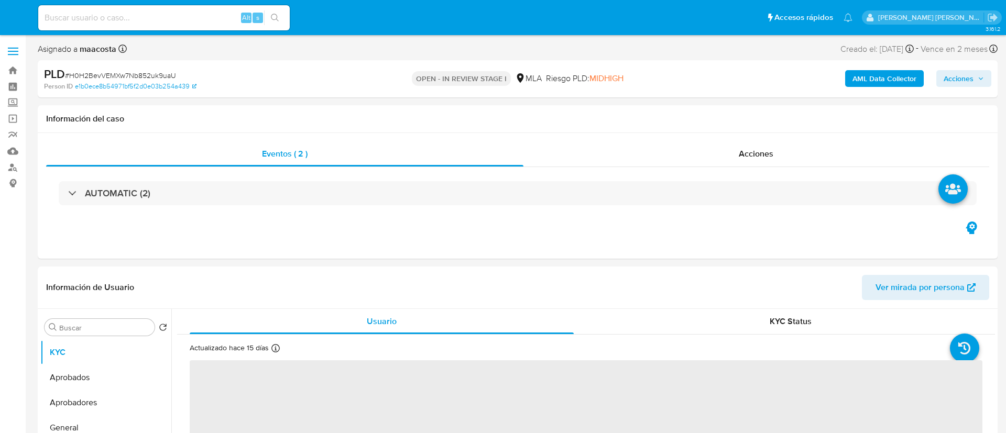
select select "10"
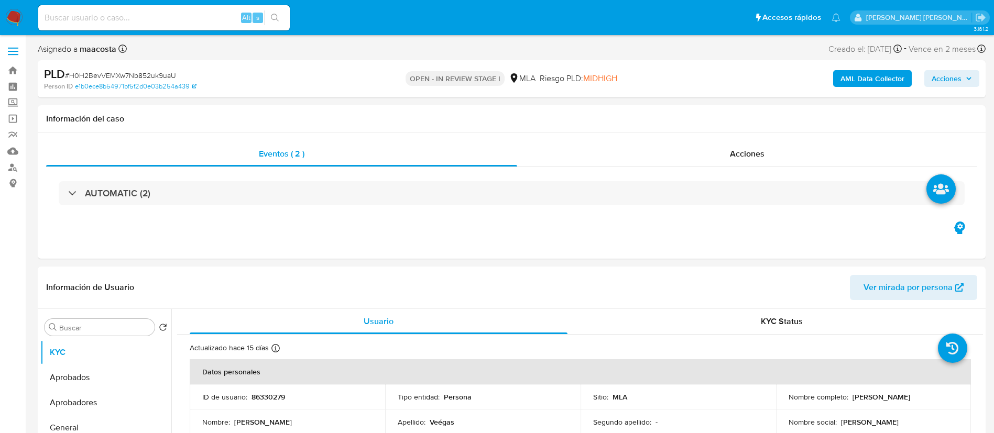
click at [960, 77] on span "Acciones" at bounding box center [947, 78] width 30 height 17
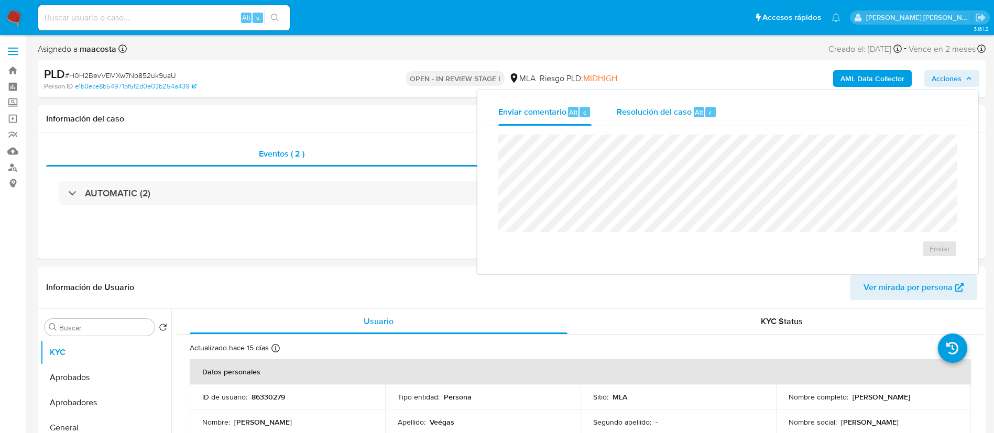
click at [697, 105] on div "Resolución del caso Alt r" at bounding box center [667, 112] width 100 height 27
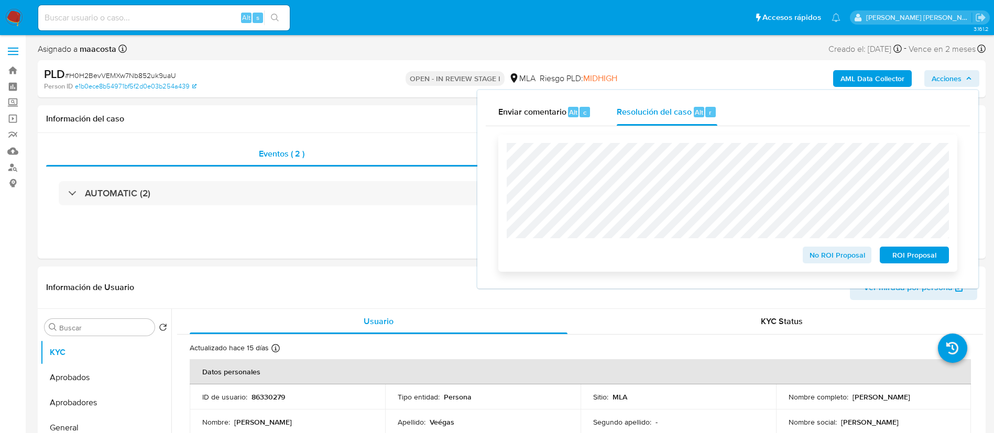
click at [822, 257] on span "No ROI Proposal" at bounding box center [837, 255] width 54 height 15
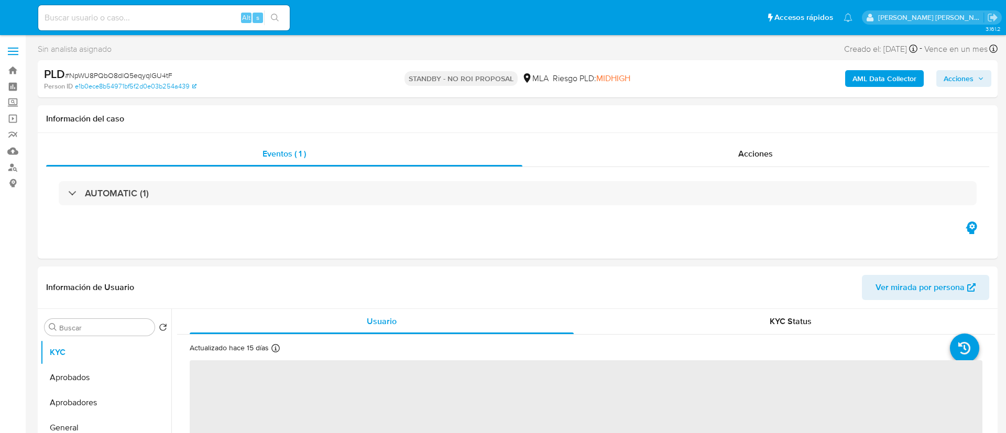
select select "10"
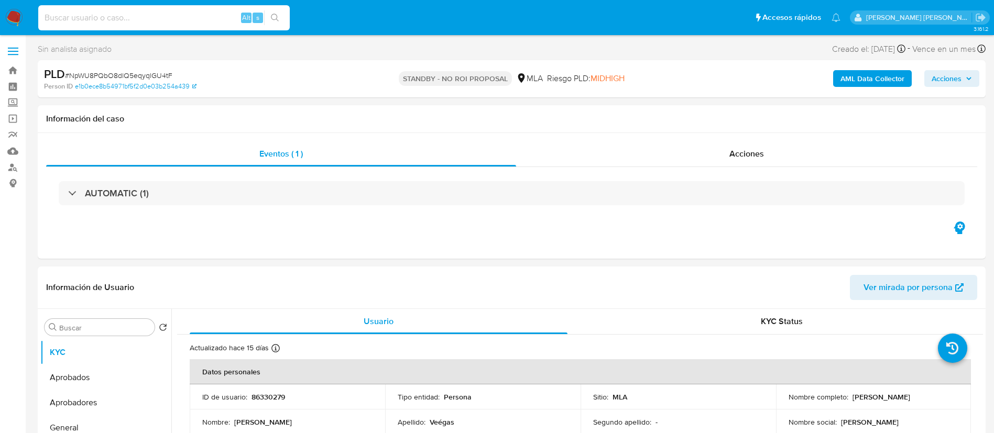
paste input "1qxjgx9Wic8l46IdNmG7k9RU"
click at [141, 18] on input at bounding box center [164, 18] width 252 height 14
type input "1qxjgx9Wic8l46IdNmG7k9RU"
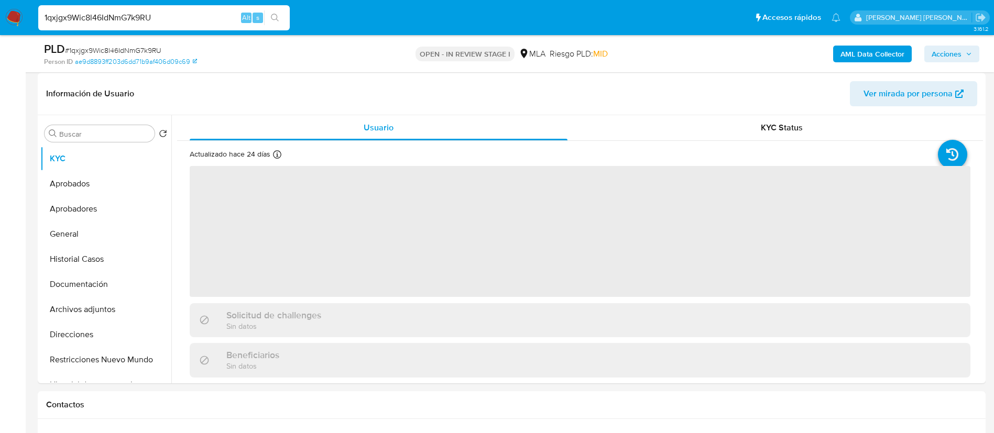
scroll to position [160, 0]
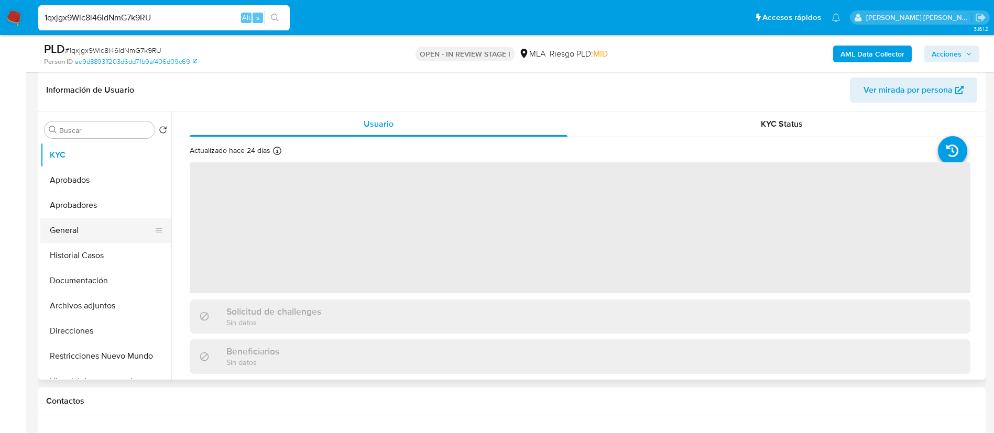
select select "10"
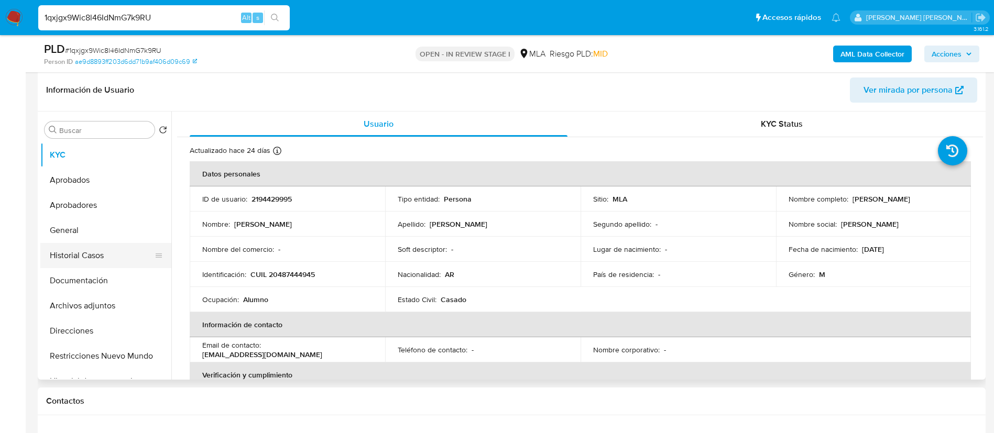
click at [96, 253] on button "Historial Casos" at bounding box center [101, 255] width 123 height 25
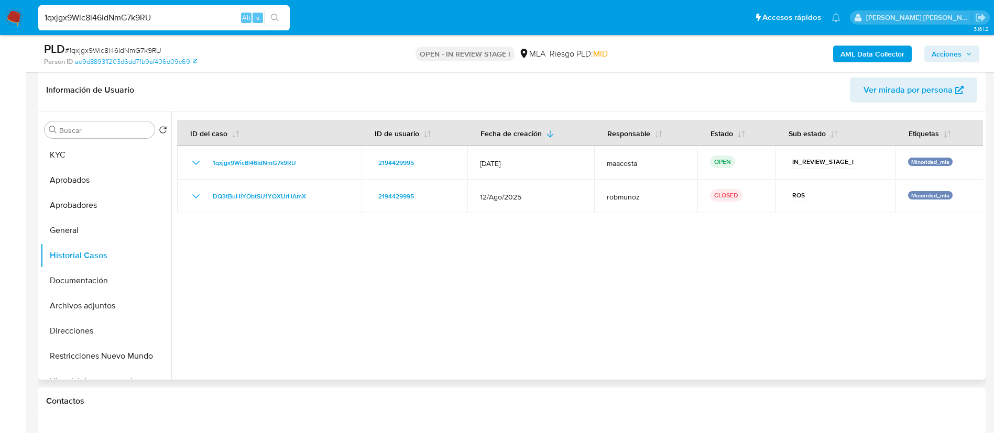
click at [310, 257] on div at bounding box center [577, 246] width 812 height 268
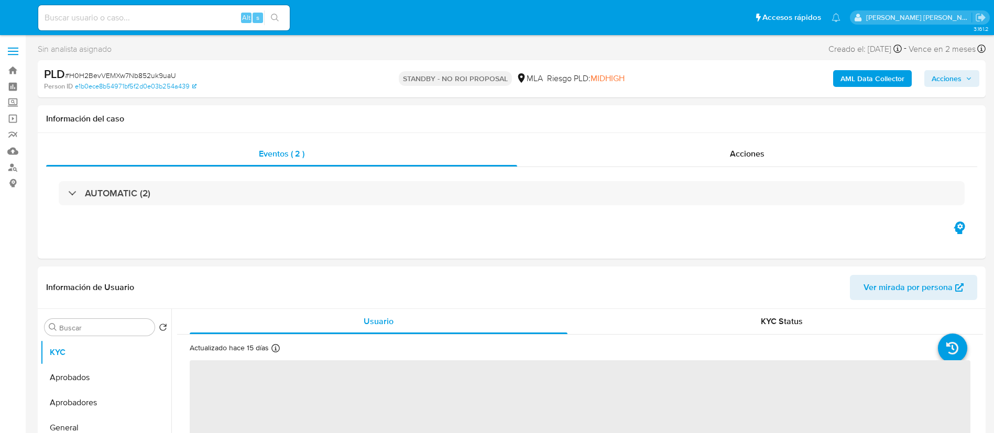
select select "10"
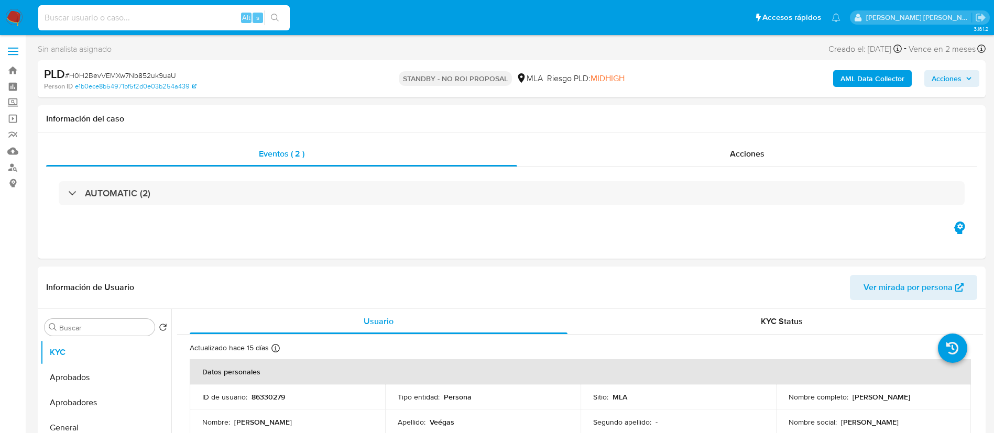
paste input "WbrAFHzKPLvvBK5BDLIgCynv"
click at [198, 15] on input "WbrAFHzKPLvvBK5BDLIgCynv" at bounding box center [164, 18] width 252 height 14
type input "WbrAFHzKPLvvBK5BDLIgCynv"
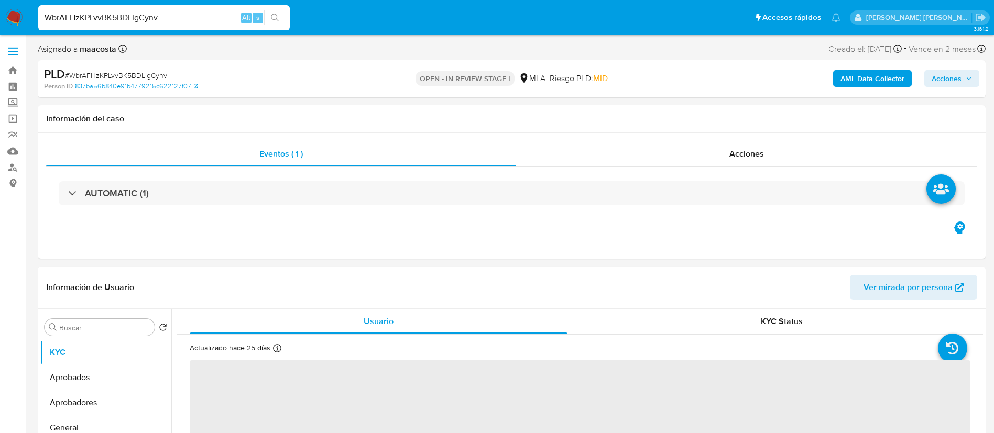
select select "10"
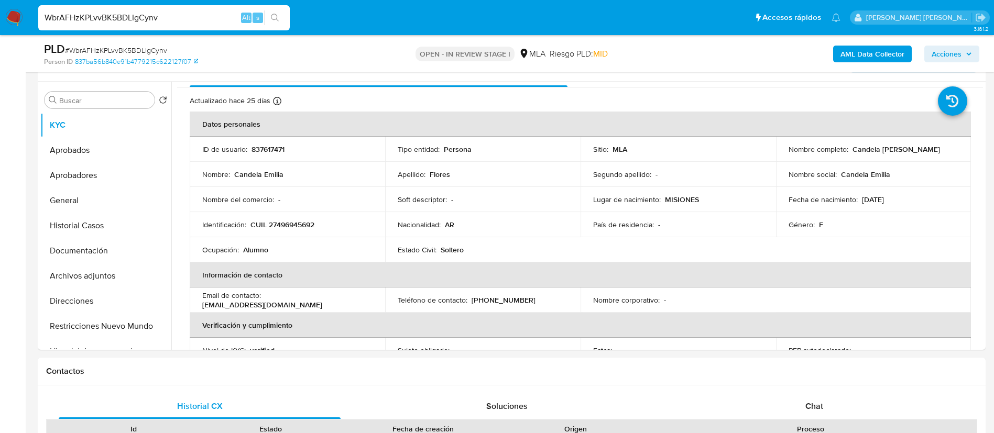
scroll to position [20, 0]
click at [70, 210] on button "General" at bounding box center [101, 200] width 123 height 25
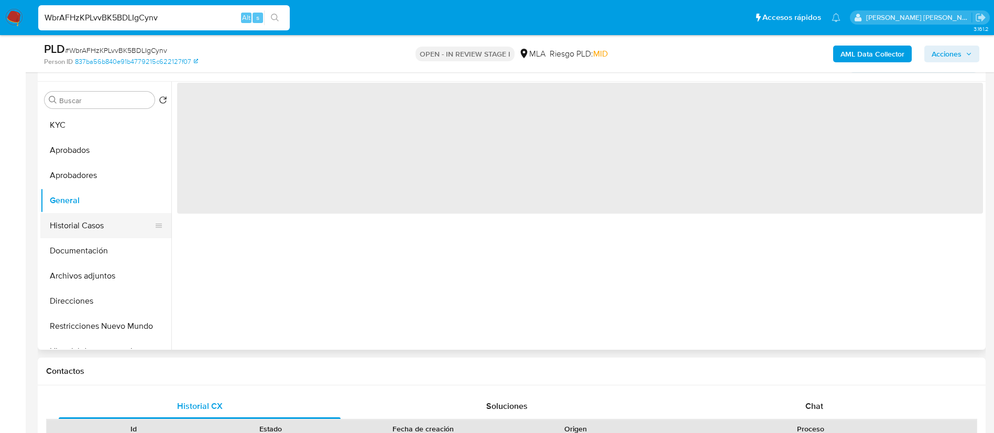
click at [82, 224] on button "Historial Casos" at bounding box center [101, 225] width 123 height 25
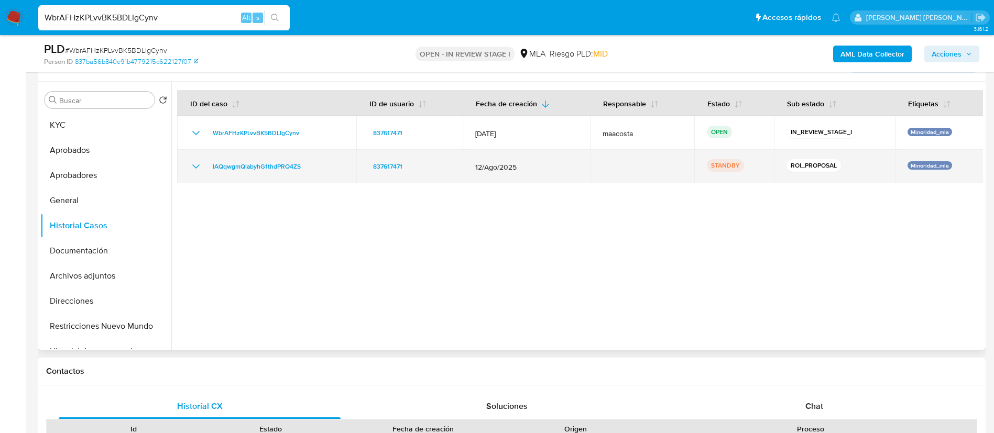
click at [323, 162] on div "lAQqwgmQlabyhG1thdPRQ4ZS" at bounding box center [267, 166] width 154 height 13
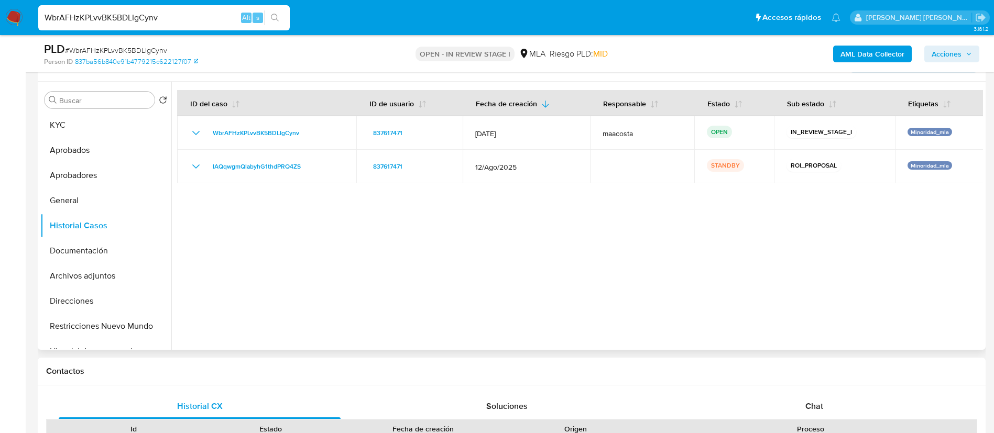
click at [873, 274] on div at bounding box center [577, 216] width 812 height 268
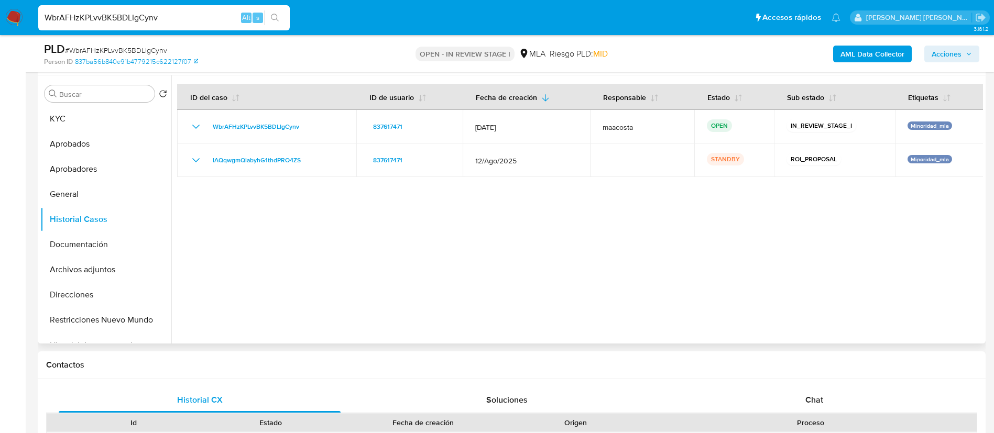
click at [860, 203] on div at bounding box center [577, 209] width 812 height 268
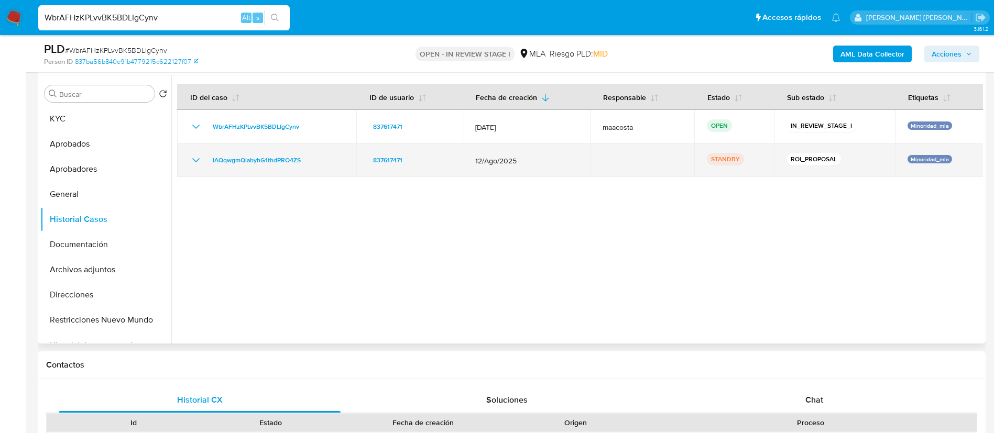
click at [321, 170] on td "lAQqwgmQlabyhG1thdPRQ4ZS" at bounding box center [266, 161] width 179 height 34
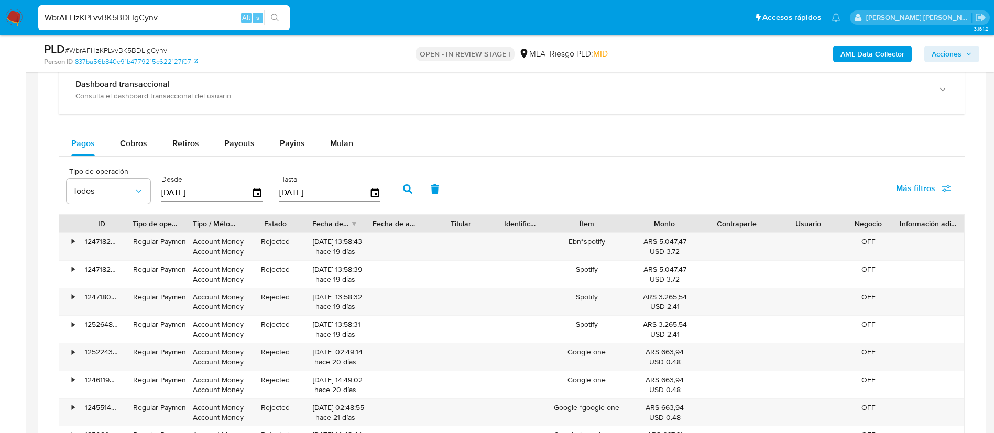
scroll to position [825, 0]
click at [334, 145] on span "Mulan" at bounding box center [341, 142] width 23 height 12
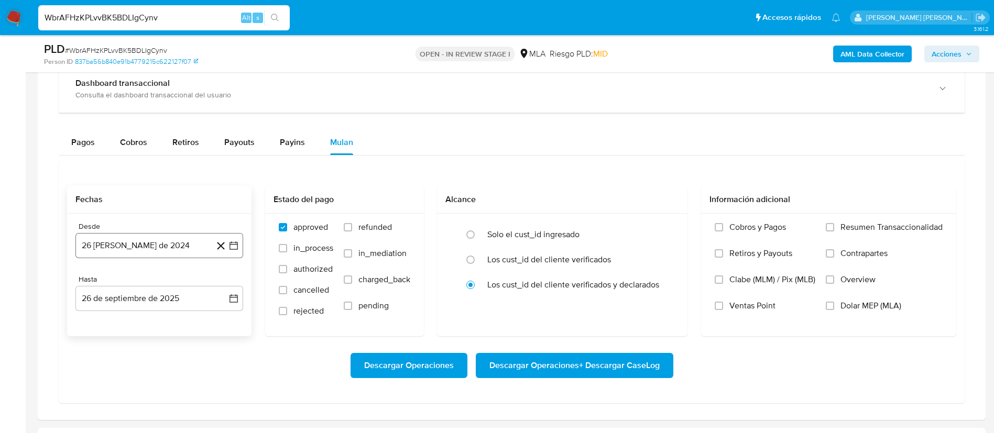
click at [233, 250] on icon "button" at bounding box center [233, 246] width 10 height 10
click at [171, 278] on span "agosto 2024" at bounding box center [154, 283] width 48 height 10
click at [221, 281] on icon "Año siguiente" at bounding box center [222, 283] width 13 height 13
click at [114, 353] on span "abr" at bounding box center [113, 351] width 12 height 8
click at [115, 321] on button "1" at bounding box center [117, 322] width 17 height 17
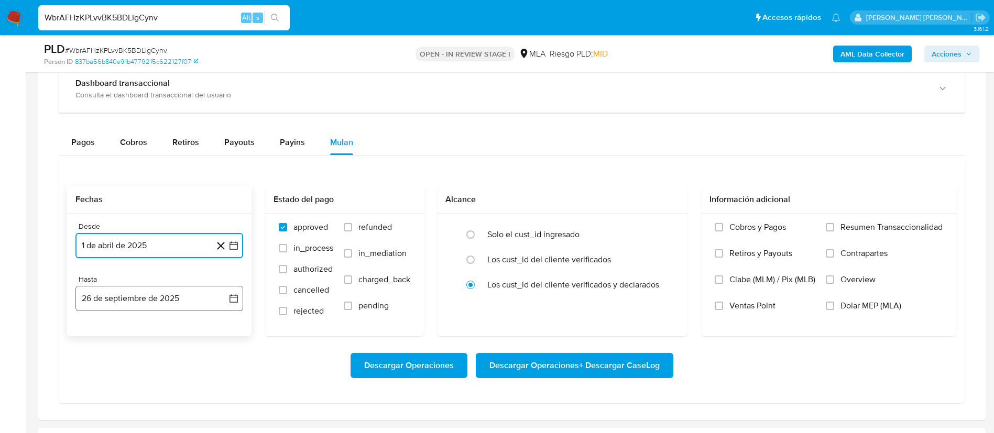
click at [172, 294] on button "26 de septiembre de 2025" at bounding box center [159, 298] width 168 height 25
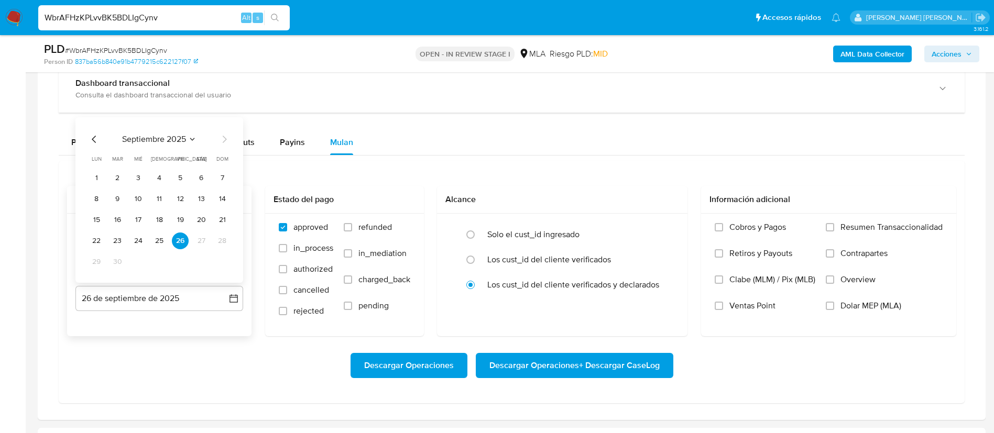
click at [93, 137] on icon "Mes anterior" at bounding box center [94, 139] width 13 height 13
click at [226, 264] on button "31" at bounding box center [222, 262] width 17 height 17
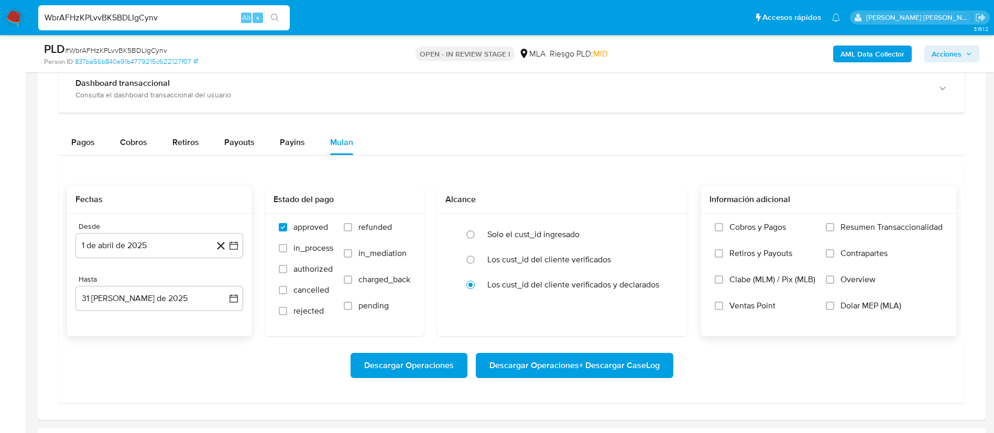
click at [853, 306] on span "Dolar MEP (MLA)" at bounding box center [870, 306] width 61 height 10
click at [834, 306] on input "Dolar MEP (MLA)" at bounding box center [830, 306] width 8 height 8
click at [620, 369] on span "Descargar Operaciones + Descargar CaseLog" at bounding box center [574, 365] width 170 height 23
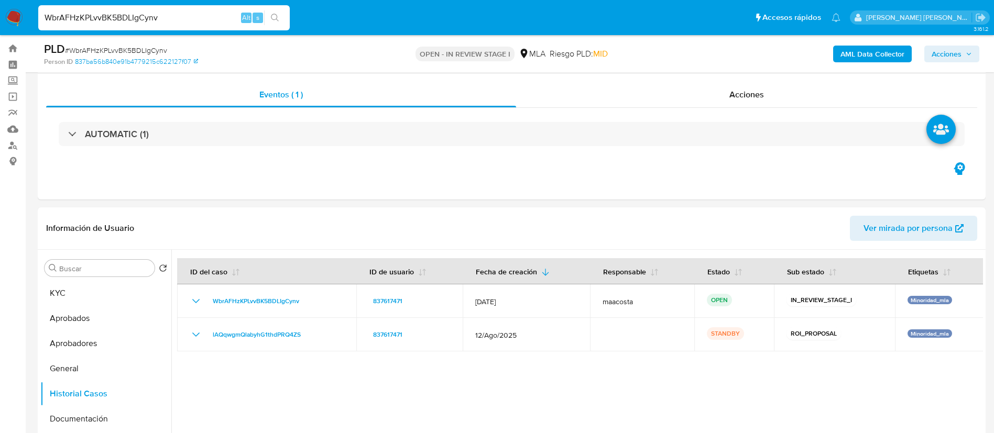
scroll to position [0, 0]
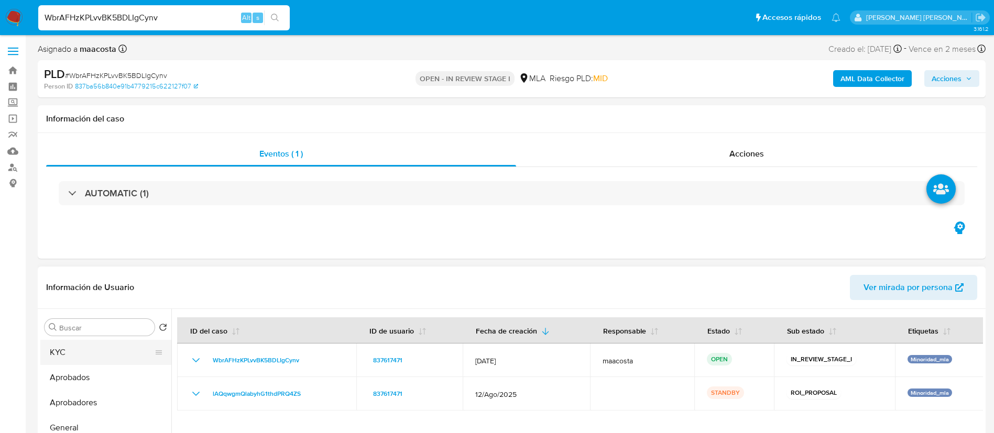
click at [72, 359] on button "KYC" at bounding box center [101, 352] width 123 height 25
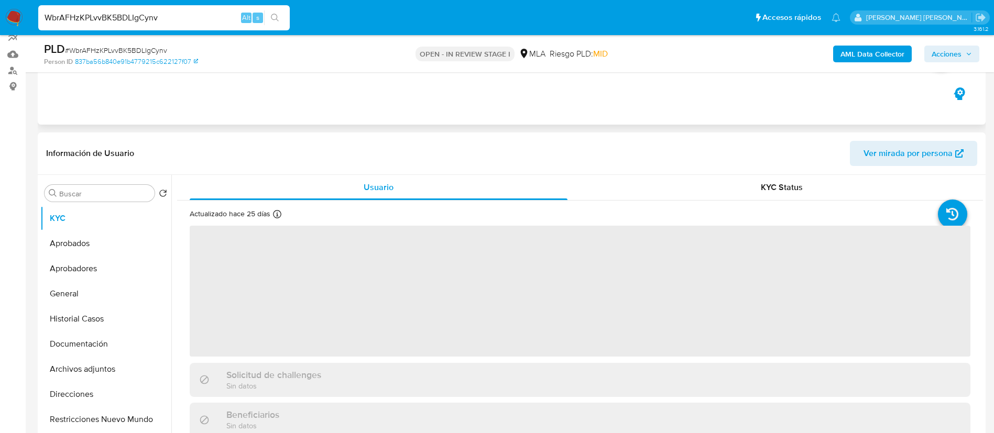
scroll to position [99, 0]
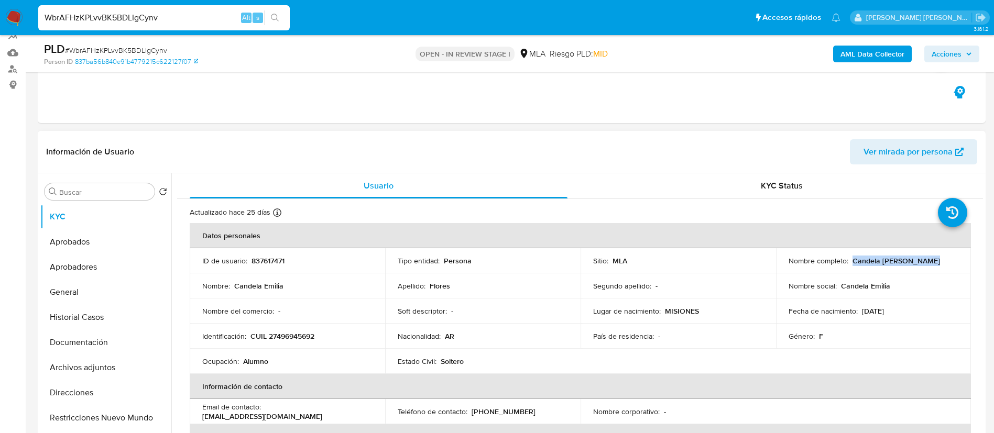
drag, startPoint x: 849, startPoint y: 263, endPoint x: 941, endPoint y: 267, distance: 91.8
click at [941, 267] on td "Nombre completo : Candela Emilia Flores" at bounding box center [873, 260] width 195 height 25
copy p "Candela Emilia Flores"
click at [182, 102] on div "Eventos ( 1 ) Acciones AUTOMATIC (1)" at bounding box center [512, 60] width 948 height 126
